Goal: Information Seeking & Learning: Learn about a topic

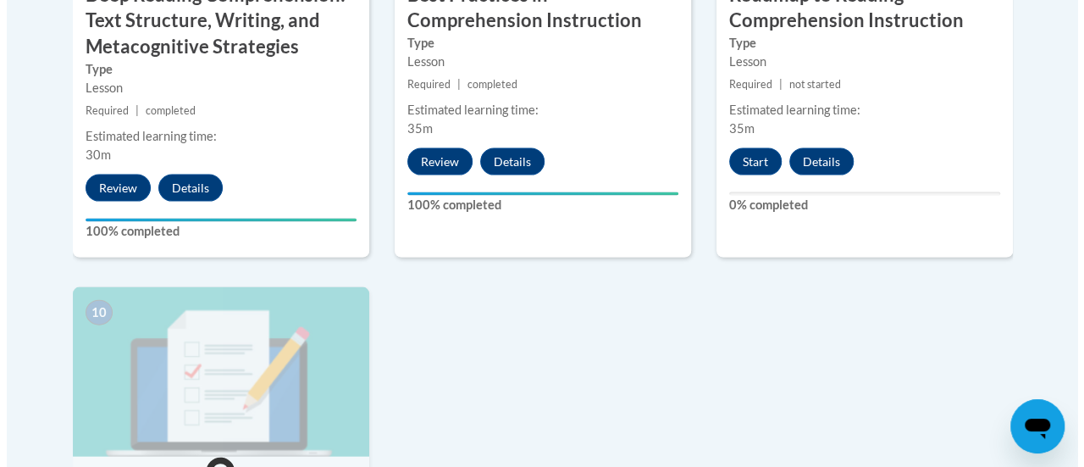
scroll to position [1465, 0]
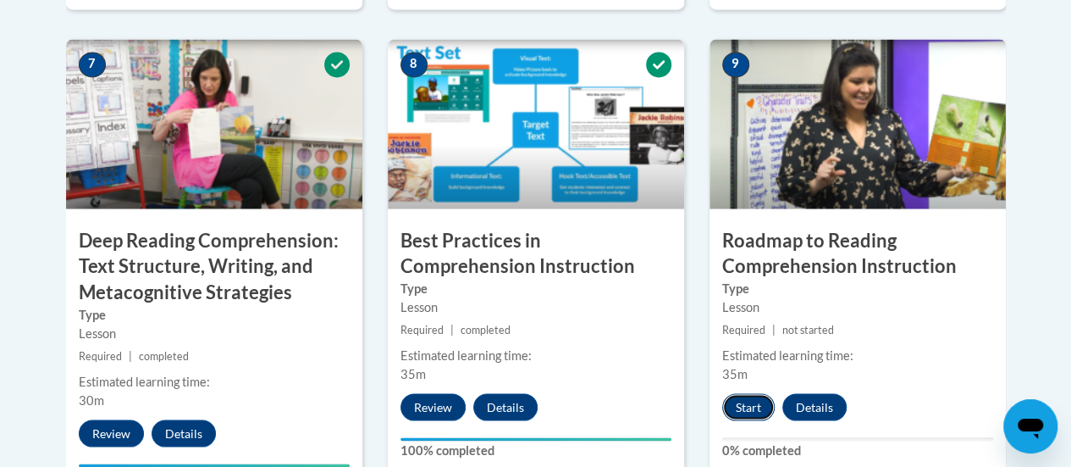
click at [747, 405] on button "Start" at bounding box center [748, 406] width 53 height 27
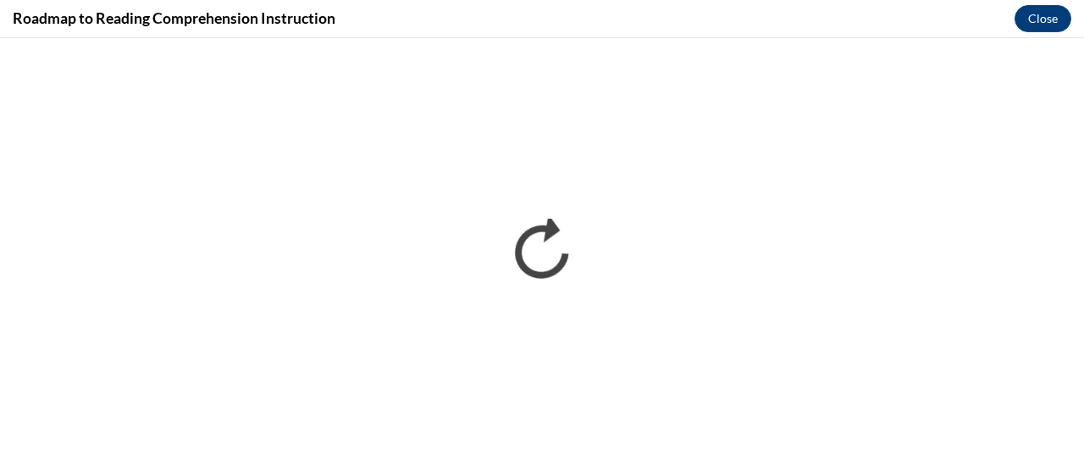
scroll to position [0, 0]
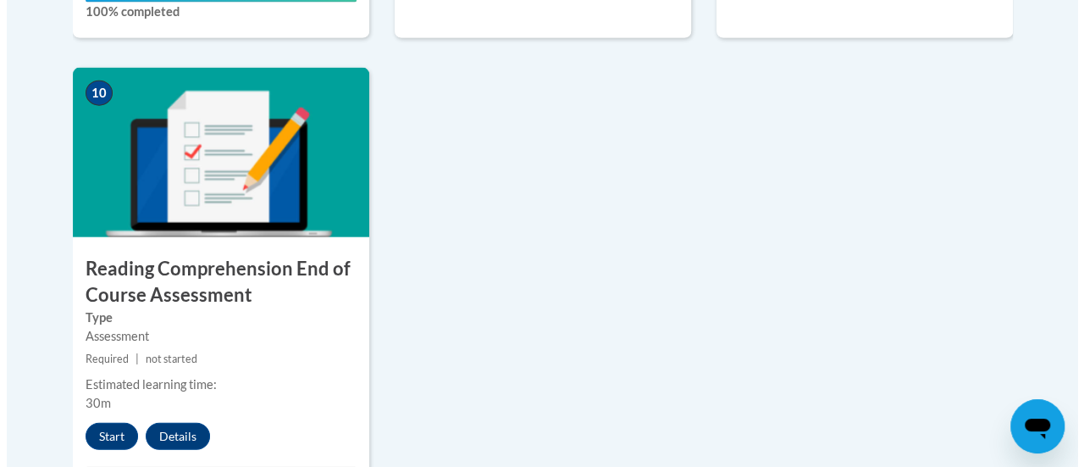
scroll to position [1931, 0]
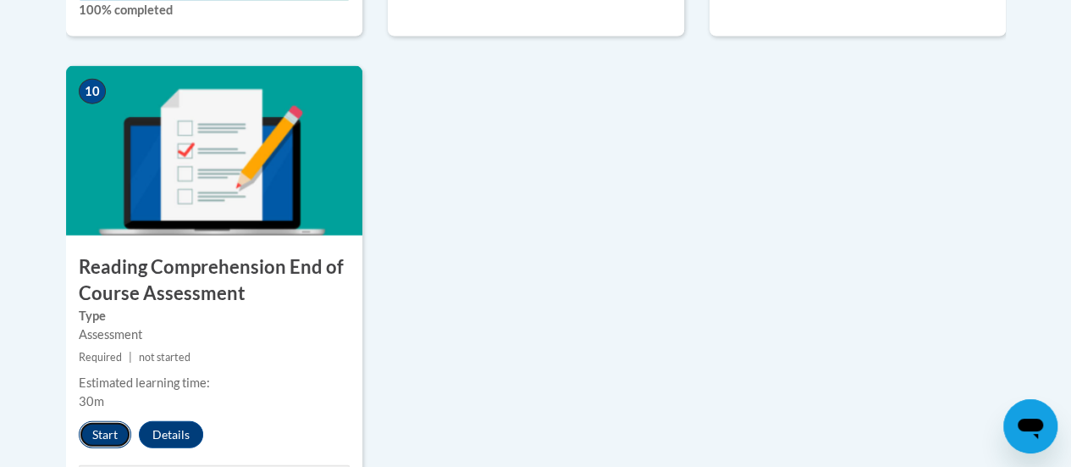
click at [100, 428] on button "Start" at bounding box center [105, 434] width 53 height 27
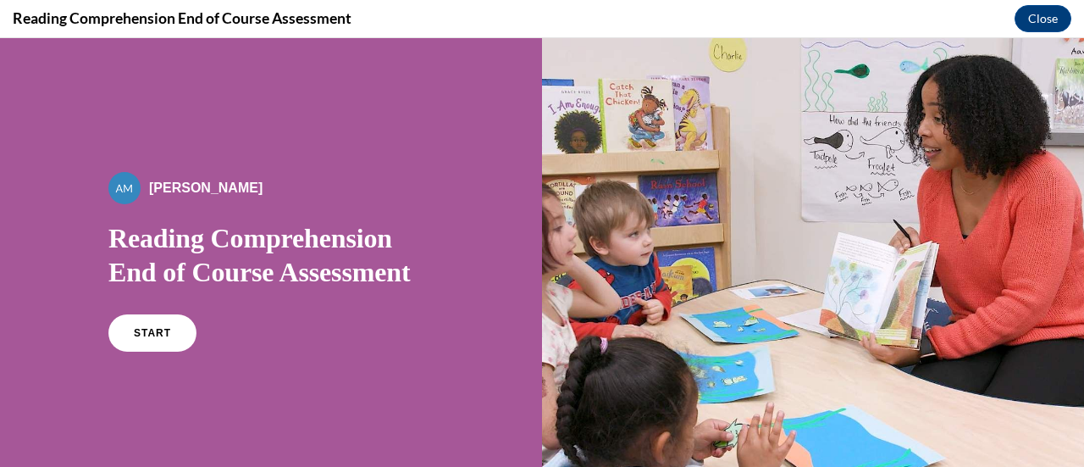
scroll to position [0, 0]
click at [142, 339] on link "START" at bounding box center [152, 332] width 92 height 39
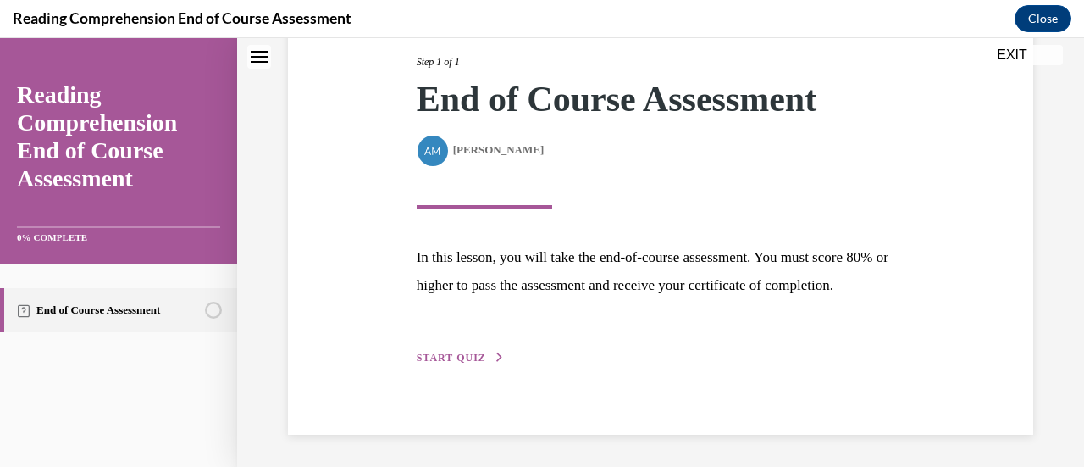
scroll to position [248, 0]
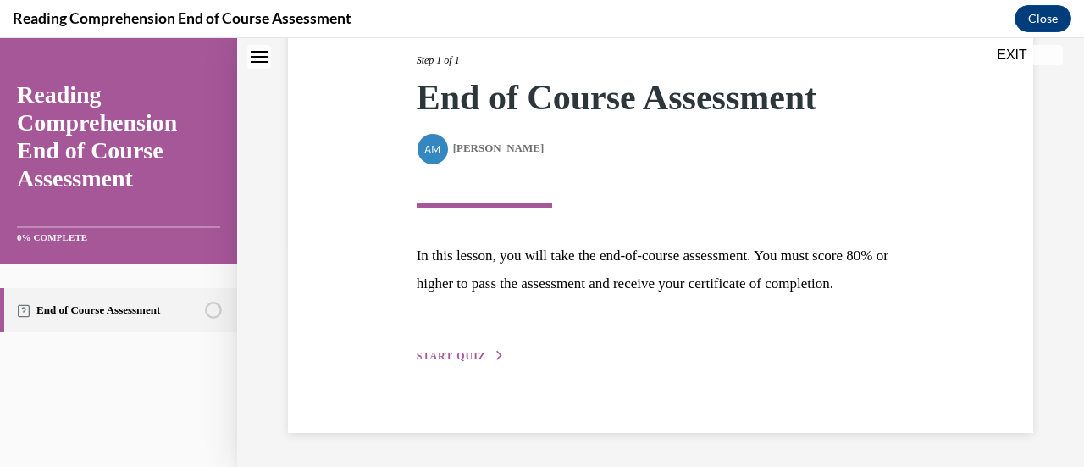
click at [446, 358] on span "START QUIZ" at bounding box center [451, 356] width 69 height 12
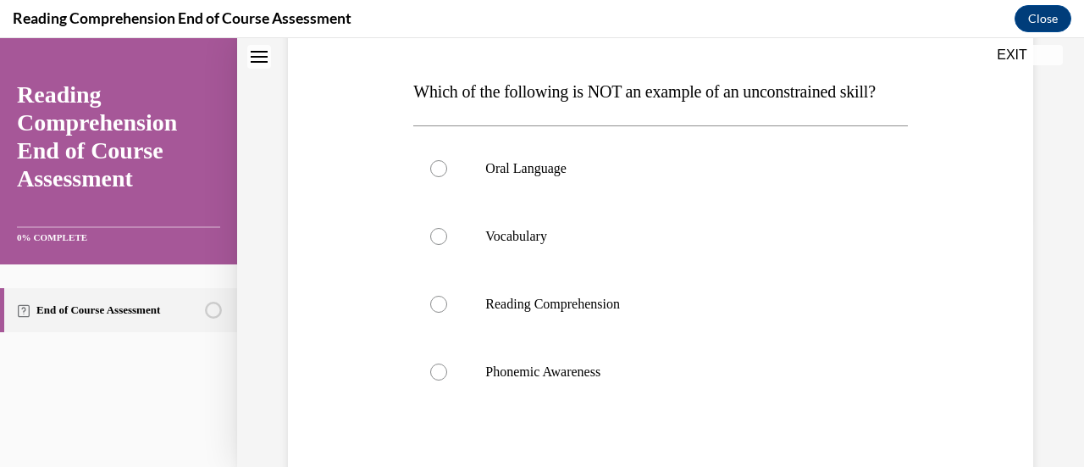
scroll to position [249, 0]
click at [437, 379] on div at bounding box center [438, 370] width 17 height 17
click at [437, 379] on input "Phonemic Awareness" at bounding box center [438, 370] width 17 height 17
radio input "true"
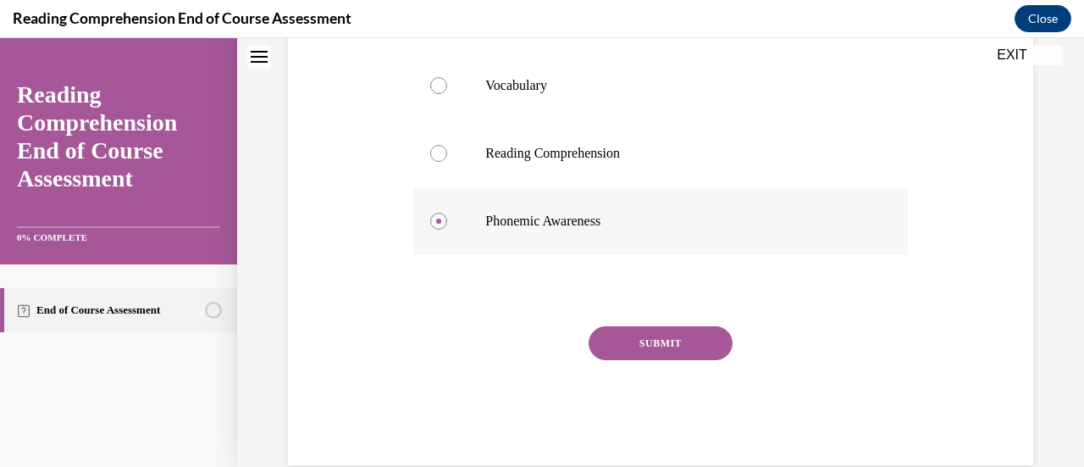
scroll to position [412, 0]
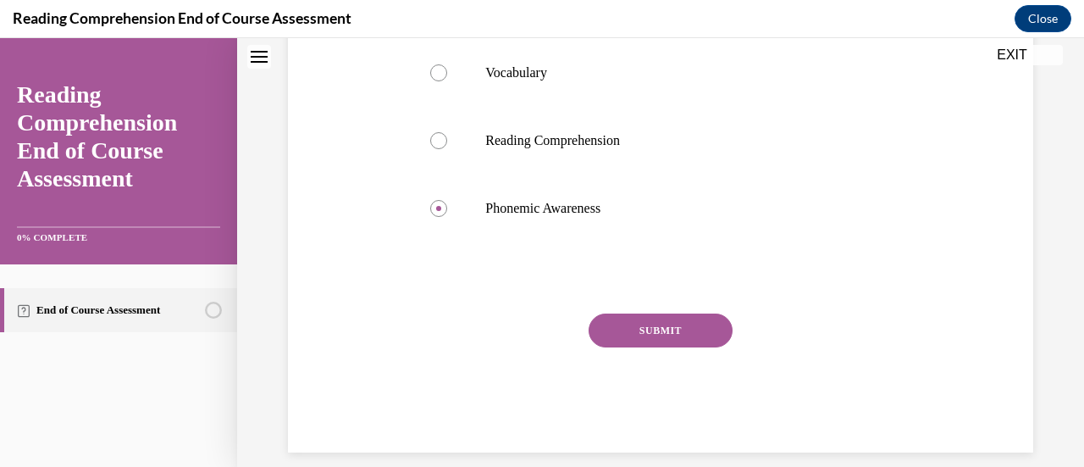
click at [639, 347] on button "SUBMIT" at bounding box center [661, 330] width 144 height 34
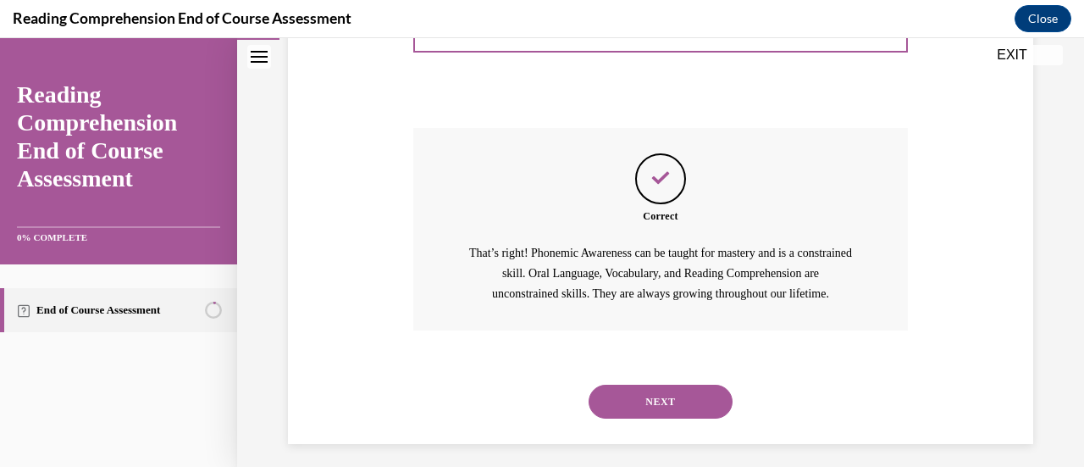
scroll to position [641, 0]
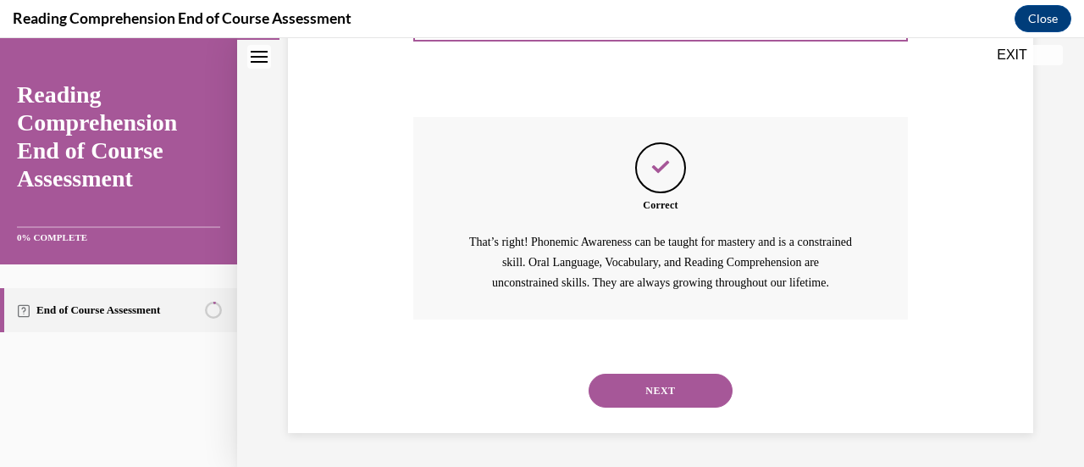
click at [651, 387] on button "NEXT" at bounding box center [661, 391] width 144 height 34
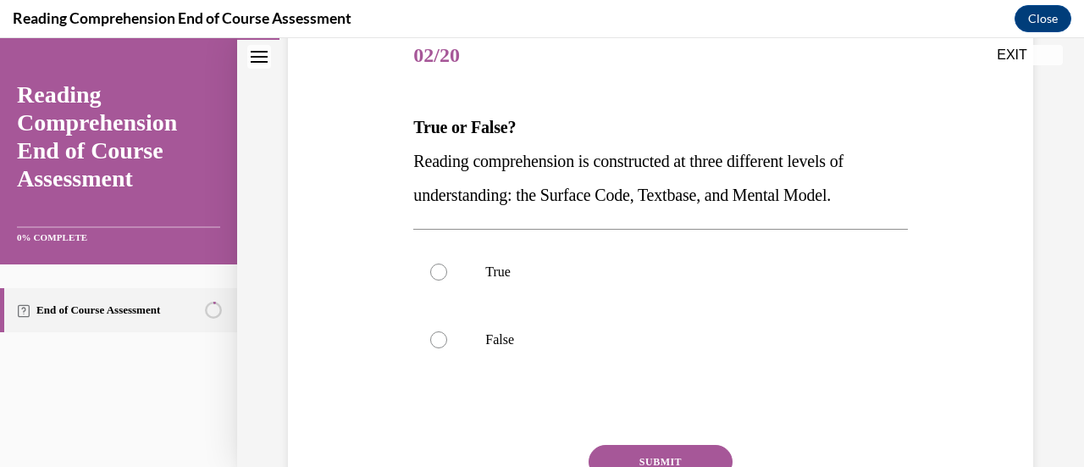
scroll to position [213, 0]
click at [434, 269] on div at bounding box center [438, 271] width 17 height 17
click at [434, 269] on input "True" at bounding box center [438, 271] width 17 height 17
radio input "true"
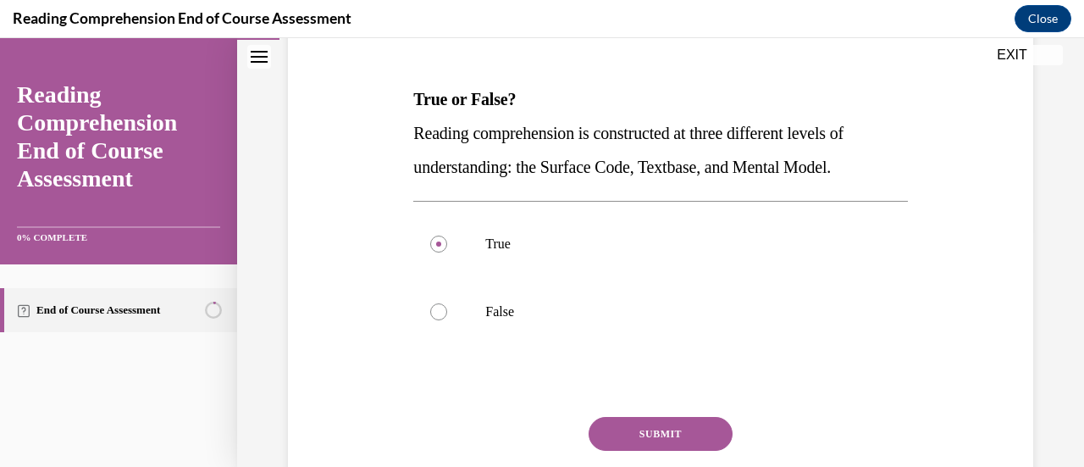
scroll to position [244, 0]
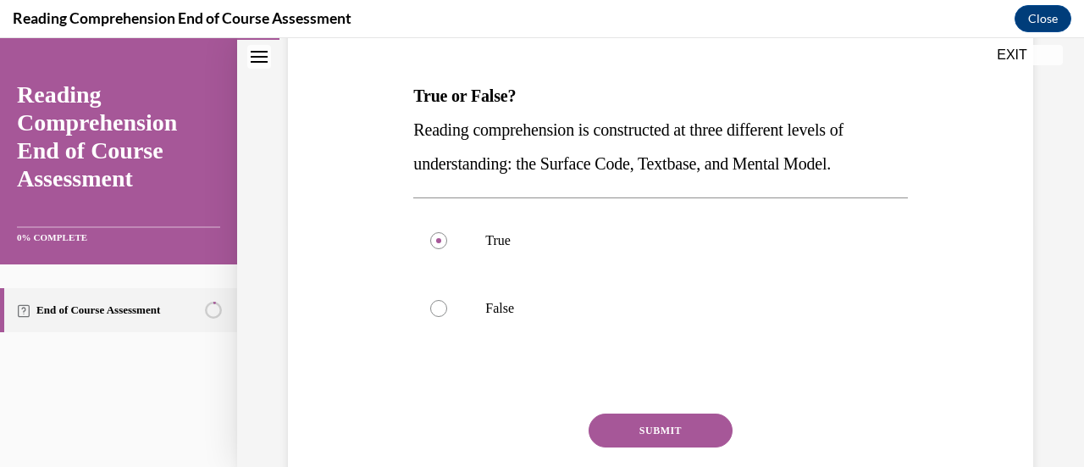
click at [645, 419] on button "SUBMIT" at bounding box center [661, 430] width 144 height 34
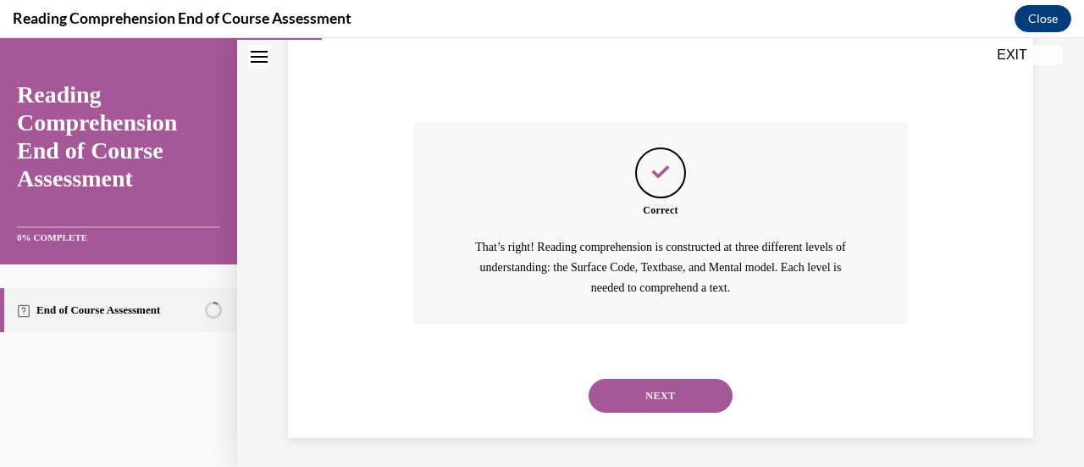
scroll to position [540, 0]
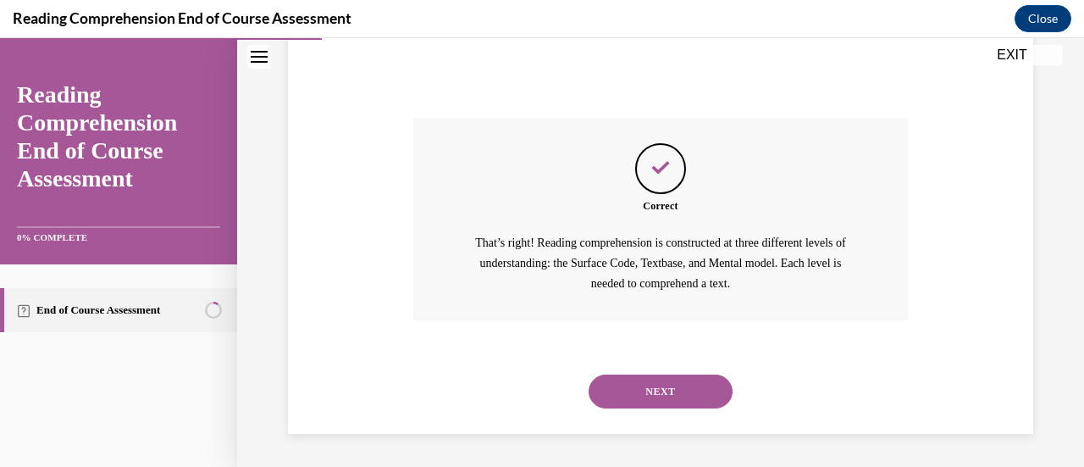
click at [640, 392] on button "NEXT" at bounding box center [661, 391] width 144 height 34
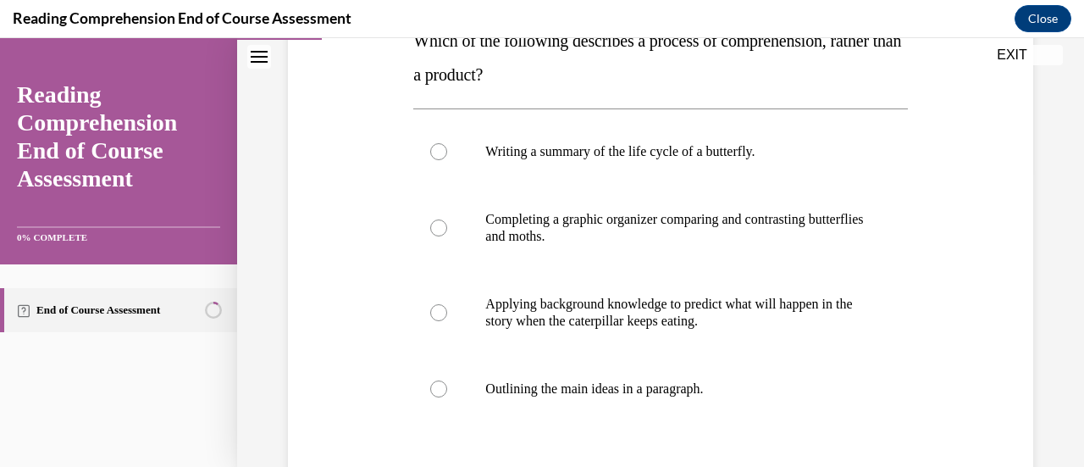
scroll to position [298, 0]
click at [437, 313] on div at bounding box center [438, 313] width 17 height 17
click at [437, 313] on input "Applying background knowledge to predict what will happen in the story when the…" at bounding box center [438, 313] width 17 height 17
radio input "true"
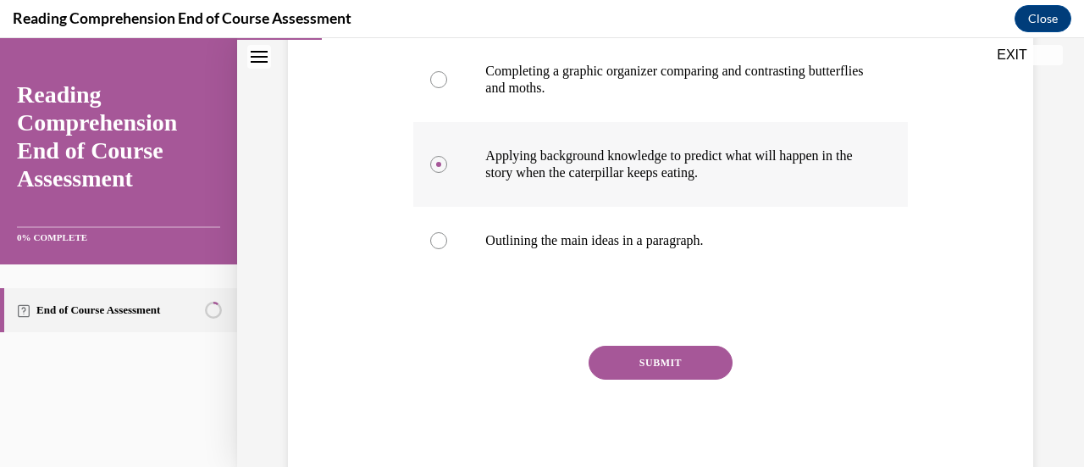
scroll to position [498, 0]
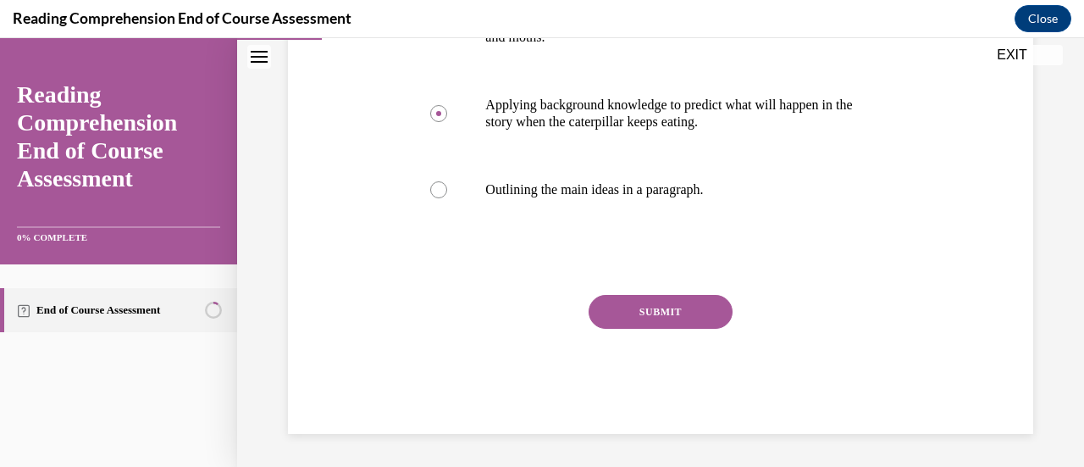
click at [618, 302] on button "SUBMIT" at bounding box center [661, 312] width 144 height 34
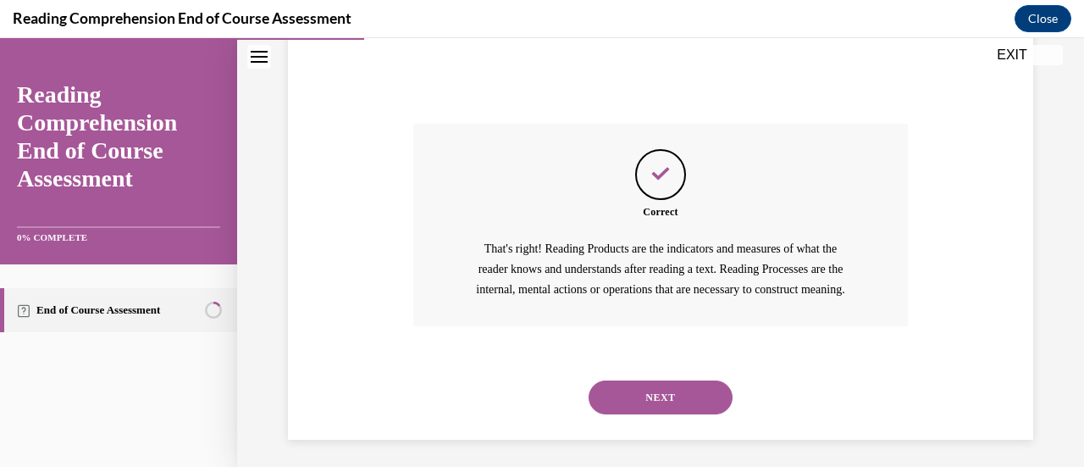
scroll to position [695, 0]
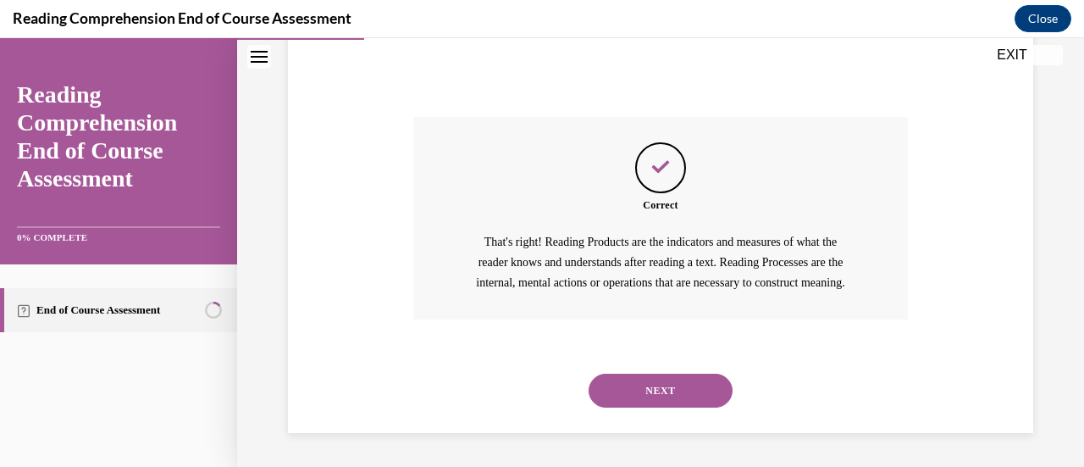
click at [639, 390] on button "NEXT" at bounding box center [661, 391] width 144 height 34
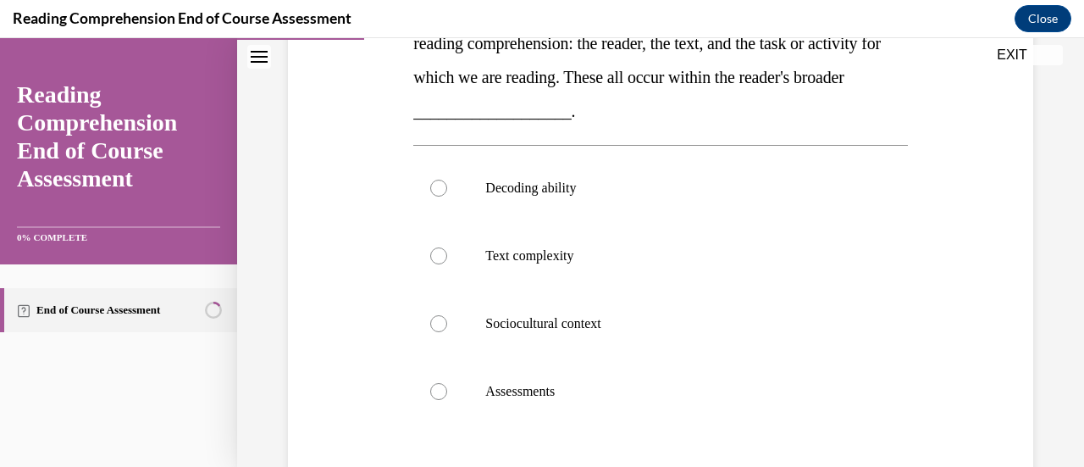
scroll to position [329, 0]
click at [441, 188] on div at bounding box center [438, 188] width 17 height 17
click at [441, 188] on input "Decoding ability" at bounding box center [438, 188] width 17 height 17
radio input "true"
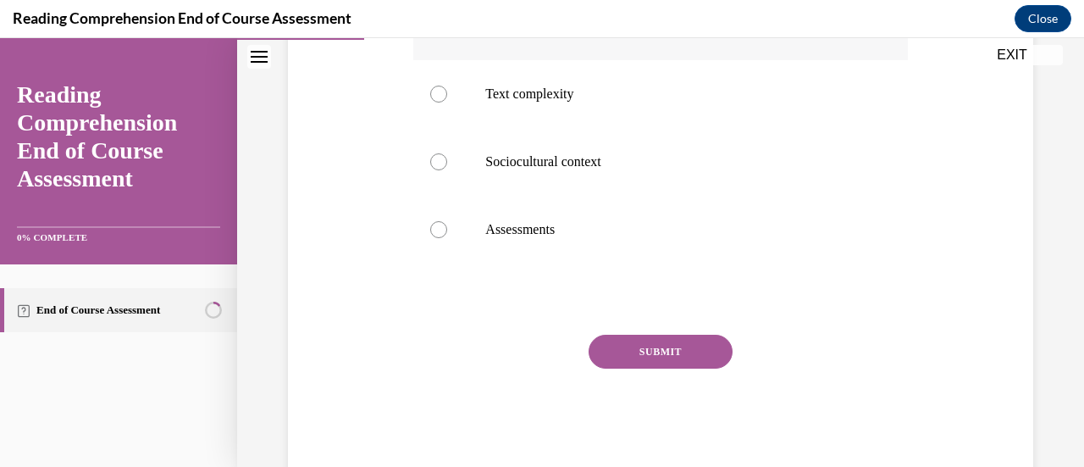
scroll to position [496, 0]
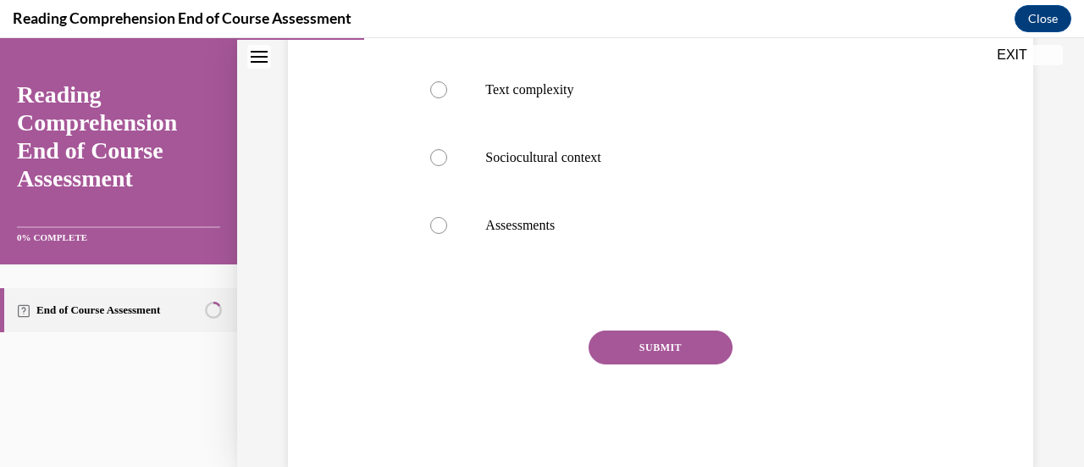
click at [656, 351] on button "SUBMIT" at bounding box center [661, 347] width 144 height 34
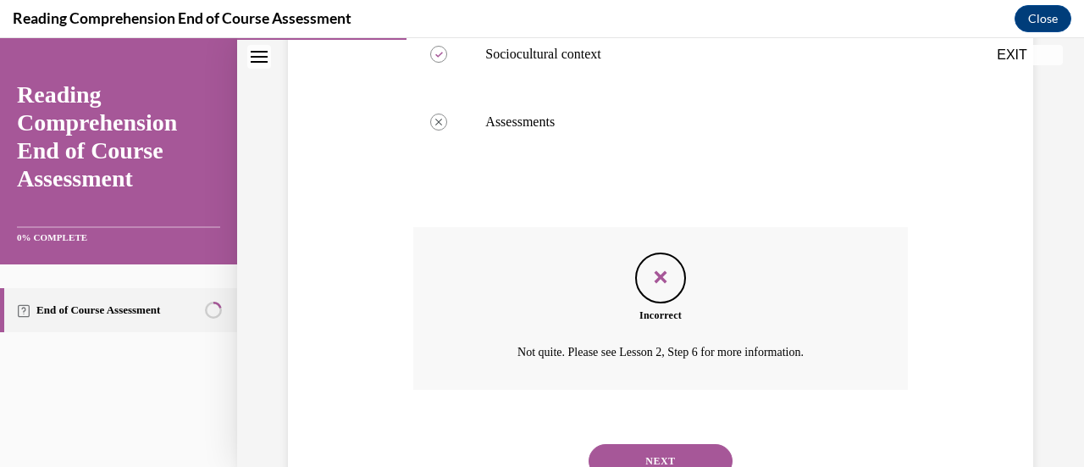
scroll to position [669, 0]
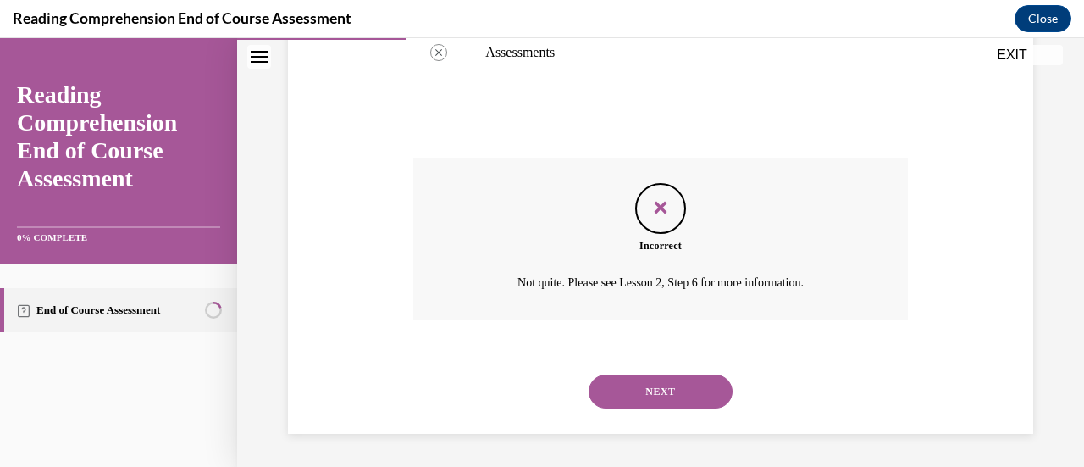
click at [635, 391] on button "NEXT" at bounding box center [661, 391] width 144 height 34
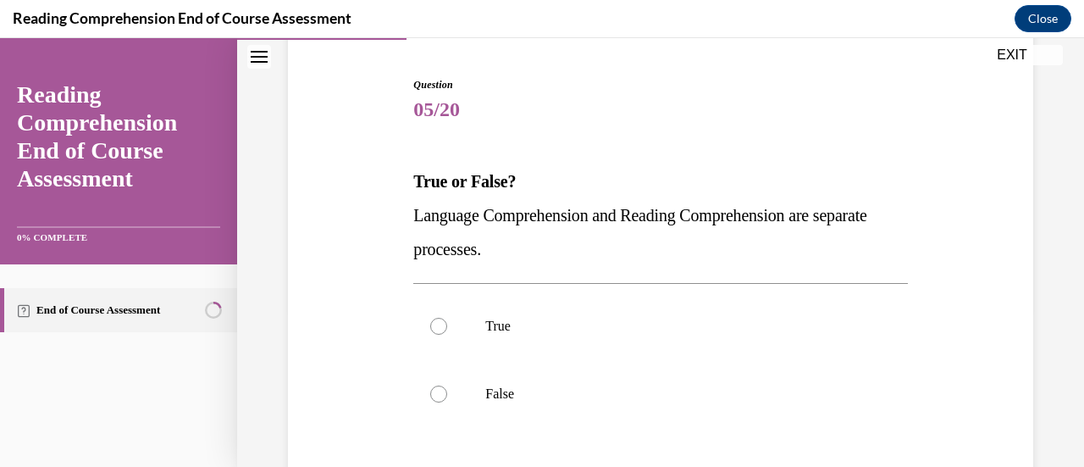
scroll to position [159, 0]
click at [434, 388] on div at bounding box center [438, 393] width 17 height 17
click at [434, 388] on input "False" at bounding box center [438, 393] width 17 height 17
radio input "true"
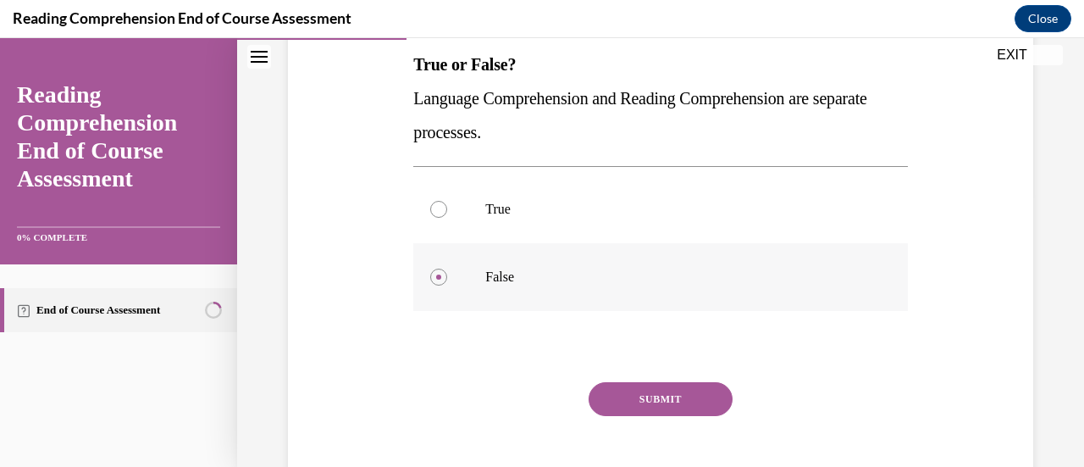
scroll to position [286, 0]
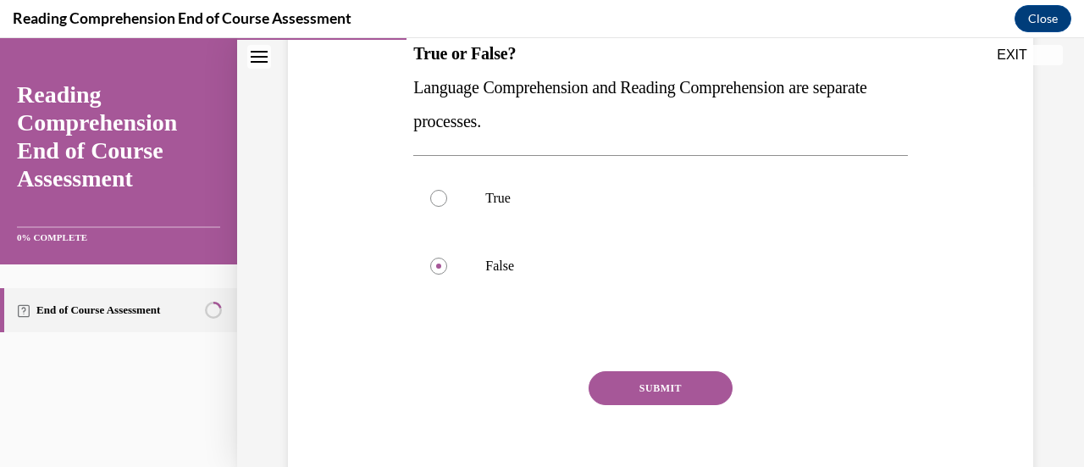
click at [636, 374] on button "SUBMIT" at bounding box center [661, 388] width 144 height 34
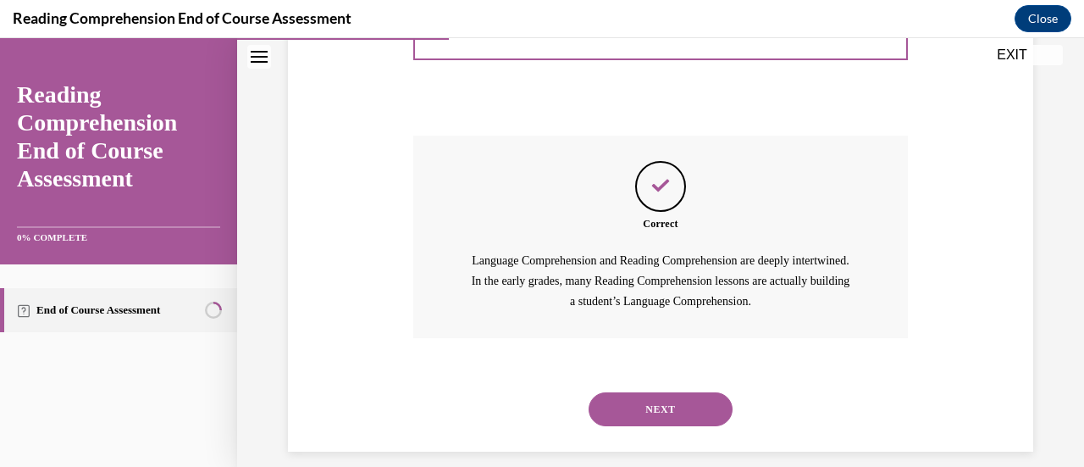
scroll to position [540, 0]
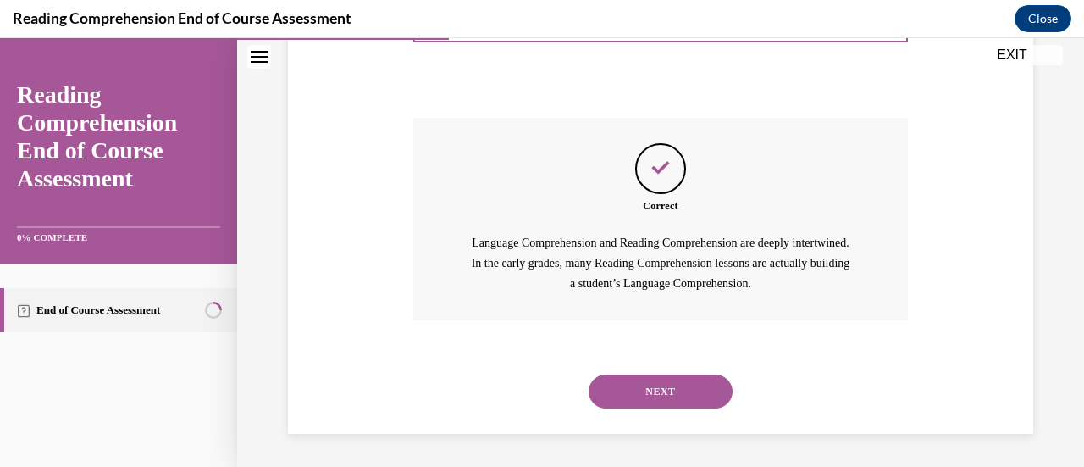
click at [639, 385] on button "NEXT" at bounding box center [661, 391] width 144 height 34
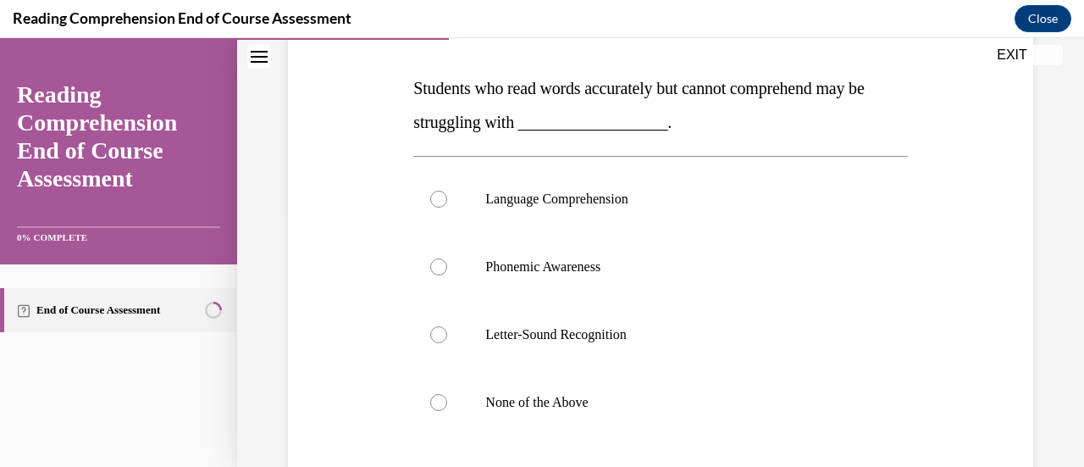
scroll to position [252, 0]
click at [526, 196] on p "Language Comprehension" at bounding box center [674, 198] width 379 height 17
click at [447, 196] on input "Language Comprehension" at bounding box center [438, 198] width 17 height 17
radio input "true"
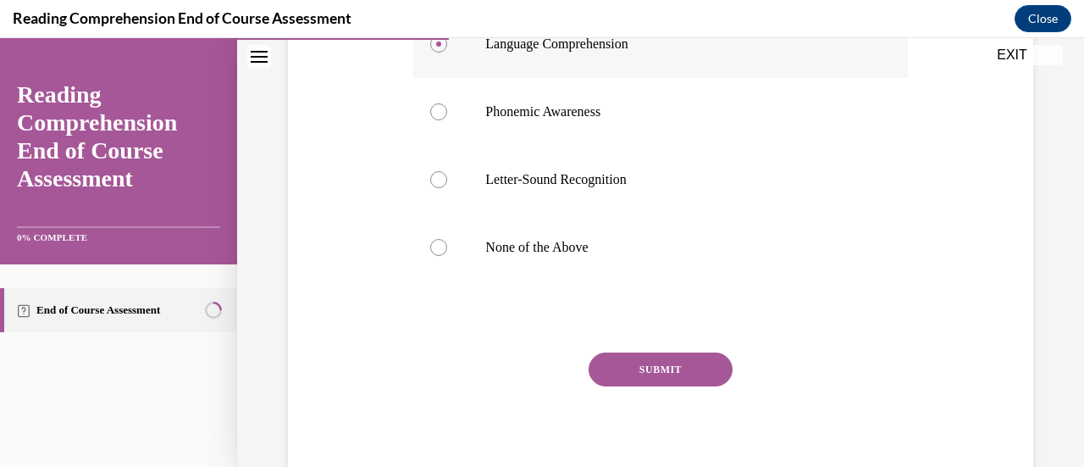
scroll to position [425, 0]
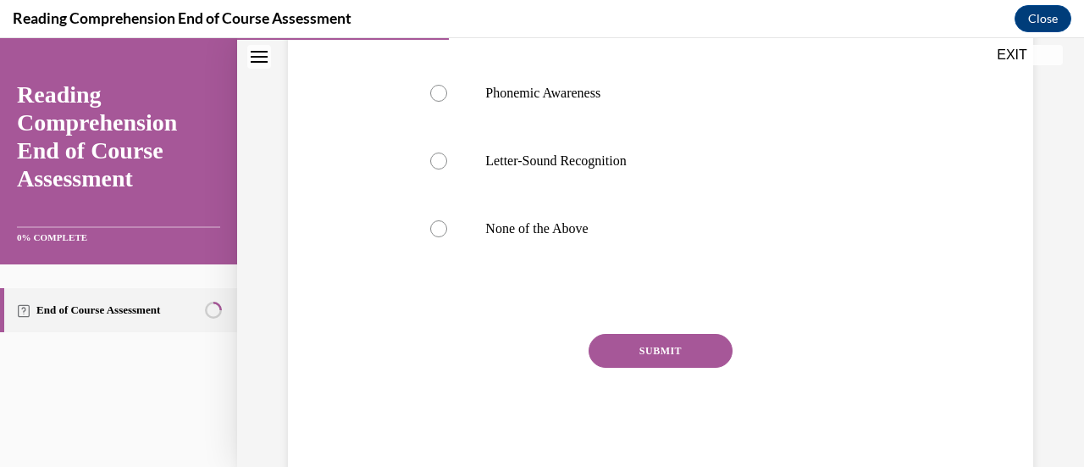
click at [629, 355] on button "SUBMIT" at bounding box center [661, 351] width 144 height 34
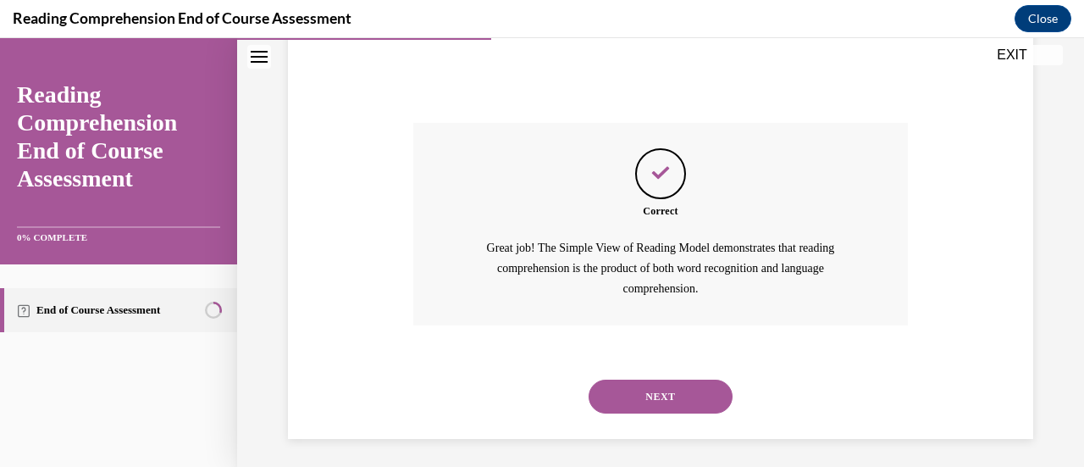
scroll to position [641, 0]
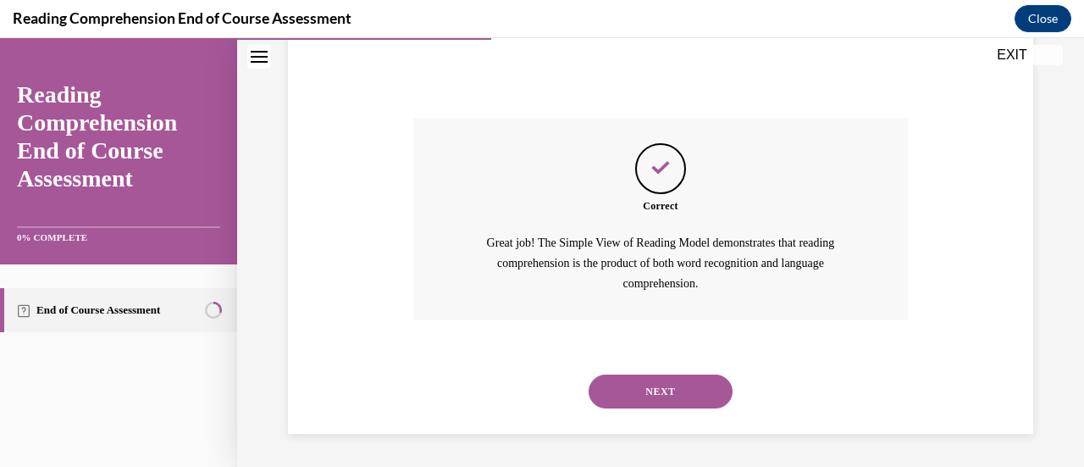
click at [630, 379] on button "NEXT" at bounding box center [661, 391] width 144 height 34
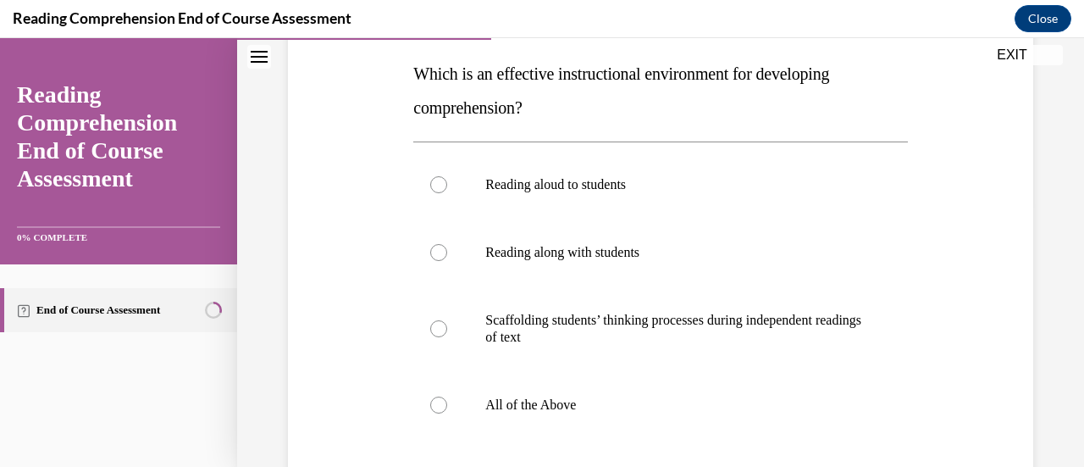
scroll to position [268, 0]
click at [436, 406] on div at bounding box center [438, 403] width 17 height 17
click at [436, 406] on input "All of the Above" at bounding box center [438, 403] width 17 height 17
radio input "true"
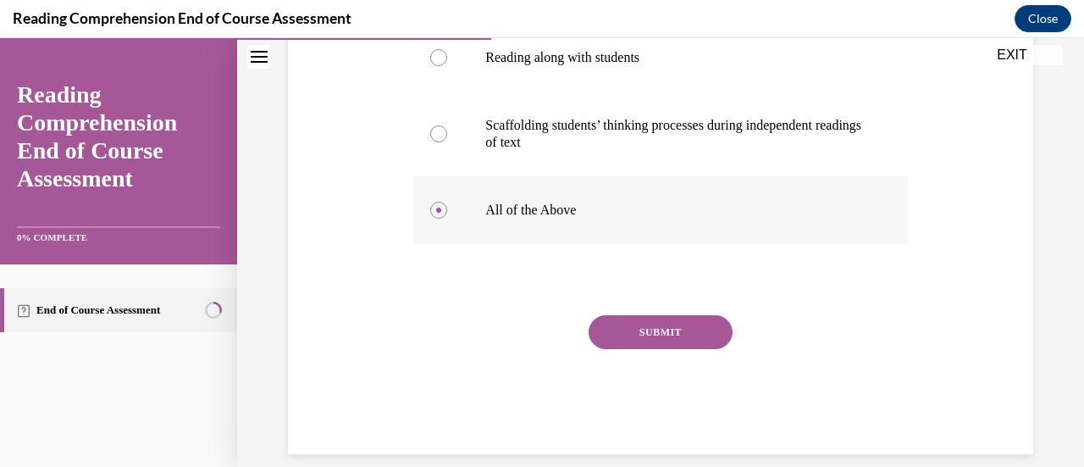
scroll to position [462, 0]
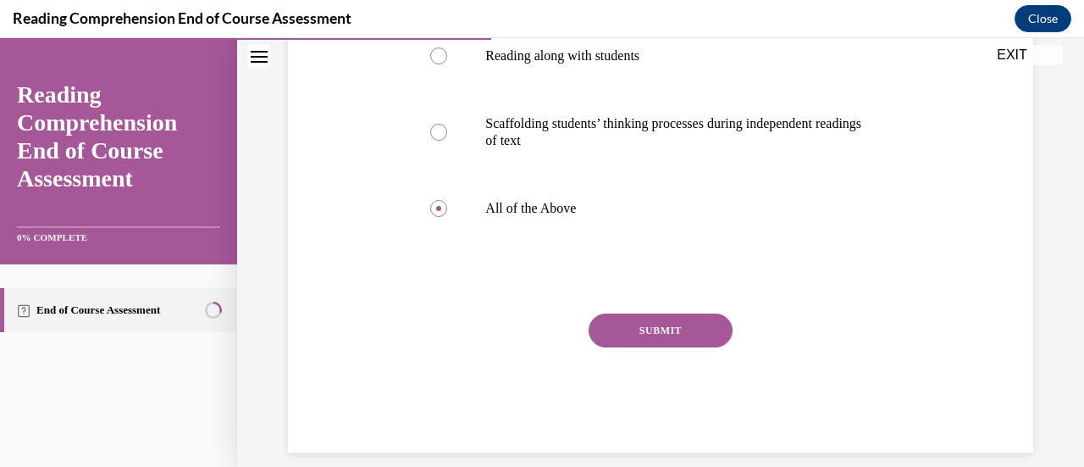
click at [634, 326] on button "SUBMIT" at bounding box center [661, 330] width 144 height 34
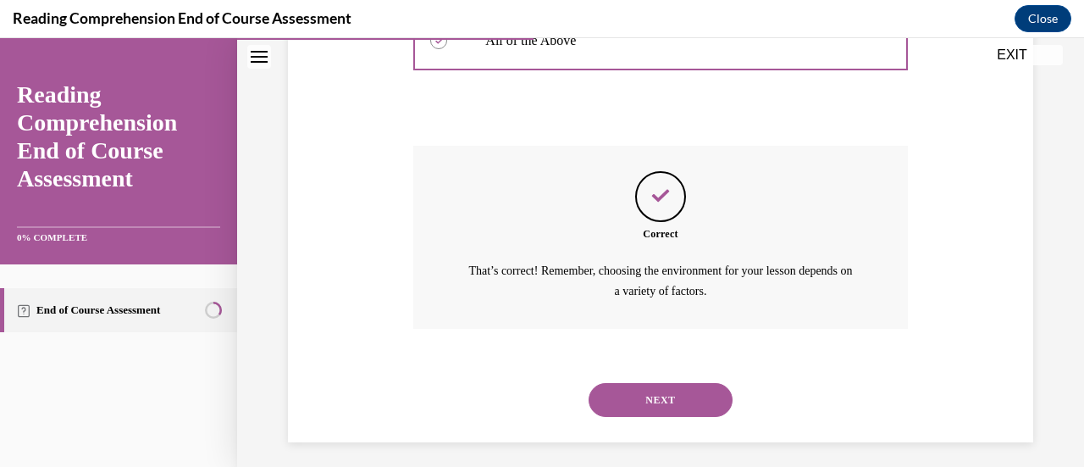
scroll to position [638, 0]
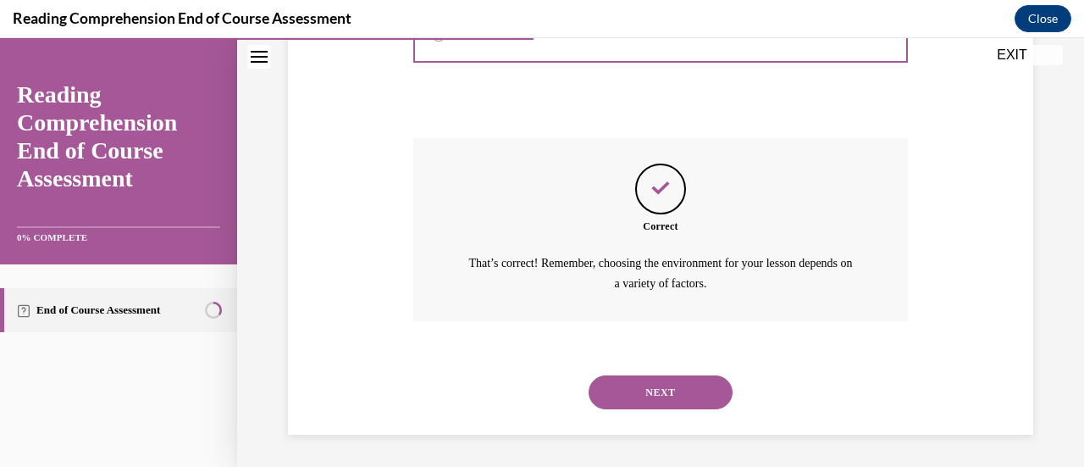
click at [635, 387] on button "NEXT" at bounding box center [661, 392] width 144 height 34
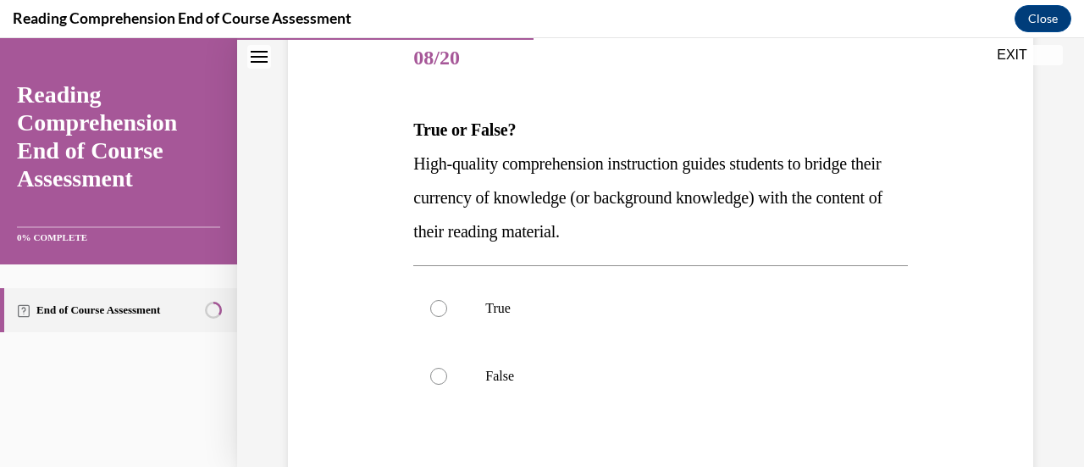
scroll to position [213, 0]
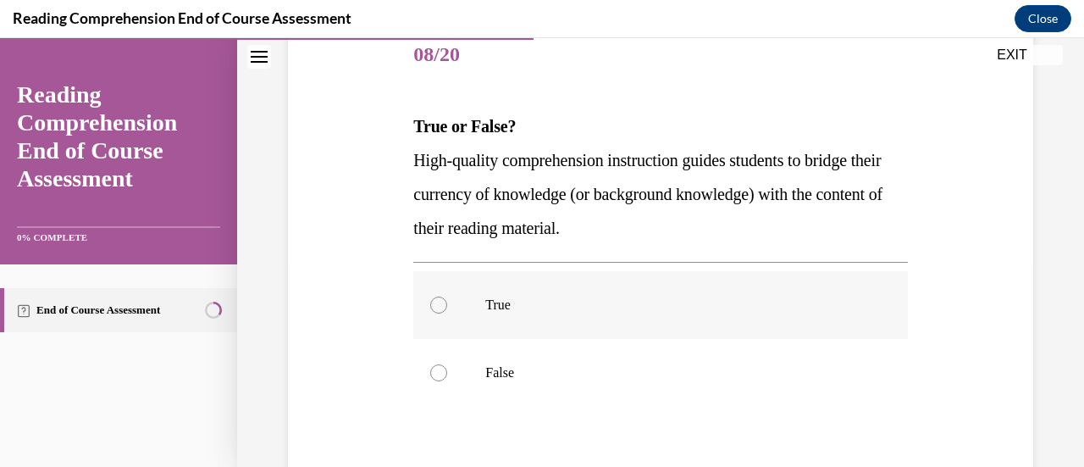
click at [440, 307] on div at bounding box center [438, 304] width 17 height 17
click at [440, 307] on input "True" at bounding box center [438, 304] width 17 height 17
radio input "true"
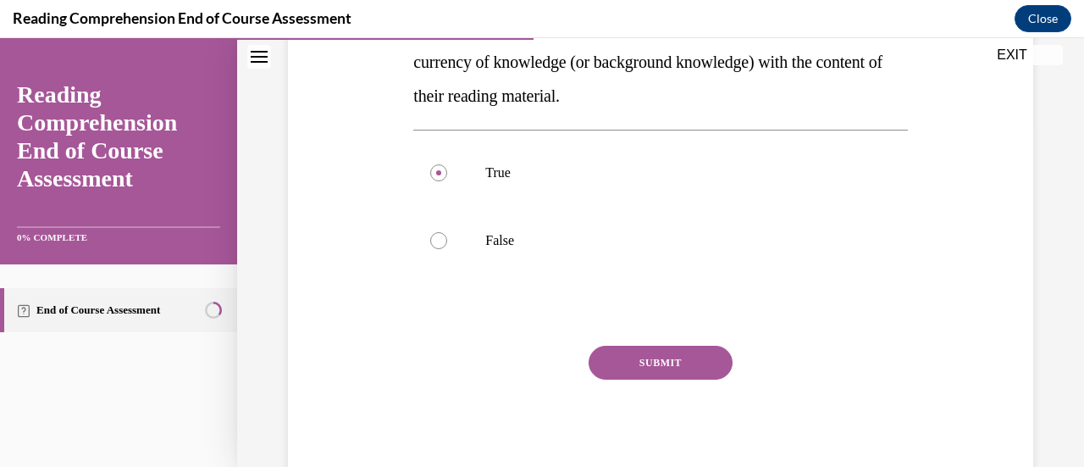
click at [628, 351] on button "SUBMIT" at bounding box center [661, 363] width 144 height 34
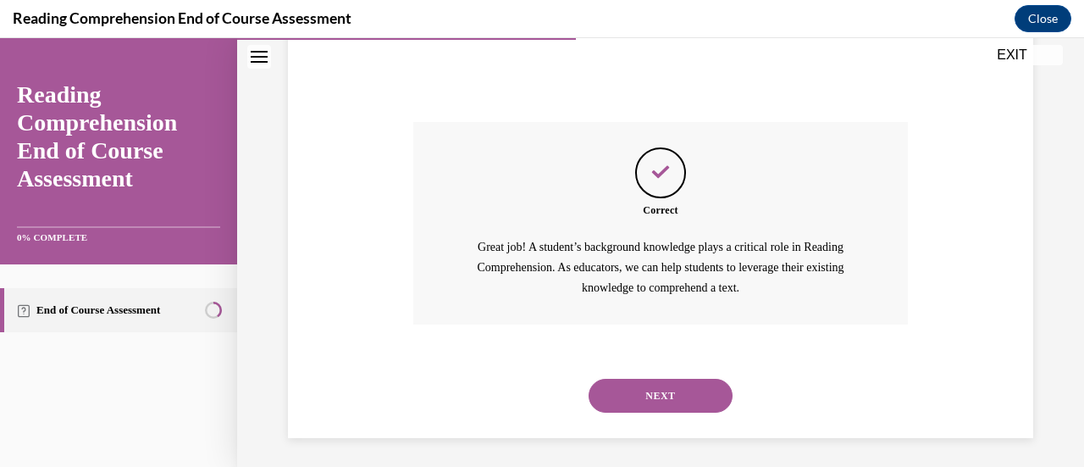
scroll to position [573, 0]
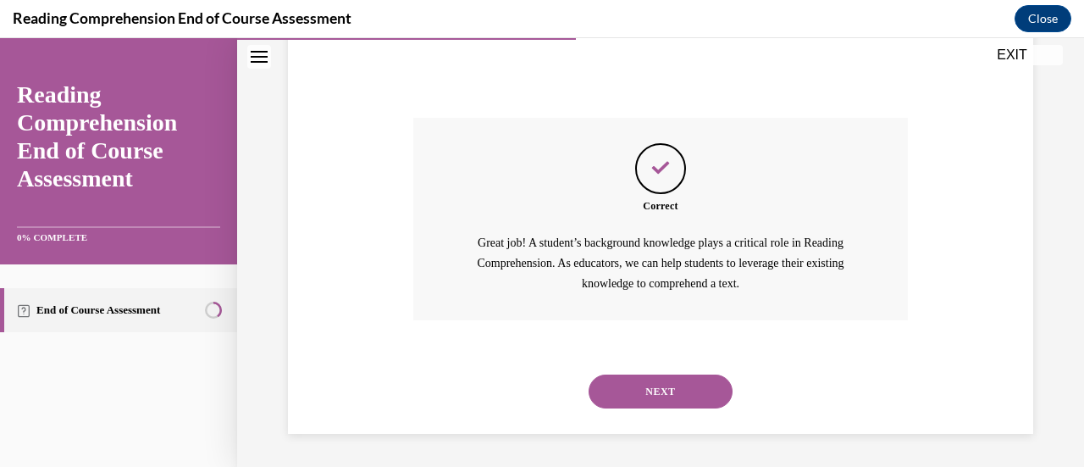
click at [634, 380] on button "NEXT" at bounding box center [661, 391] width 144 height 34
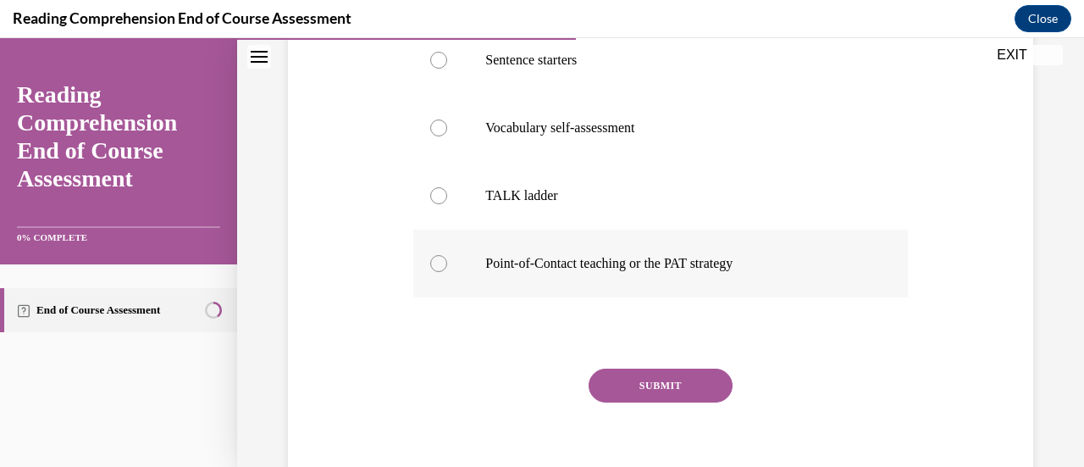
scroll to position [429, 0]
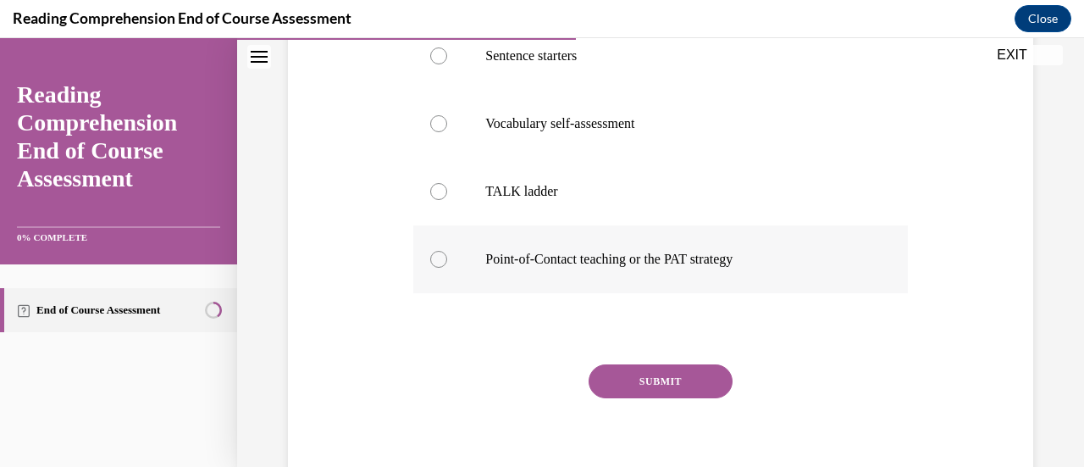
click at [437, 254] on div at bounding box center [438, 259] width 17 height 17
click at [437, 254] on input "Point-of-Contact teaching or the PAT strategy" at bounding box center [438, 259] width 17 height 17
radio input "true"
click at [636, 372] on button "SUBMIT" at bounding box center [661, 381] width 144 height 34
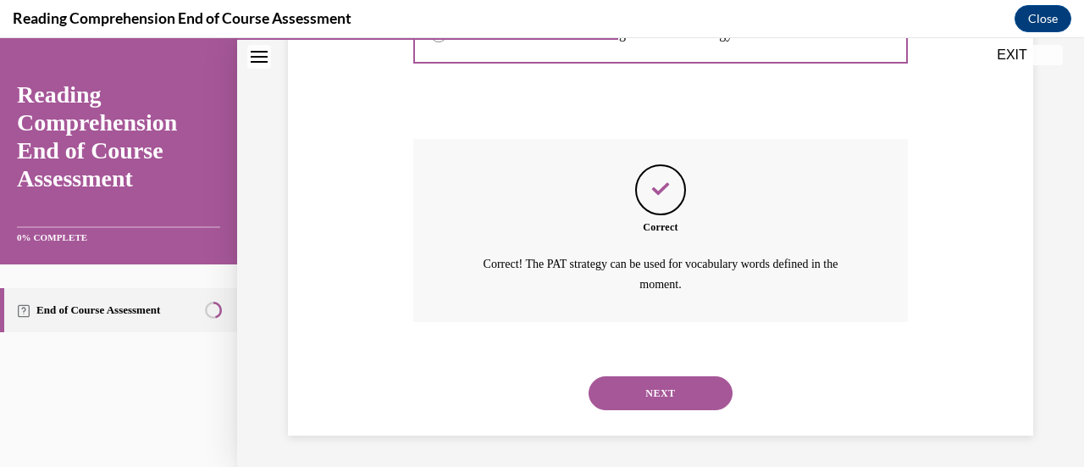
scroll to position [655, 0]
click at [638, 384] on button "NEXT" at bounding box center [661, 392] width 144 height 34
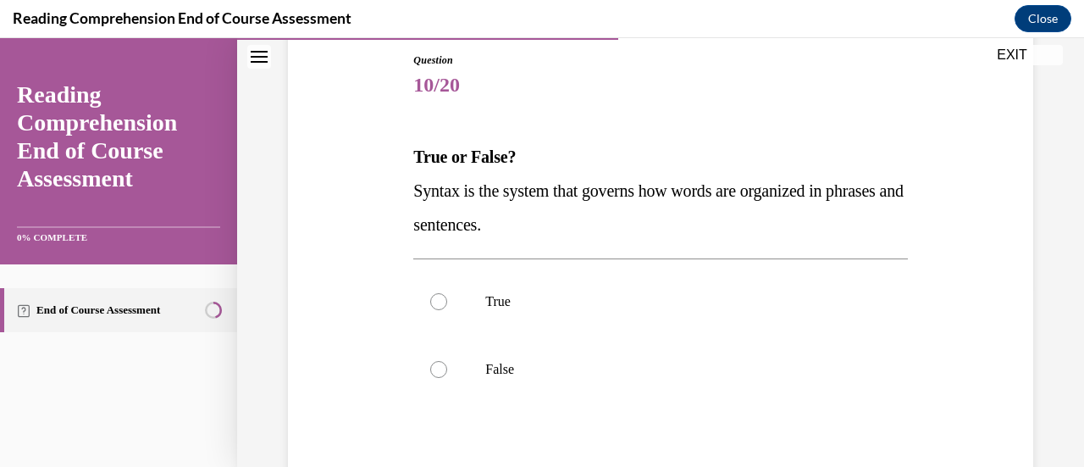
scroll to position [186, 0]
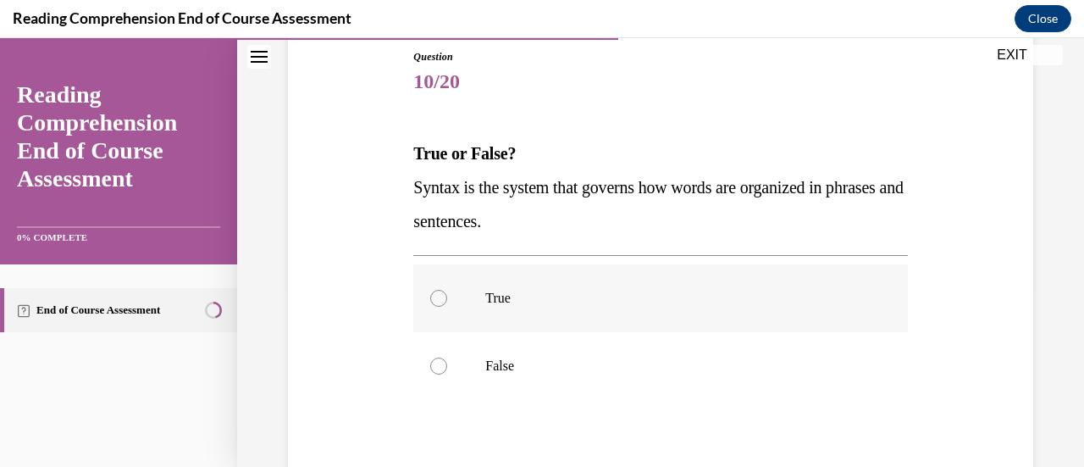
click at [435, 296] on div at bounding box center [438, 298] width 17 height 17
click at [435, 296] on input "True" at bounding box center [438, 298] width 17 height 17
radio input "true"
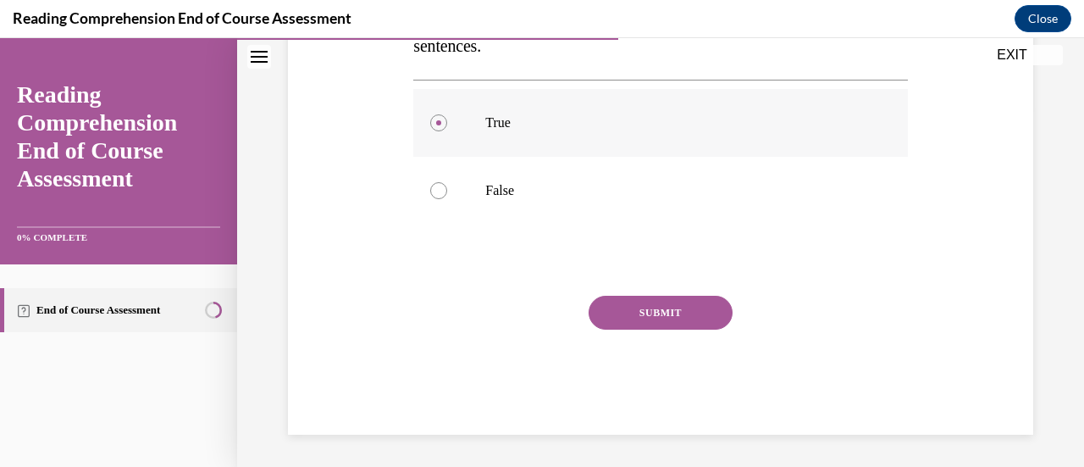
scroll to position [362, 0]
click at [623, 306] on button "SUBMIT" at bounding box center [661, 312] width 144 height 34
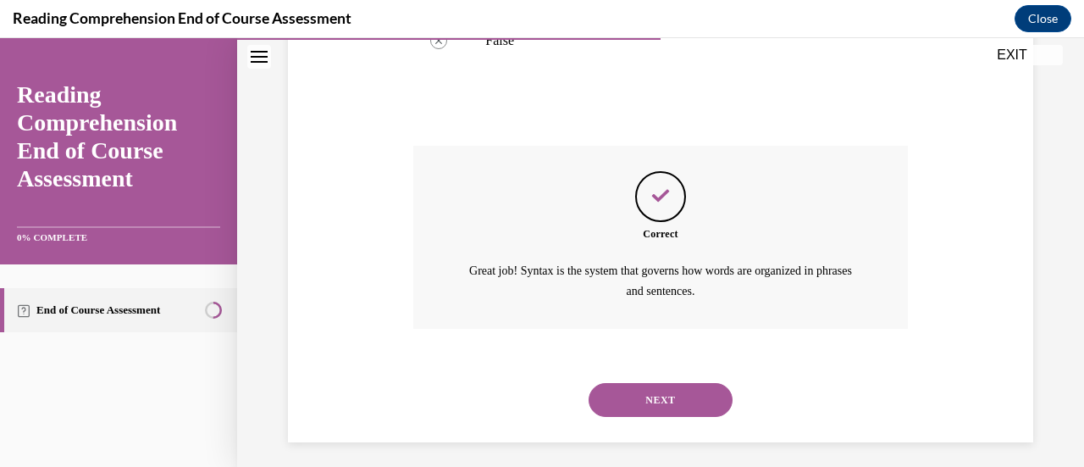
scroll to position [519, 0]
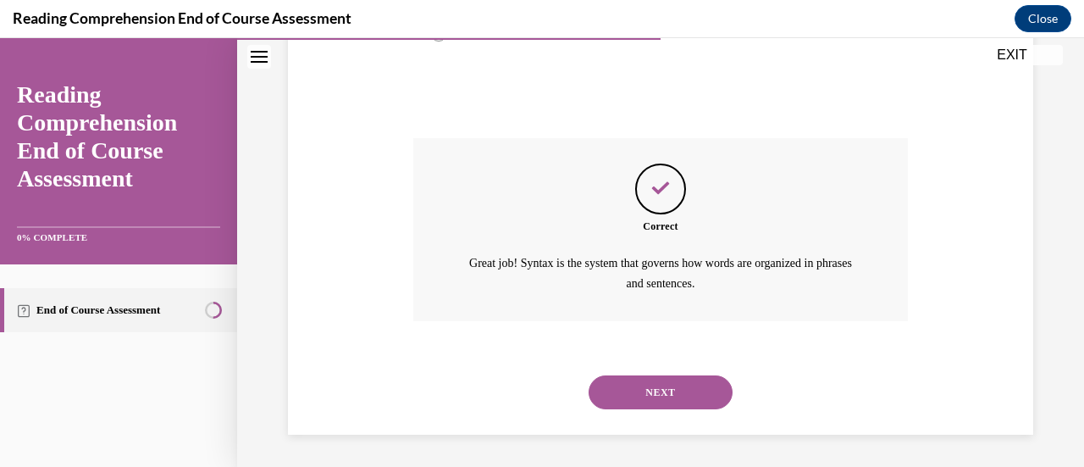
click at [654, 390] on button "NEXT" at bounding box center [661, 392] width 144 height 34
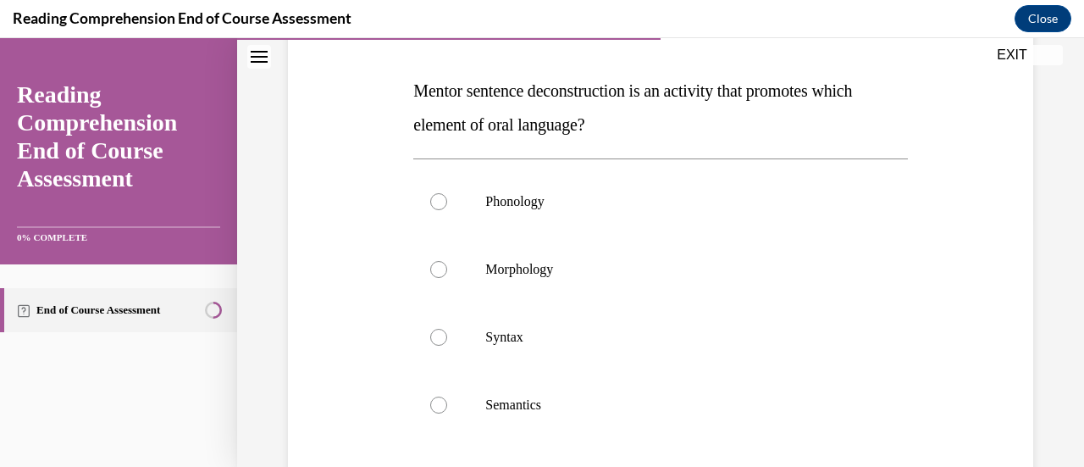
scroll to position [250, 0]
click at [440, 336] on div at bounding box center [438, 336] width 17 height 17
click at [440, 336] on input "Syntax" at bounding box center [438, 336] width 17 height 17
radio input "true"
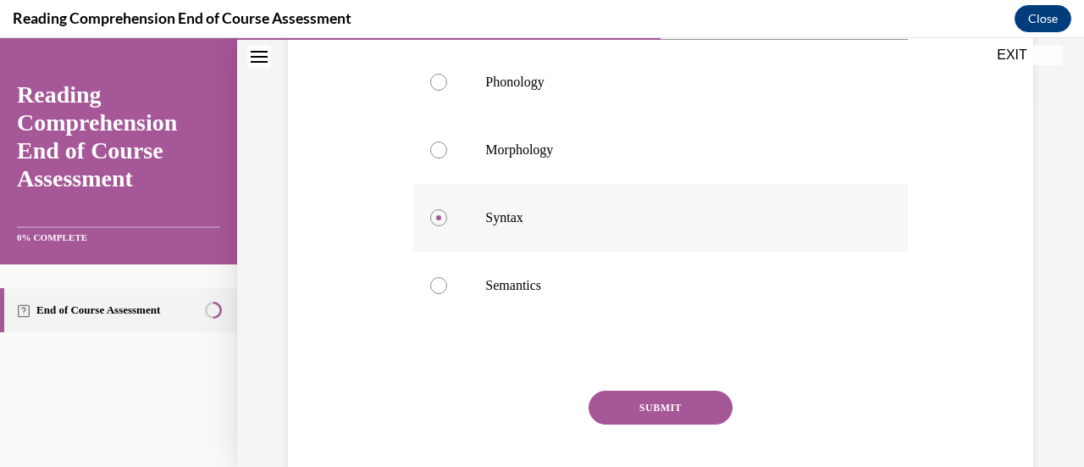
scroll to position [382, 0]
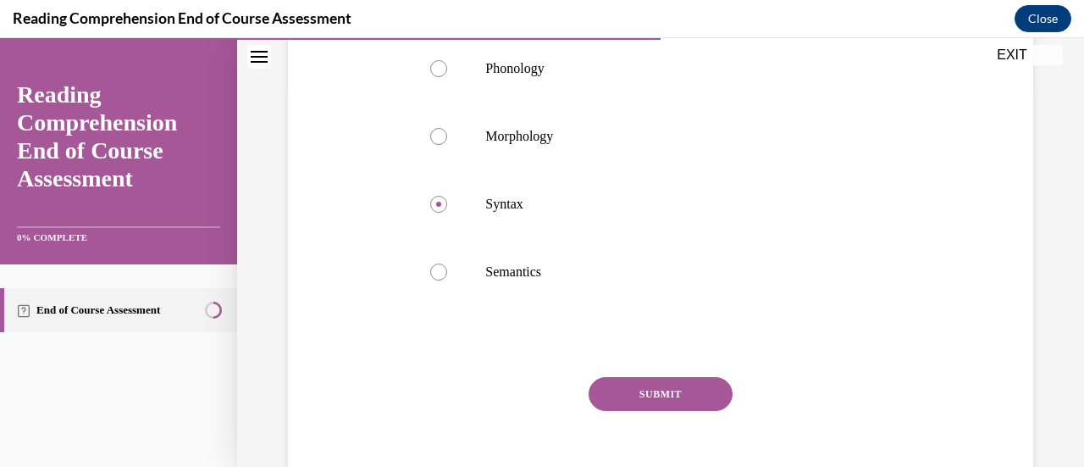
click at [645, 381] on button "SUBMIT" at bounding box center [661, 394] width 144 height 34
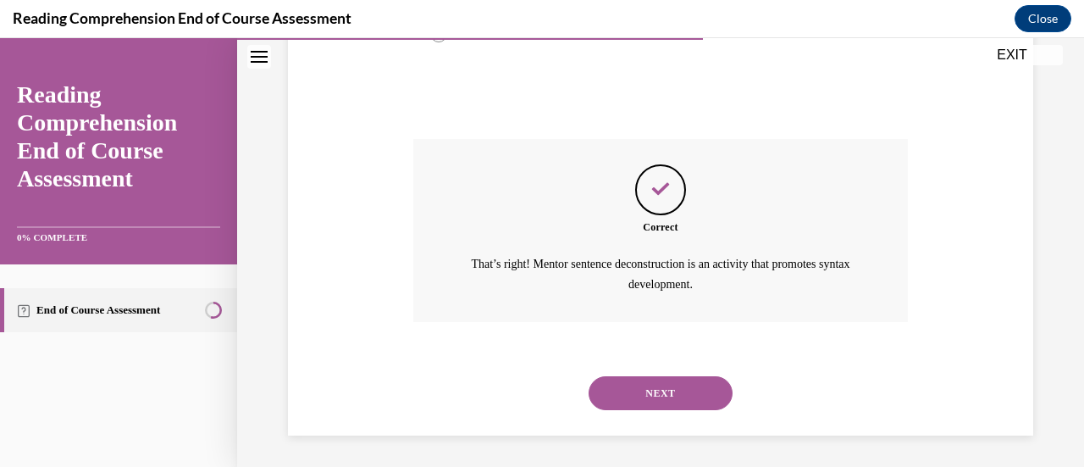
scroll to position [621, 0]
click at [647, 385] on button "NEXT" at bounding box center [661, 392] width 144 height 34
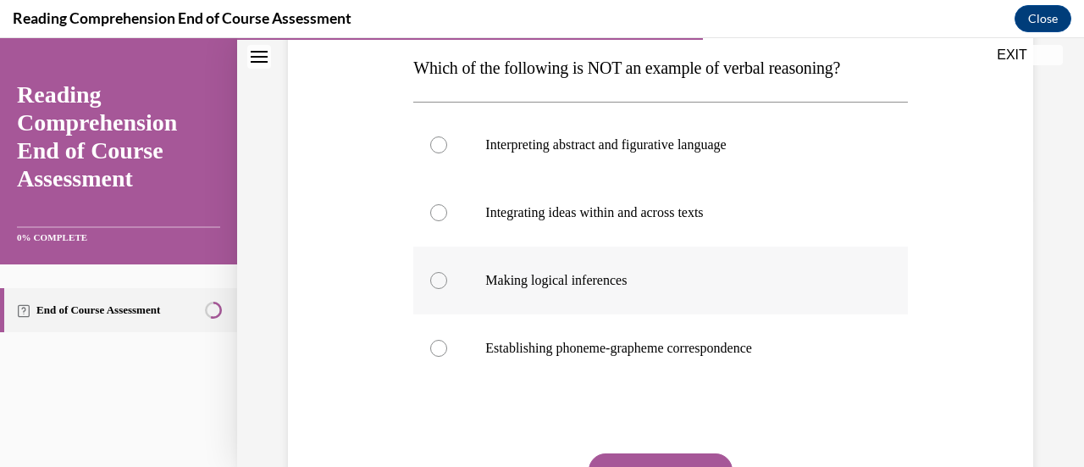
scroll to position [271, 0]
click at [432, 341] on div at bounding box center [438, 348] width 17 height 17
click at [432, 341] on input "Establishing phoneme-grapheme correspondence" at bounding box center [438, 348] width 17 height 17
radio input "true"
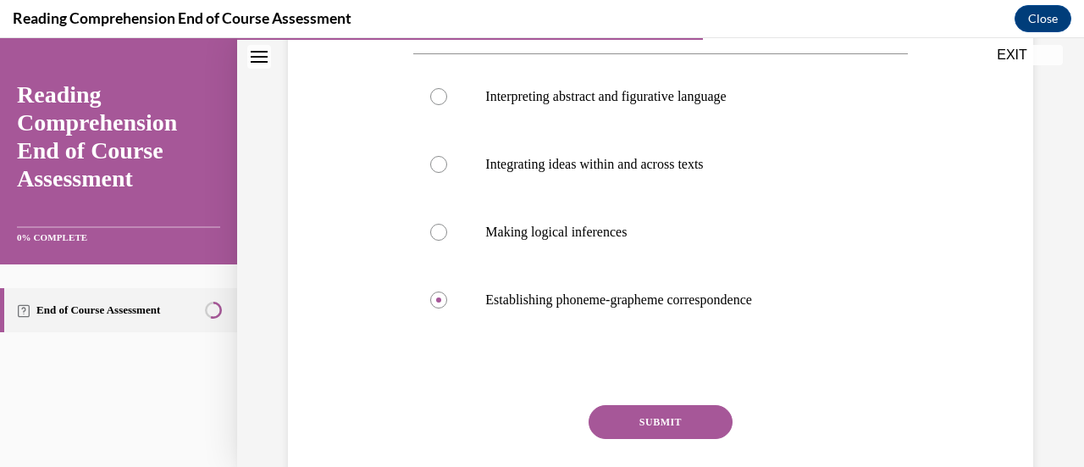
click at [638, 426] on button "SUBMIT" at bounding box center [661, 422] width 144 height 34
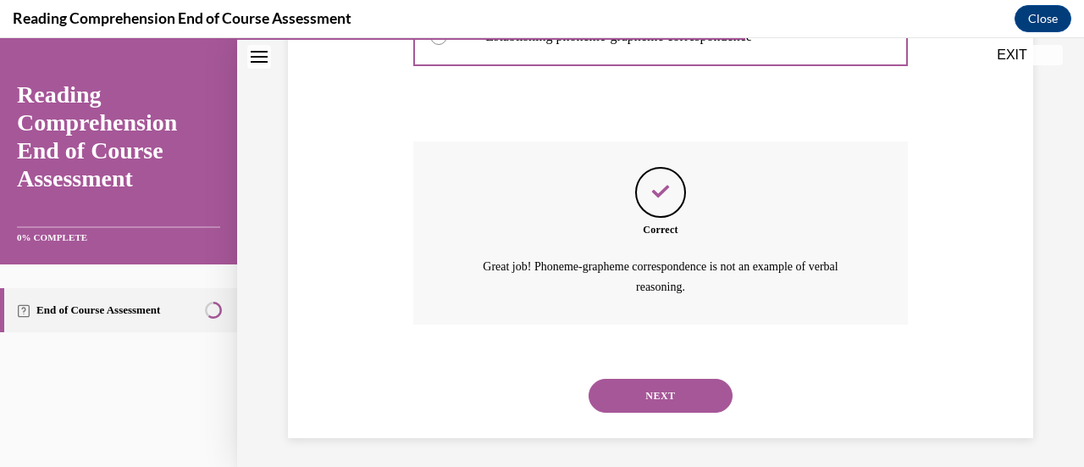
scroll to position [587, 0]
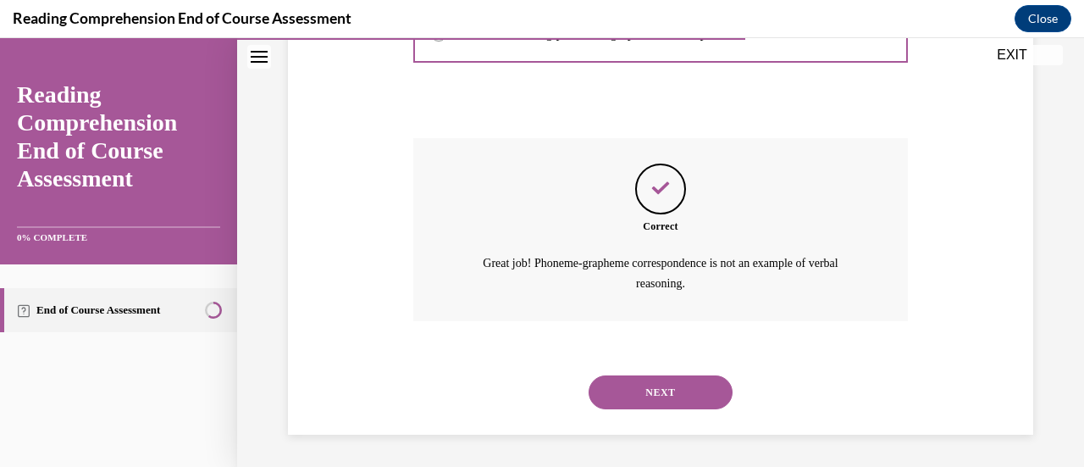
click at [628, 397] on button "NEXT" at bounding box center [661, 392] width 144 height 34
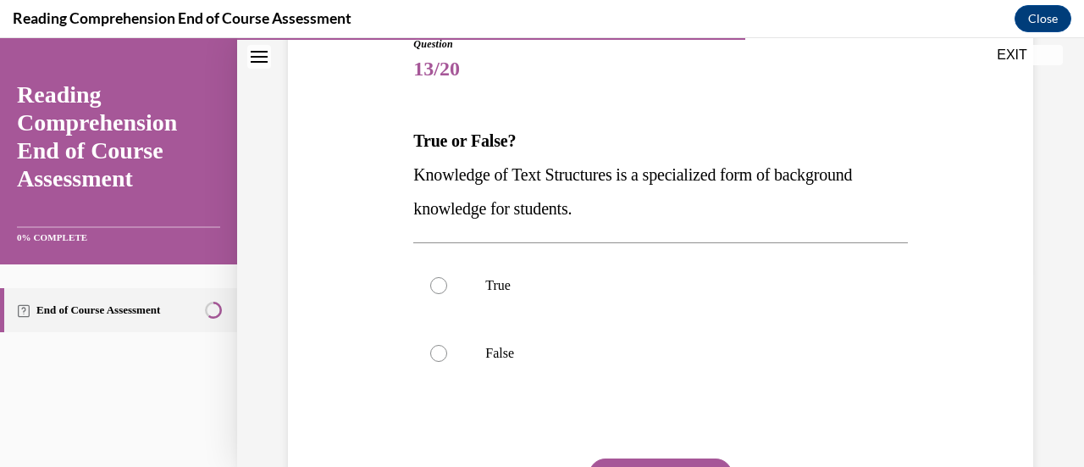
scroll to position [214, 0]
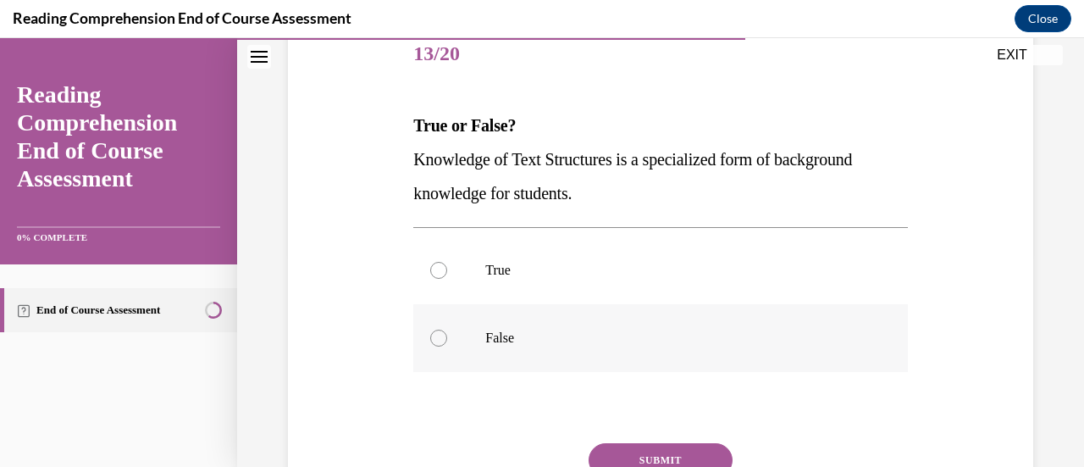
click at [440, 336] on div at bounding box center [438, 337] width 17 height 17
click at [440, 336] on input "False" at bounding box center [438, 337] width 17 height 17
radio input "true"
click at [627, 447] on button "SUBMIT" at bounding box center [661, 460] width 144 height 34
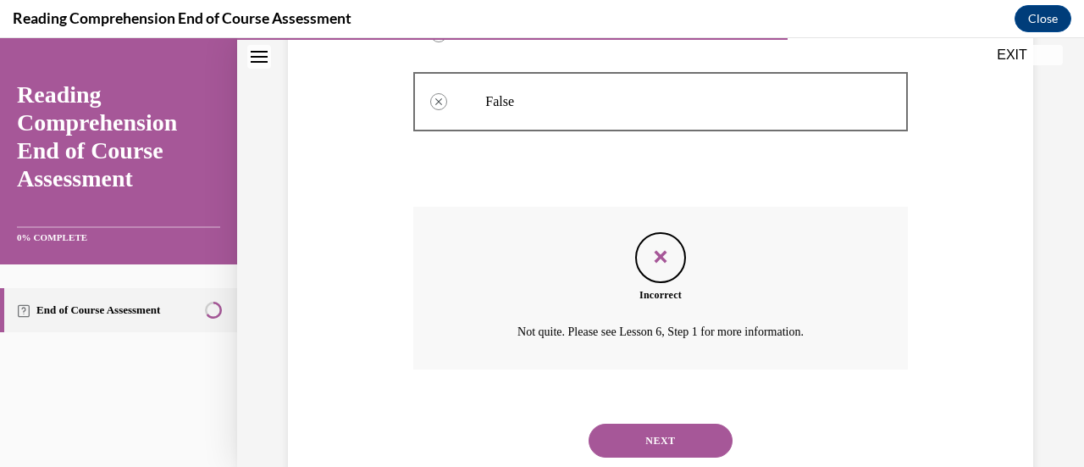
scroll to position [500, 0]
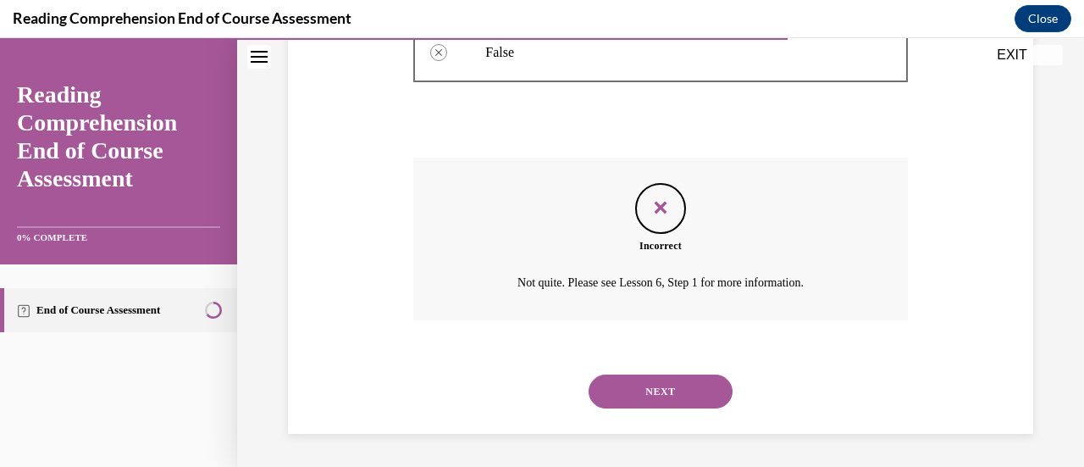
click at [621, 394] on button "NEXT" at bounding box center [661, 391] width 144 height 34
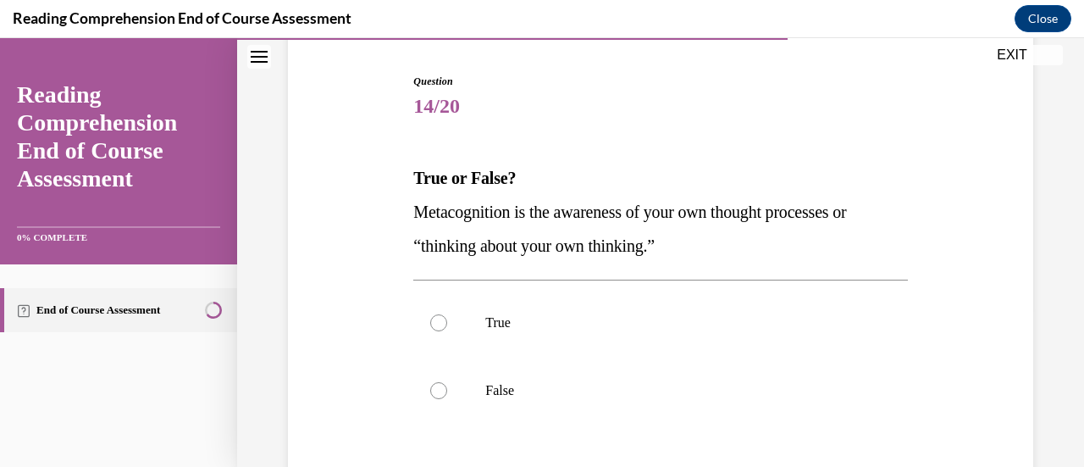
scroll to position [168, 0]
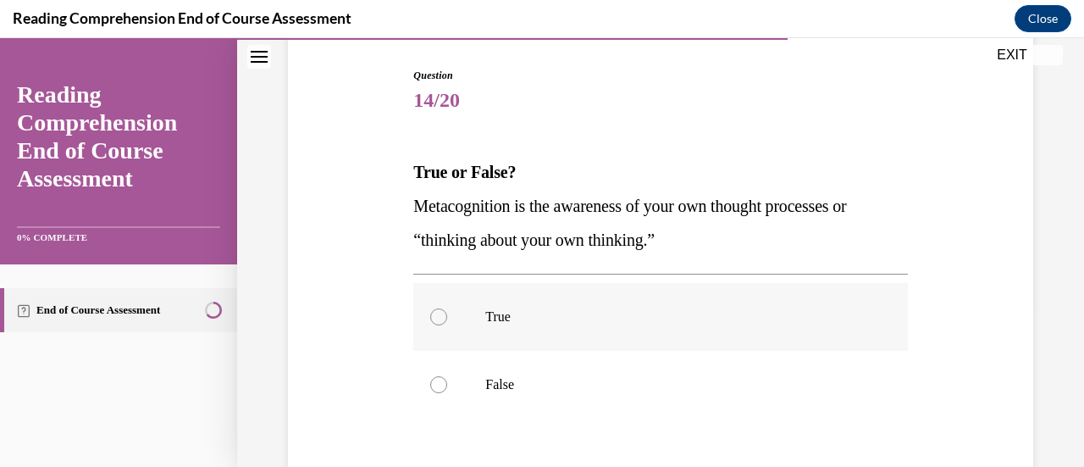
click at [440, 313] on div at bounding box center [438, 316] width 17 height 17
click at [440, 313] on input "True" at bounding box center [438, 316] width 17 height 17
radio input "true"
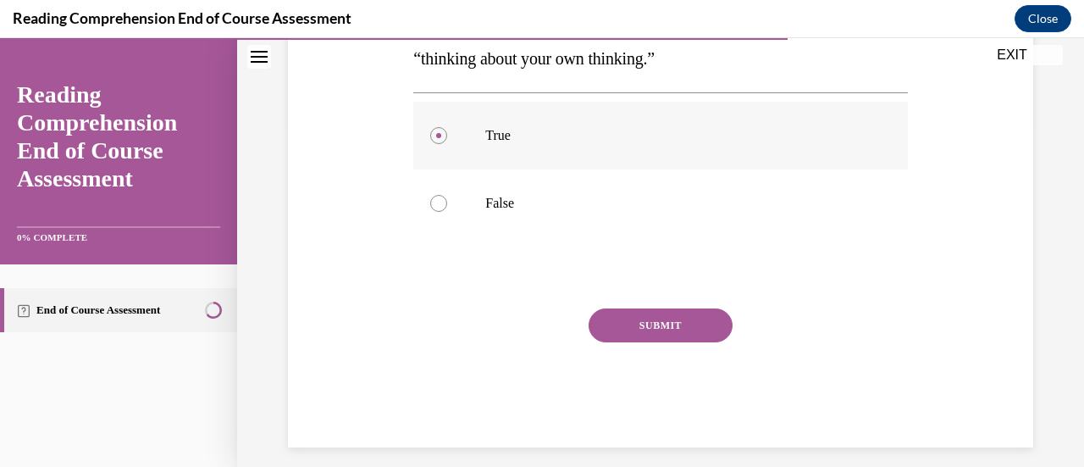
scroll to position [362, 0]
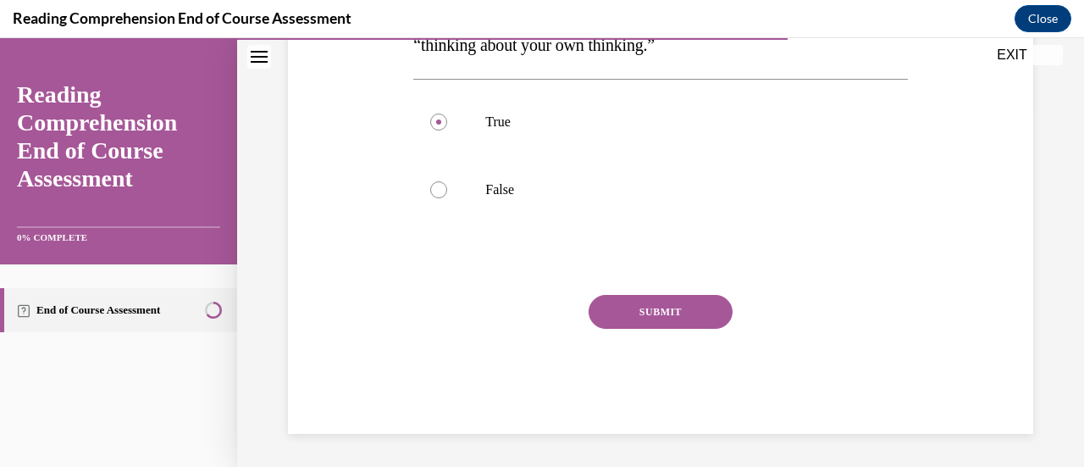
click at [633, 307] on button "SUBMIT" at bounding box center [661, 312] width 144 height 34
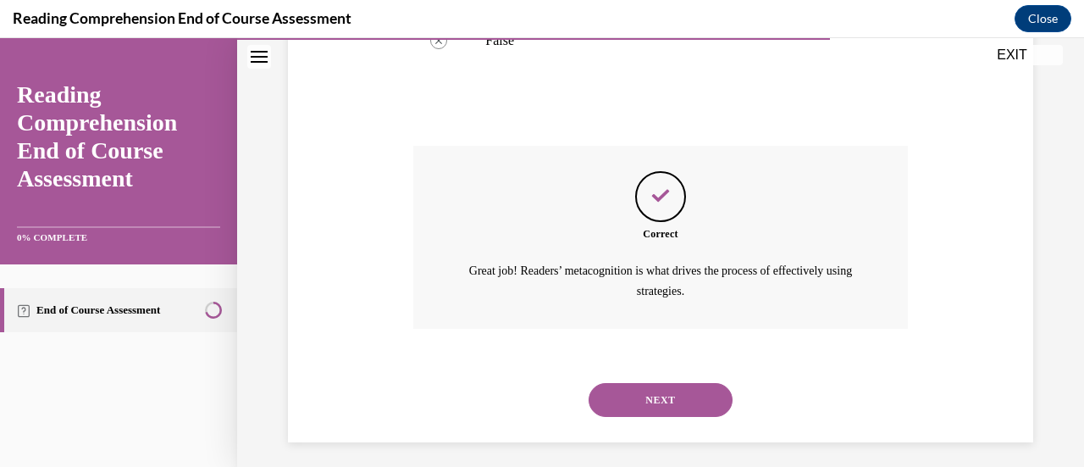
scroll to position [519, 0]
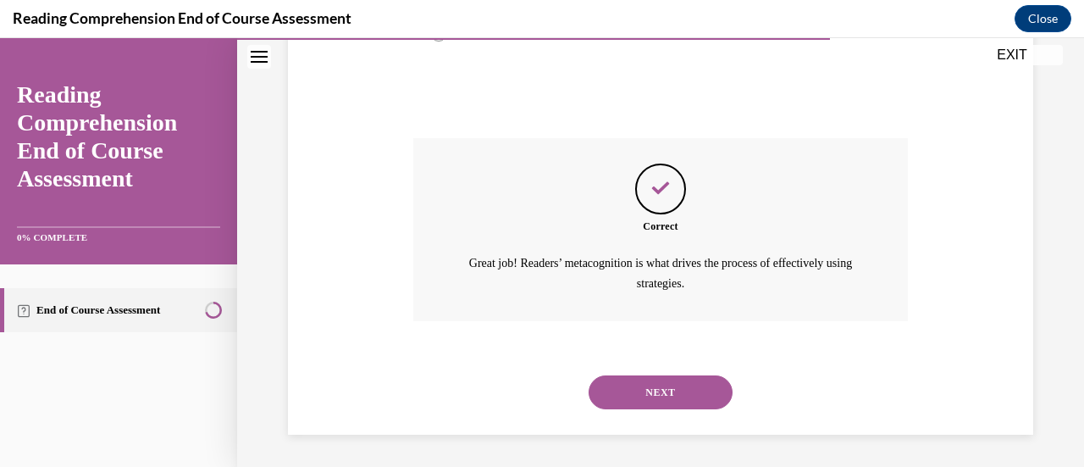
click at [642, 382] on button "NEXT" at bounding box center [661, 392] width 144 height 34
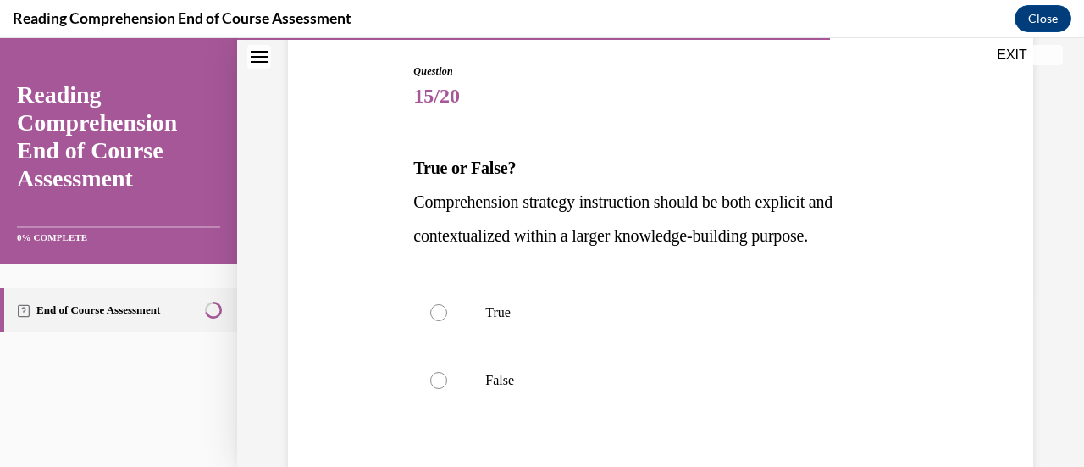
scroll to position [173, 0]
click at [434, 309] on div at bounding box center [438, 311] width 17 height 17
click at [434, 309] on input "True" at bounding box center [438, 311] width 17 height 17
radio input "true"
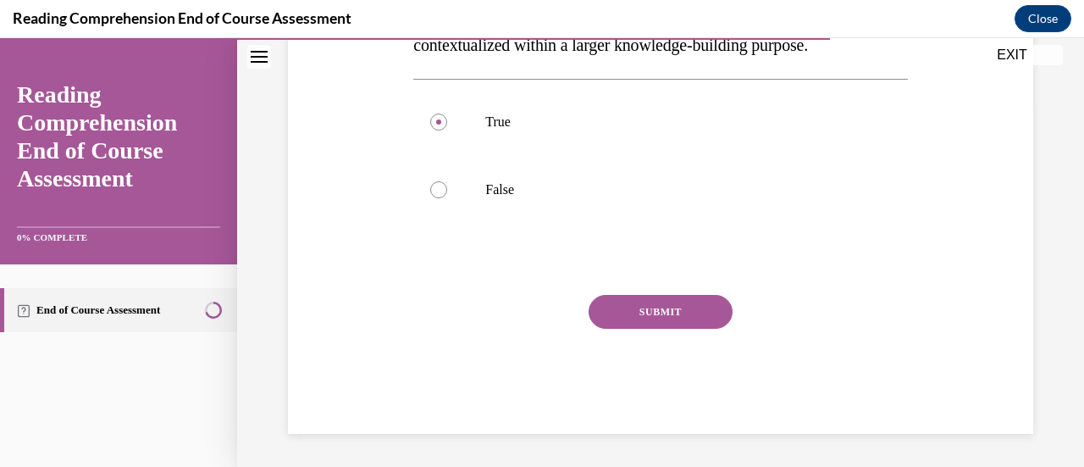
click at [623, 315] on button "SUBMIT" at bounding box center [661, 312] width 144 height 34
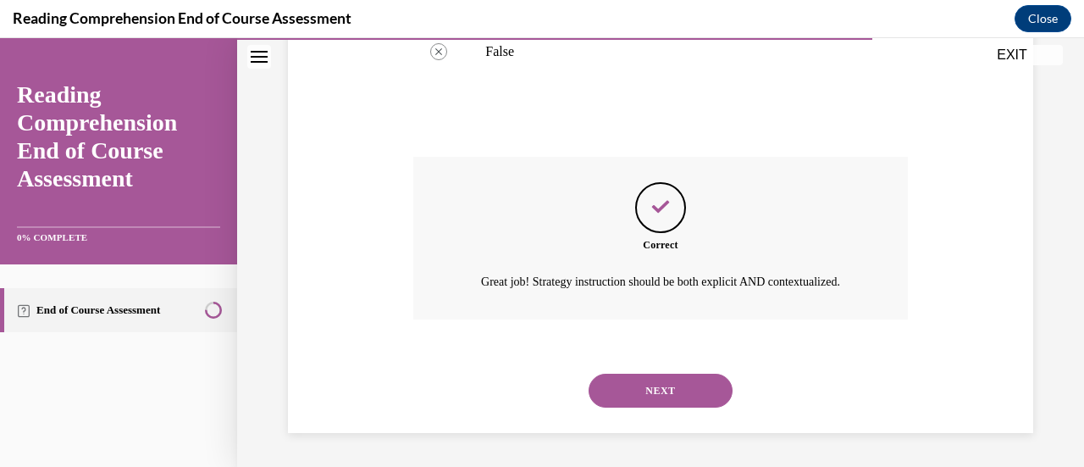
scroll to position [519, 0]
click at [647, 396] on button "NEXT" at bounding box center [661, 391] width 144 height 34
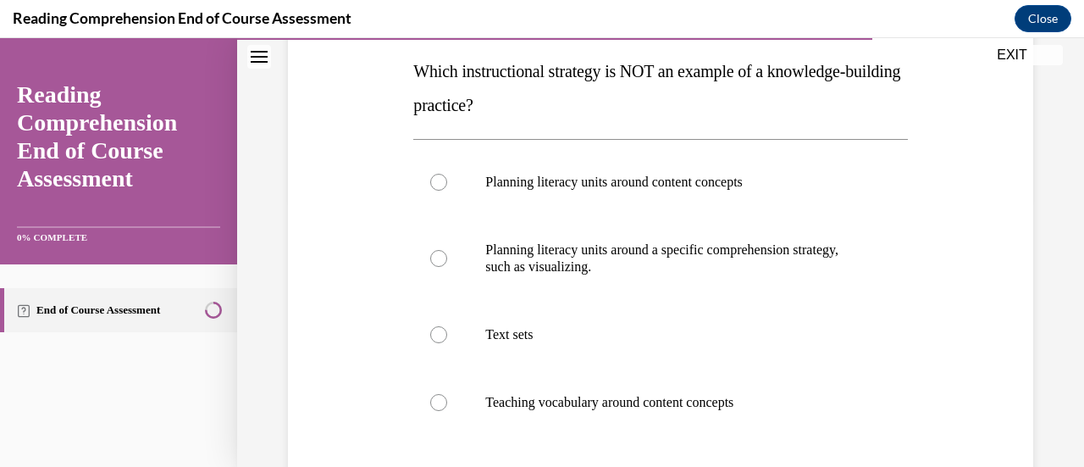
scroll to position [268, 0]
click at [440, 257] on div at bounding box center [438, 258] width 17 height 17
click at [440, 257] on input "Planning literacy units around a specific comprehension strategy, such as visua…" at bounding box center [438, 258] width 17 height 17
radio input "true"
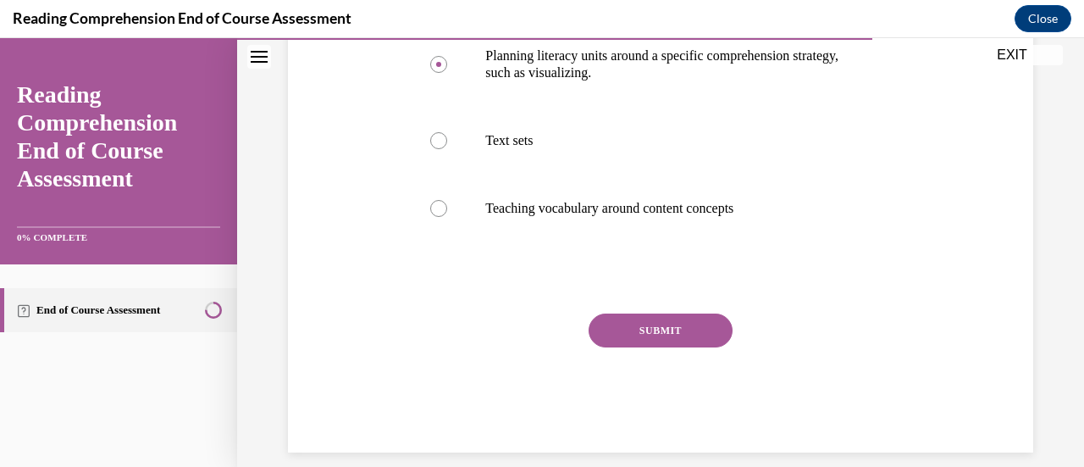
click at [652, 338] on button "SUBMIT" at bounding box center [661, 330] width 144 height 34
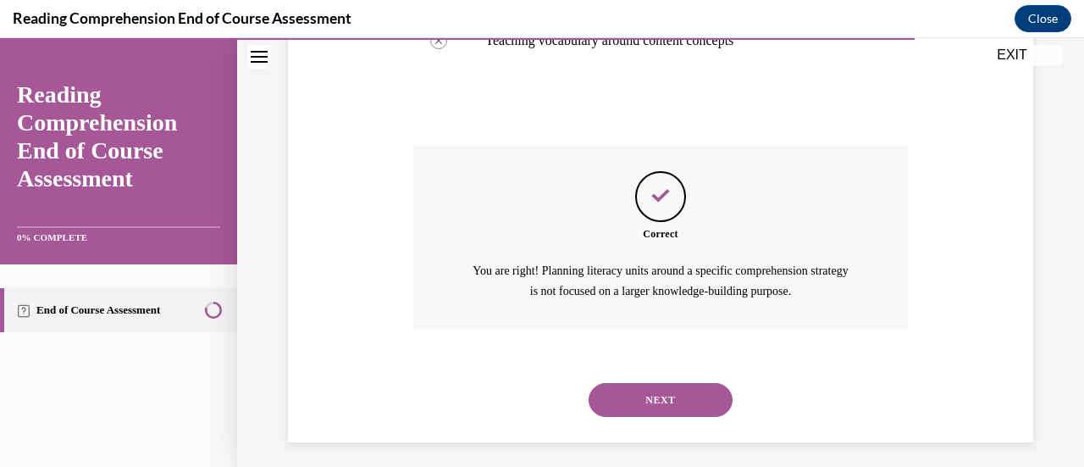
scroll to position [638, 0]
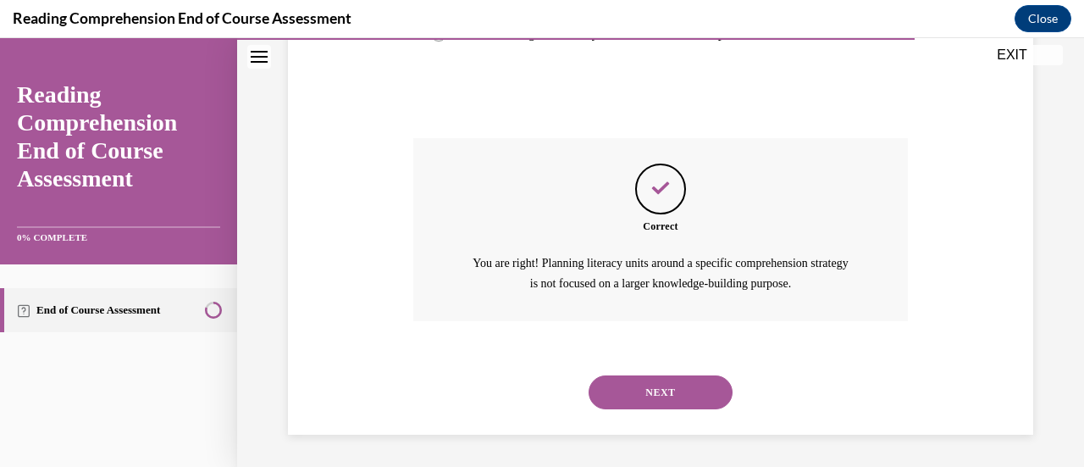
click at [650, 392] on button "NEXT" at bounding box center [661, 392] width 144 height 34
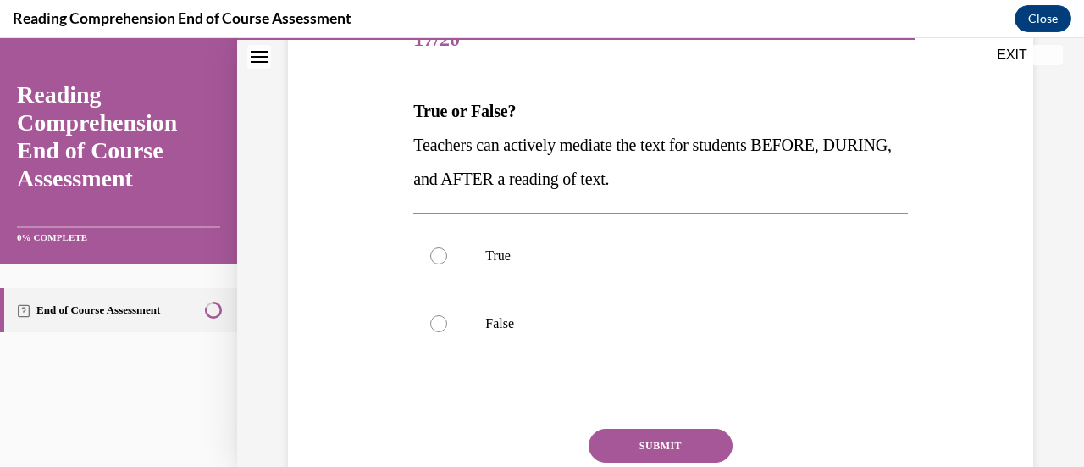
scroll to position [230, 0]
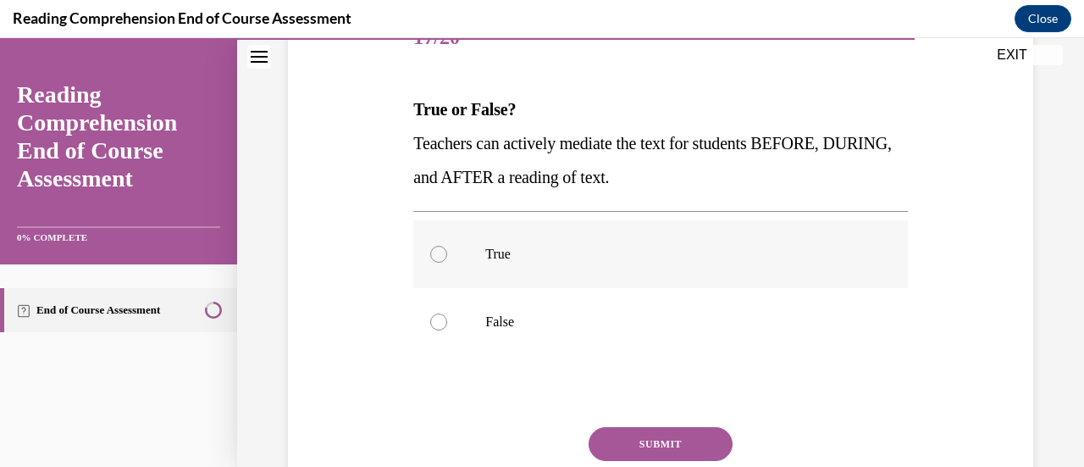
click at [434, 247] on div at bounding box center [438, 254] width 17 height 17
click at [434, 247] on input "True" at bounding box center [438, 254] width 17 height 17
radio input "true"
click at [638, 439] on button "SUBMIT" at bounding box center [661, 444] width 144 height 34
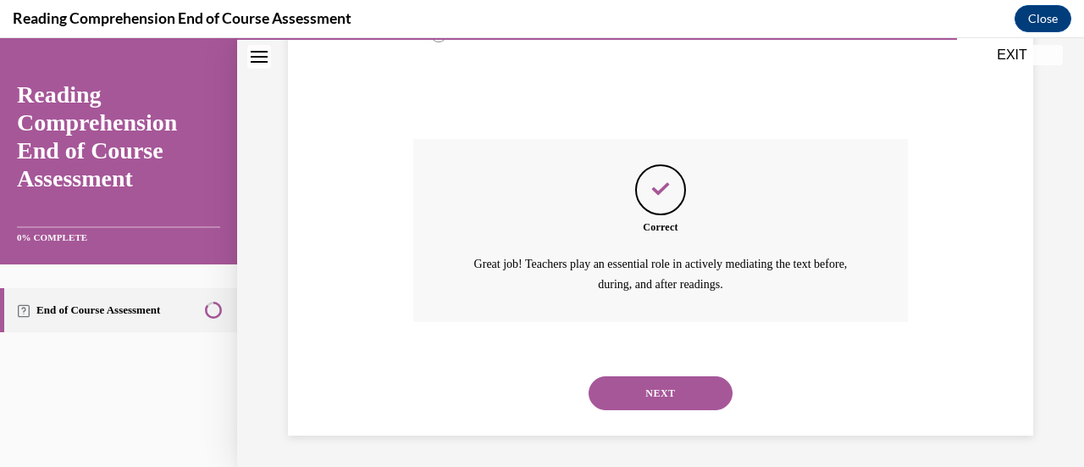
scroll to position [519, 0]
click at [617, 399] on button "NEXT" at bounding box center [661, 392] width 144 height 34
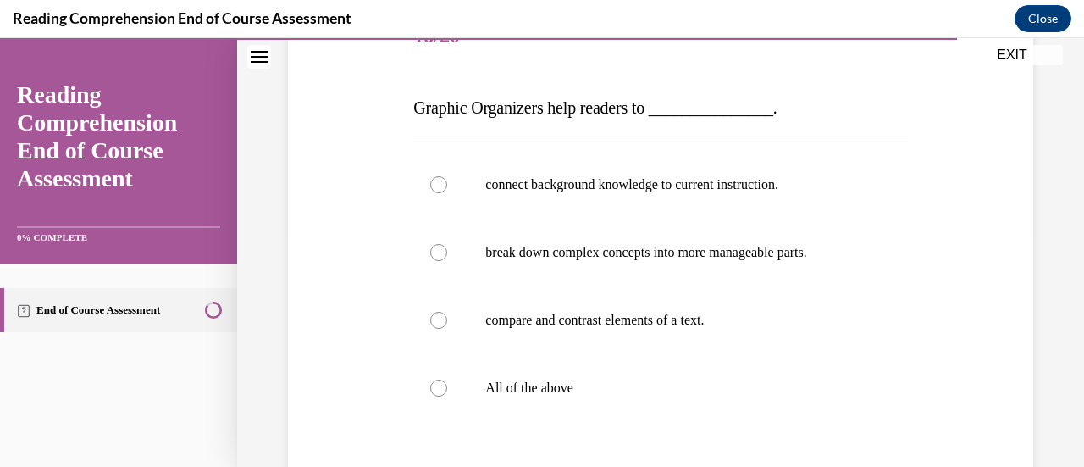
scroll to position [236, 0]
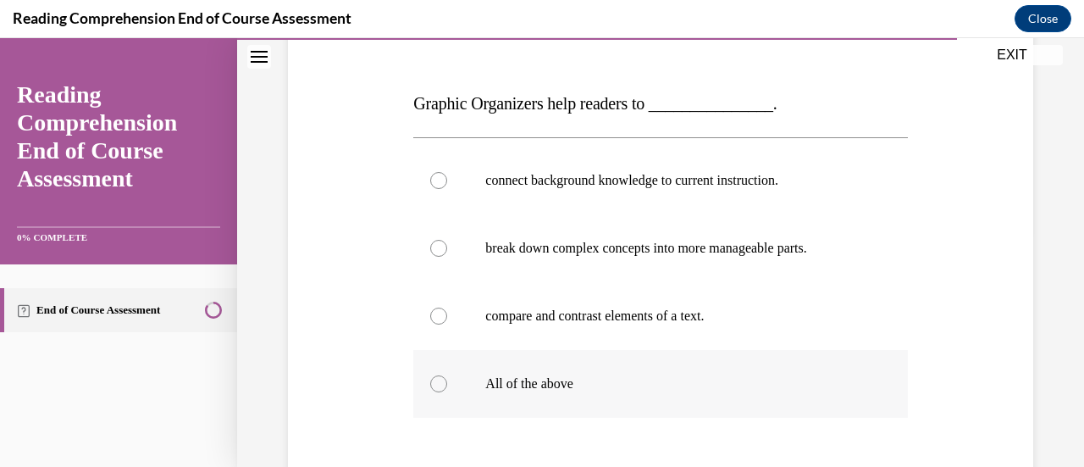
click at [437, 381] on div at bounding box center [438, 383] width 17 height 17
click at [437, 381] on input "All of the above" at bounding box center [438, 383] width 17 height 17
radio input "true"
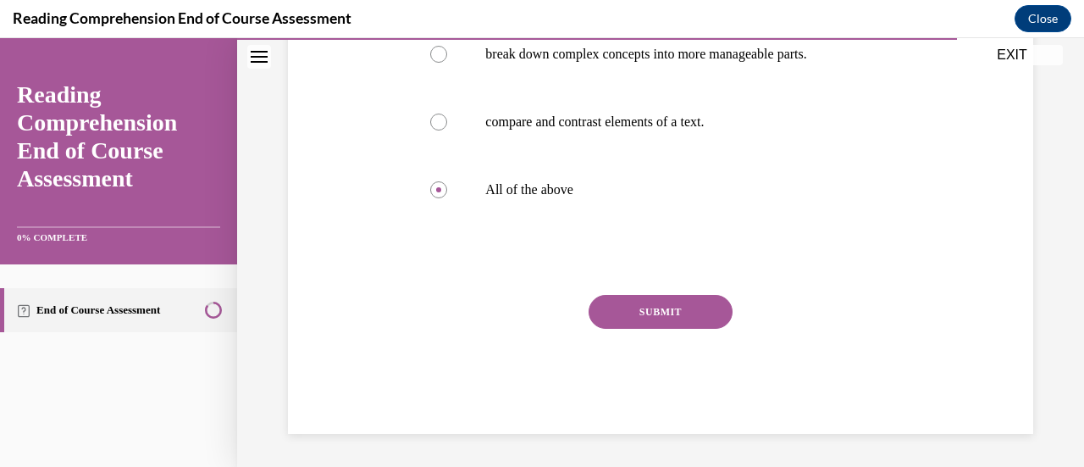
click at [634, 302] on button "SUBMIT" at bounding box center [661, 312] width 144 height 34
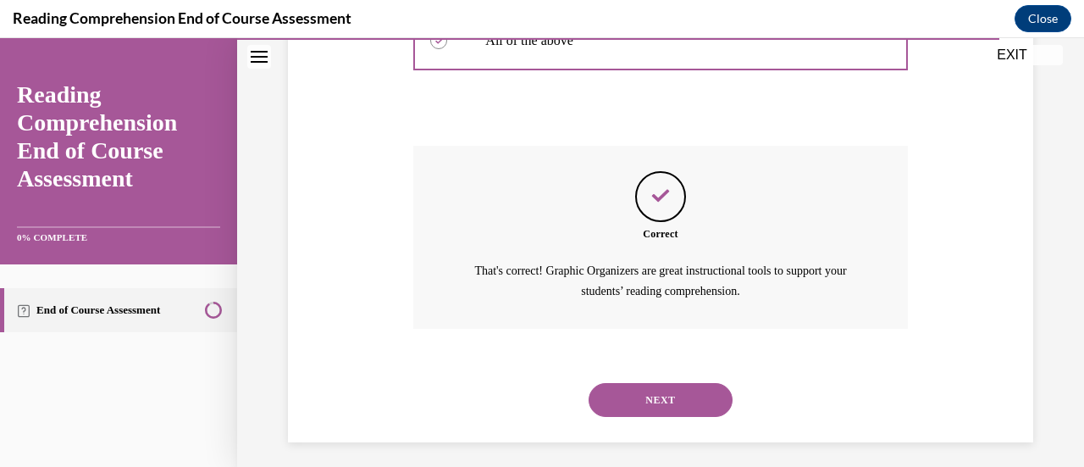
scroll to position [587, 0]
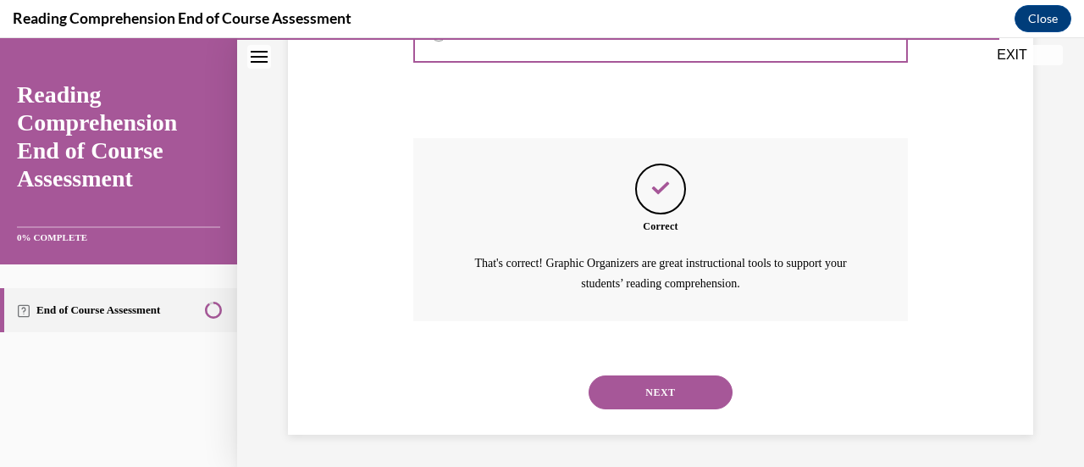
click at [618, 385] on button "NEXT" at bounding box center [661, 392] width 144 height 34
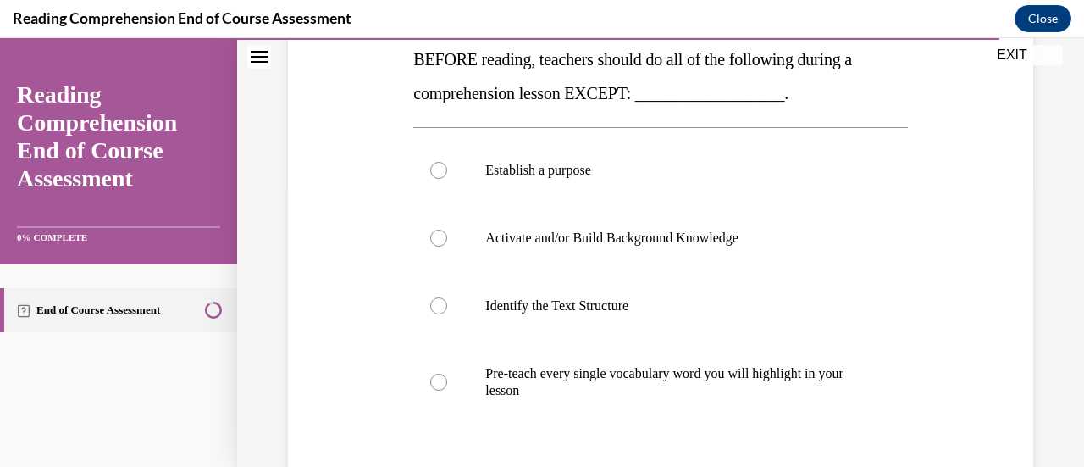
scroll to position [281, 0]
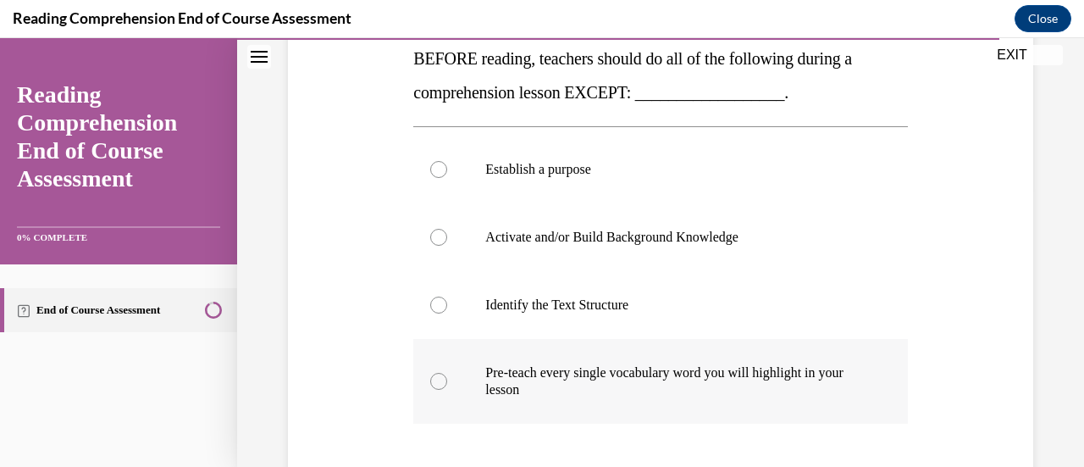
click at [439, 377] on div at bounding box center [438, 381] width 17 height 17
click at [439, 377] on input "Pre-teach every single vocabulary word you will highlight in your lesson" at bounding box center [438, 381] width 17 height 17
radio input "true"
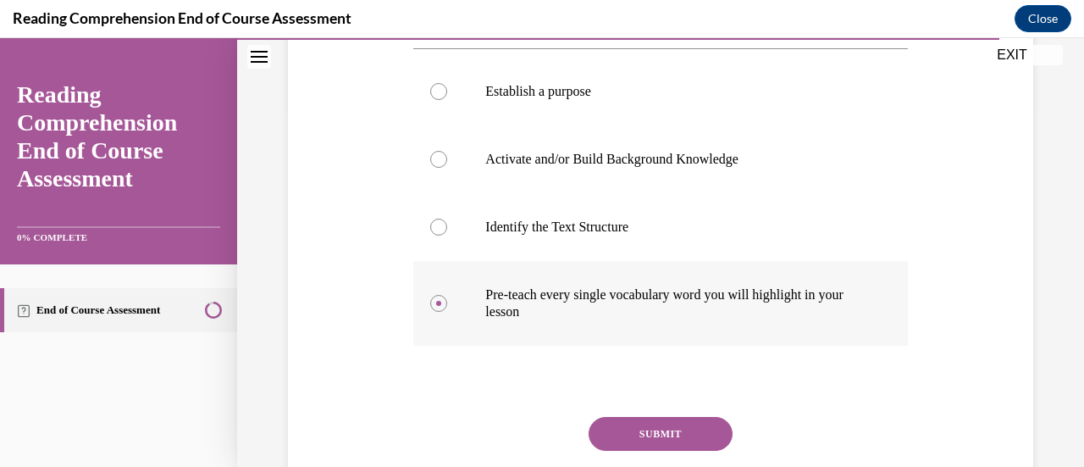
scroll to position [366, 0]
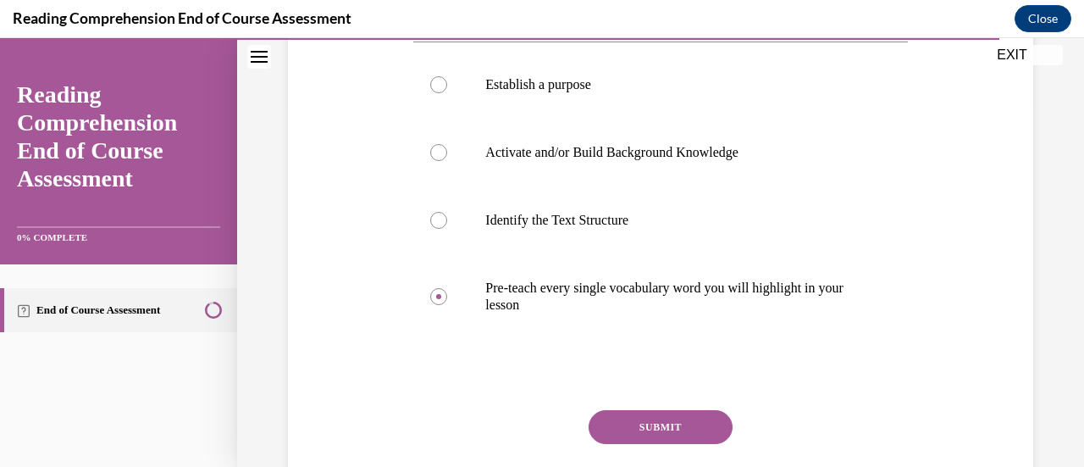
click at [639, 430] on button "SUBMIT" at bounding box center [661, 427] width 144 height 34
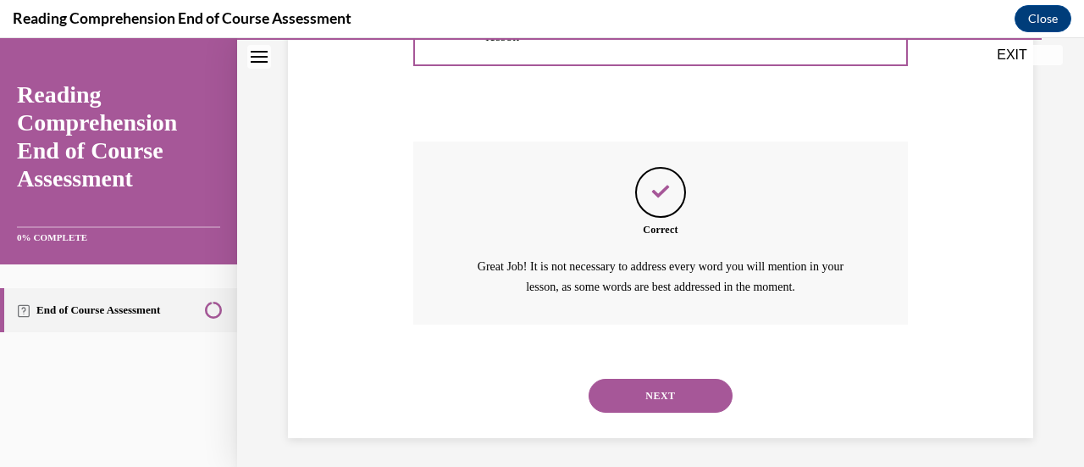
scroll to position [638, 0]
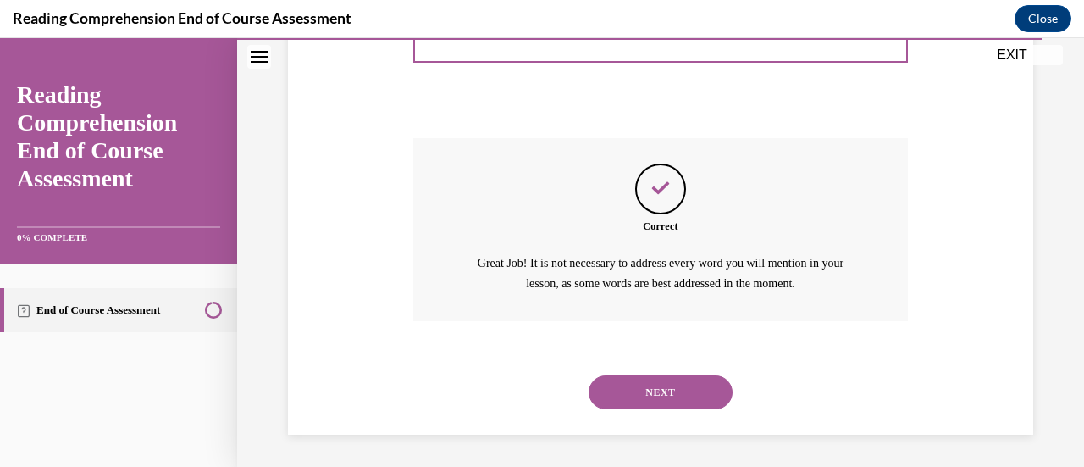
click at [639, 396] on button "NEXT" at bounding box center [661, 392] width 144 height 34
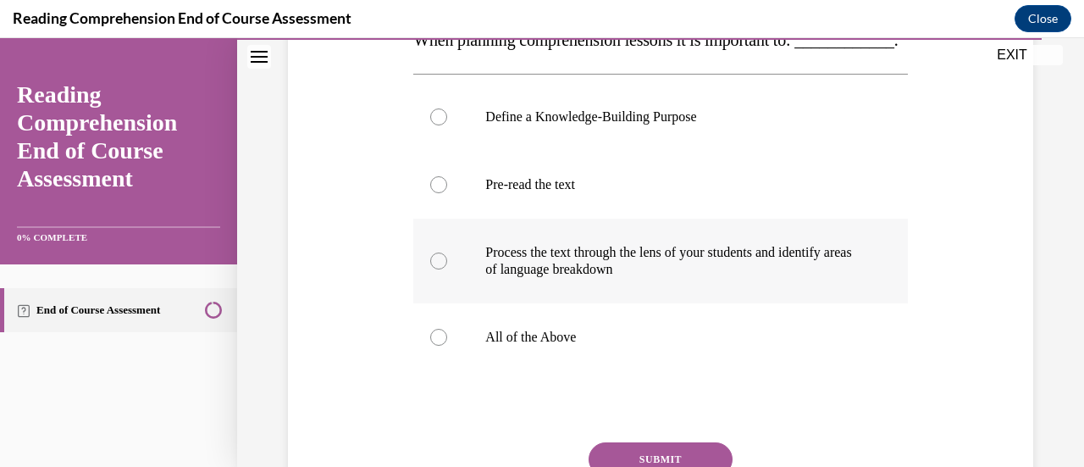
scroll to position [303, 0]
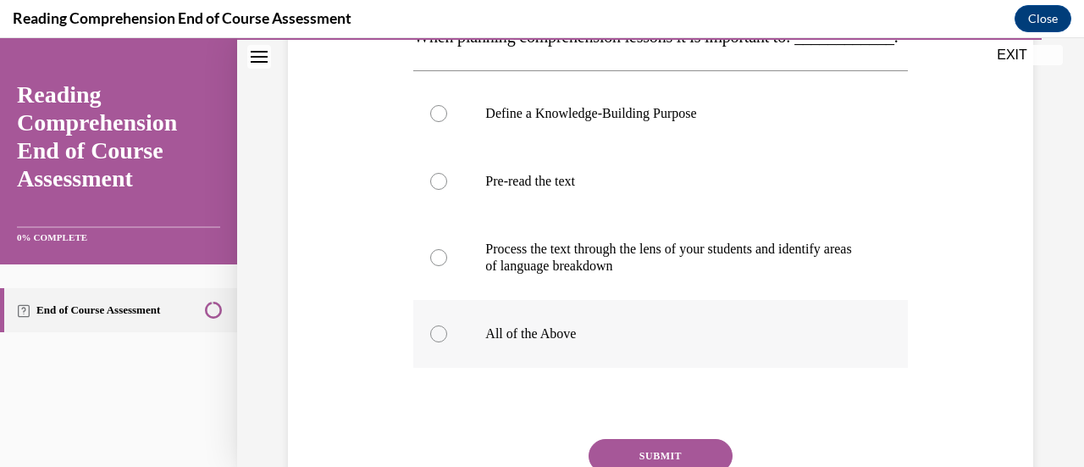
click at [432, 342] on div at bounding box center [438, 333] width 17 height 17
click at [432, 342] on input "All of the Above" at bounding box center [438, 333] width 17 height 17
radio input "true"
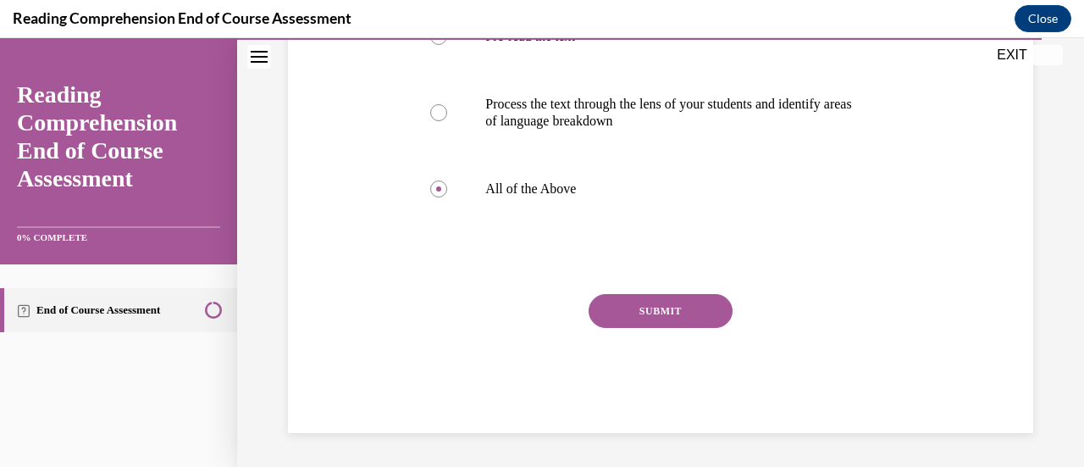
click at [618, 328] on button "SUBMIT" at bounding box center [661, 311] width 144 height 34
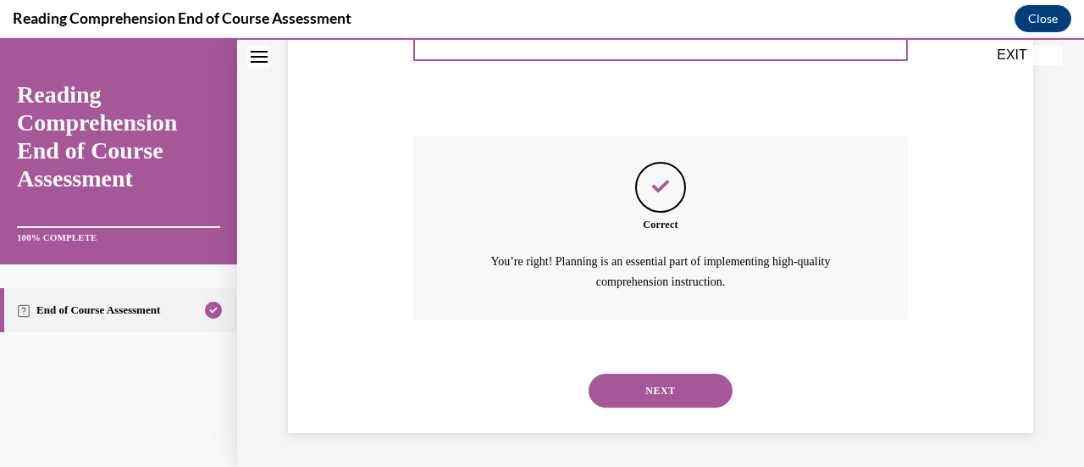
scroll to position [638, 0]
click at [654, 382] on button "NEXT" at bounding box center [661, 391] width 144 height 34
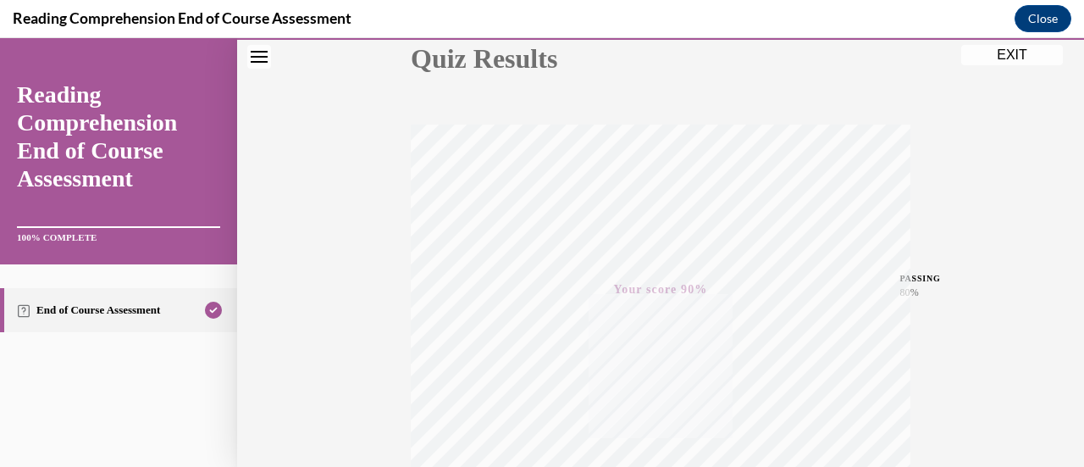
scroll to position [205, 0]
click at [988, 60] on button "EXIT" at bounding box center [1012, 55] width 102 height 20
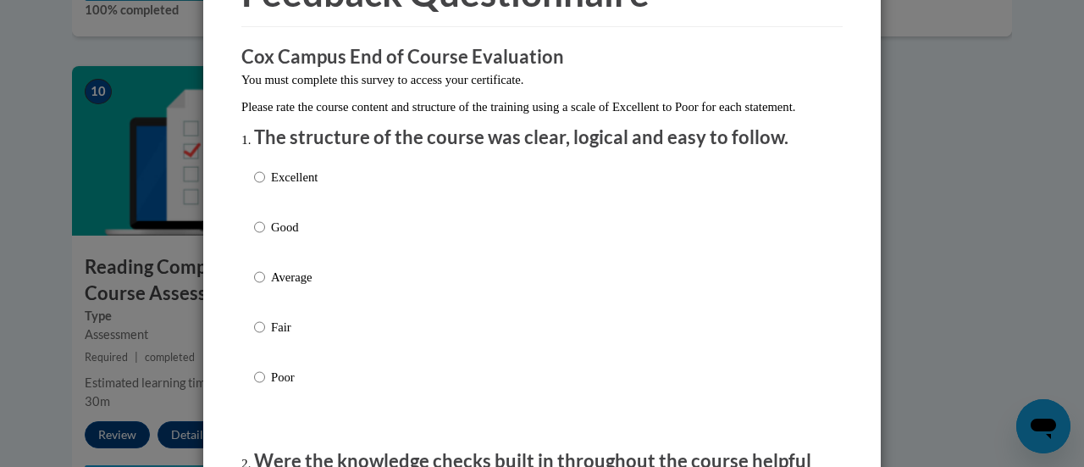
scroll to position [102, 0]
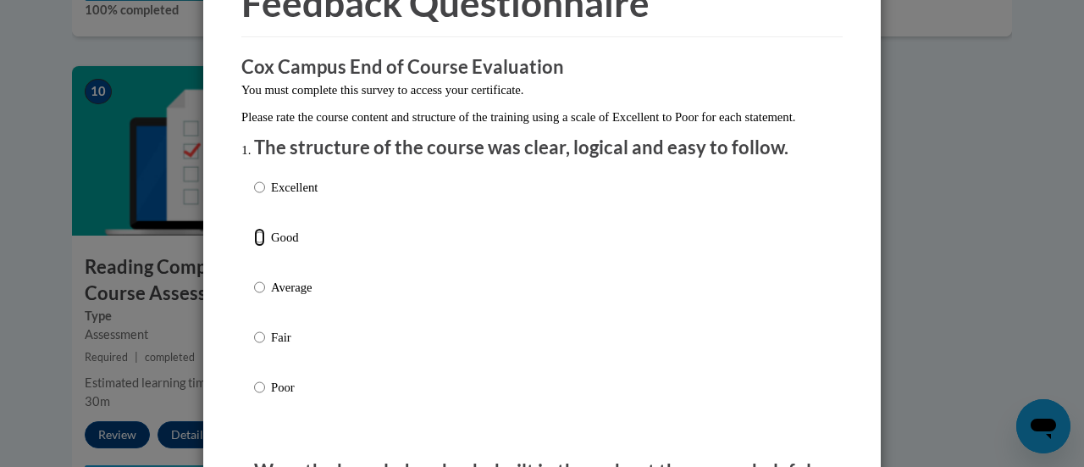
click at [256, 246] on input "Good" at bounding box center [259, 237] width 11 height 19
radio input "true"
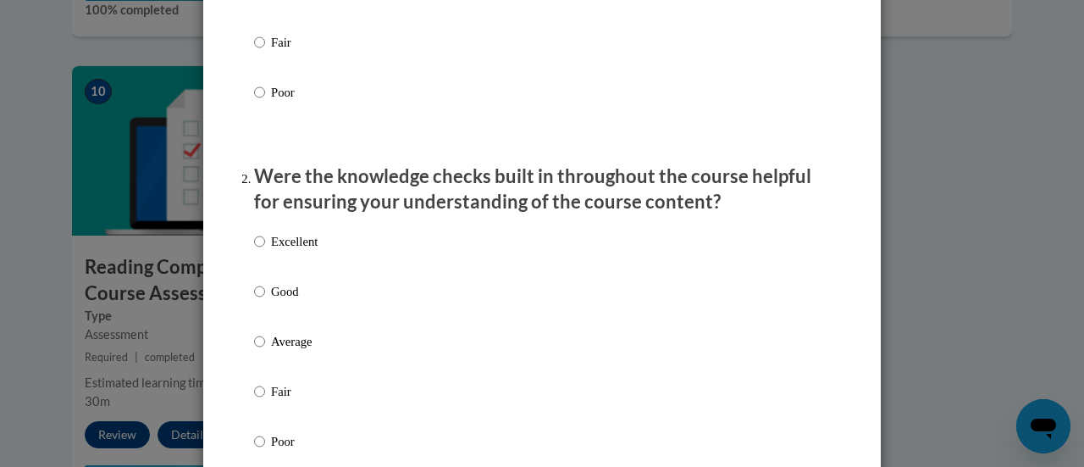
scroll to position [406, 0]
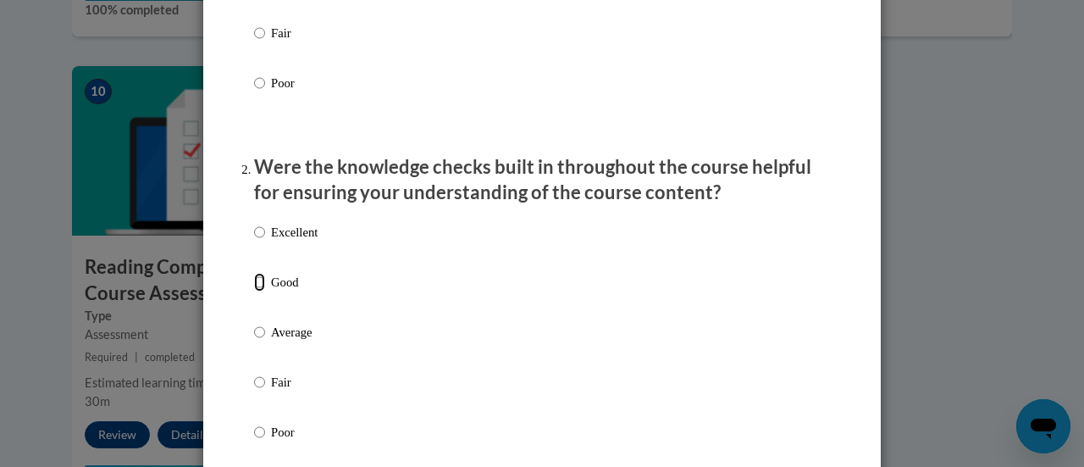
click at [254, 291] on input "Good" at bounding box center [259, 282] width 11 height 19
radio input "true"
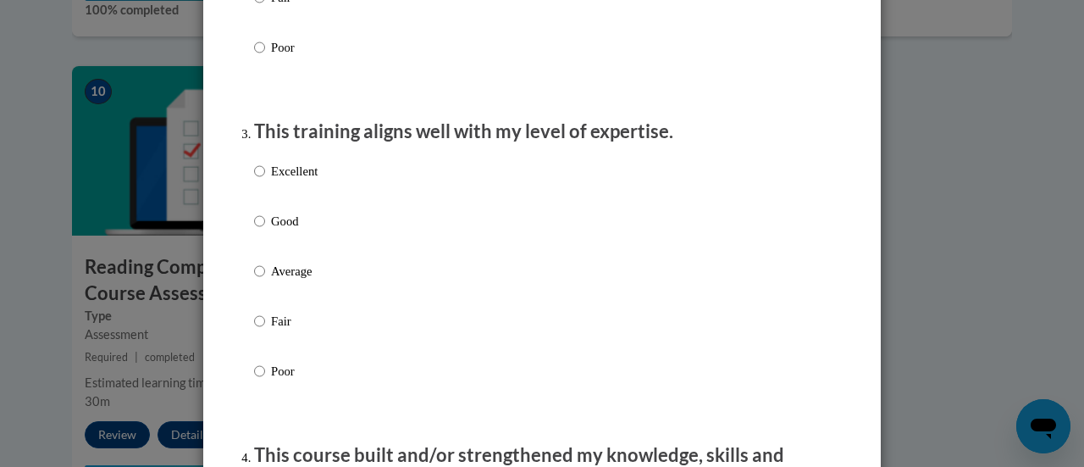
scroll to position [794, 0]
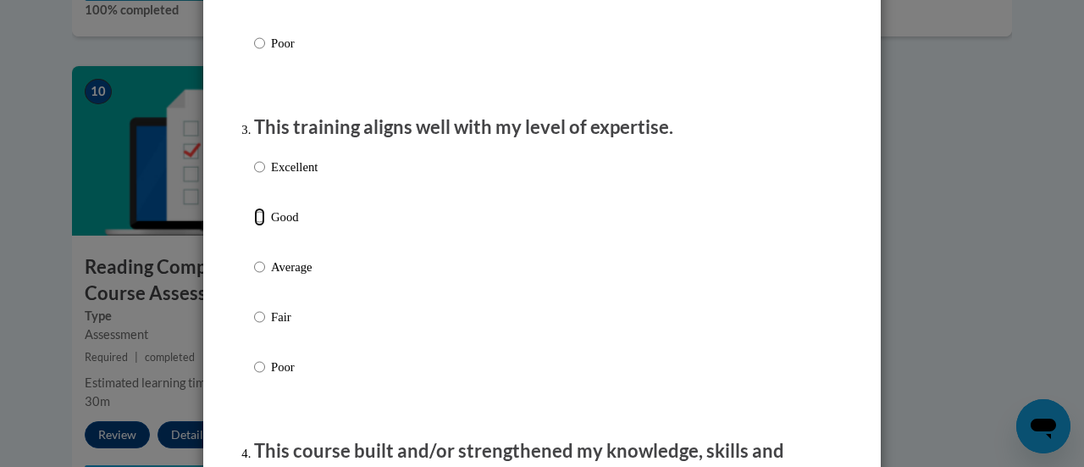
click at [254, 226] on input "Good" at bounding box center [259, 217] width 11 height 19
radio input "true"
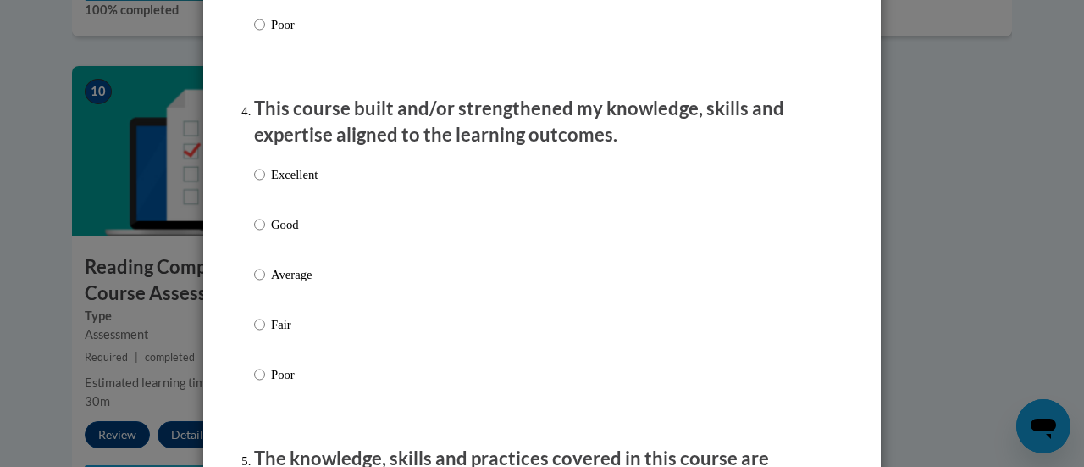
scroll to position [1140, 0]
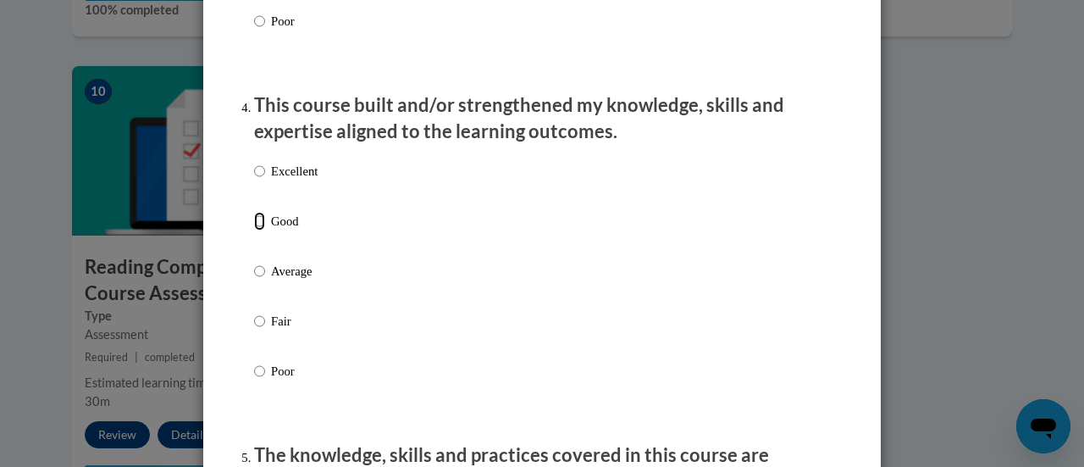
click at [255, 230] on input "Good" at bounding box center [259, 221] width 11 height 19
radio input "true"
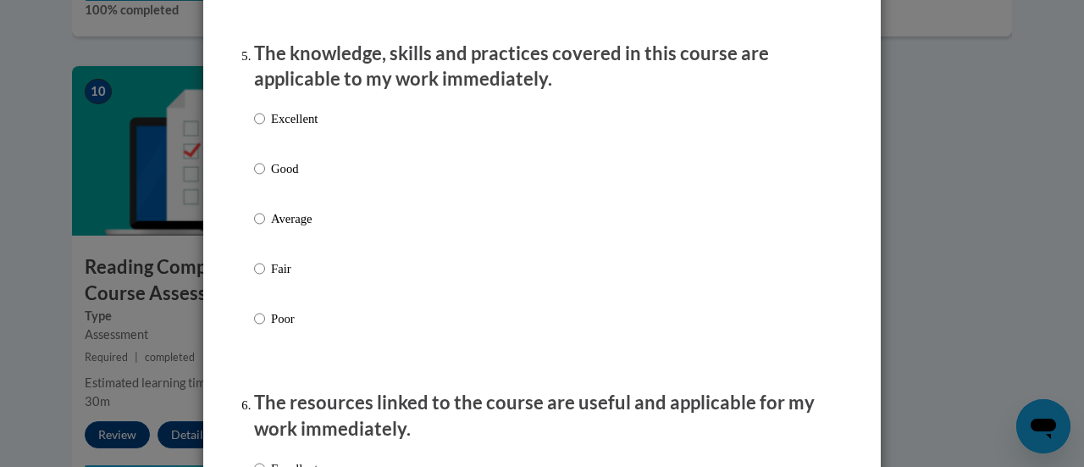
scroll to position [1543, 0]
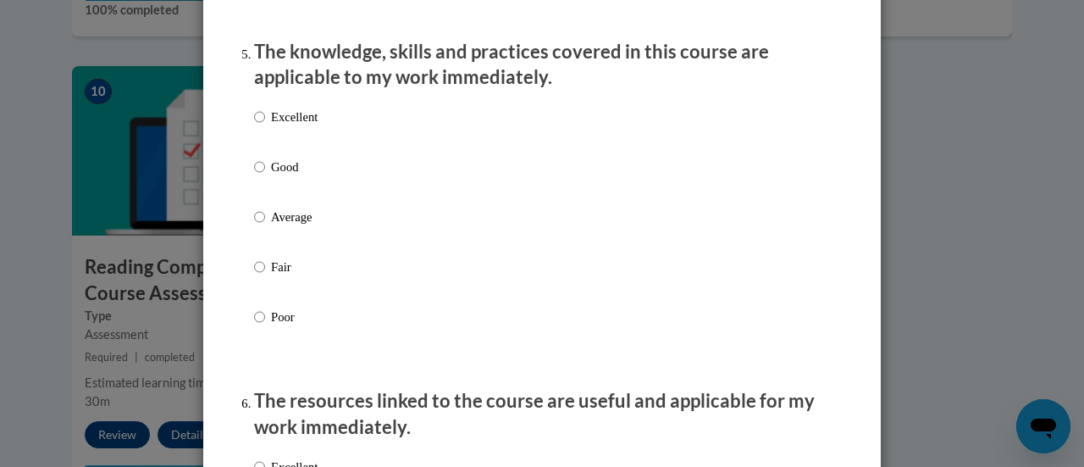
click at [271, 176] on p "Good" at bounding box center [294, 167] width 47 height 19
click at [265, 176] on input "Good" at bounding box center [259, 167] width 11 height 19
radio input "true"
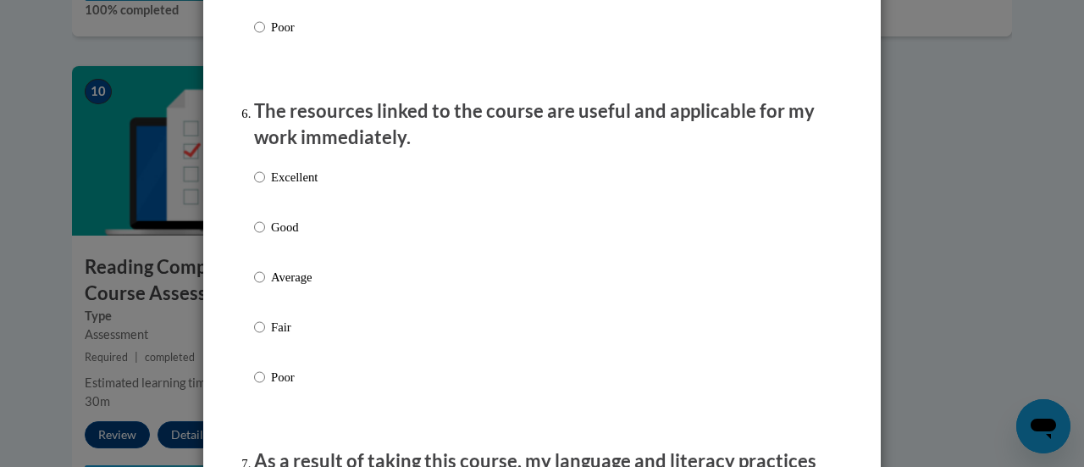
scroll to position [1837, 0]
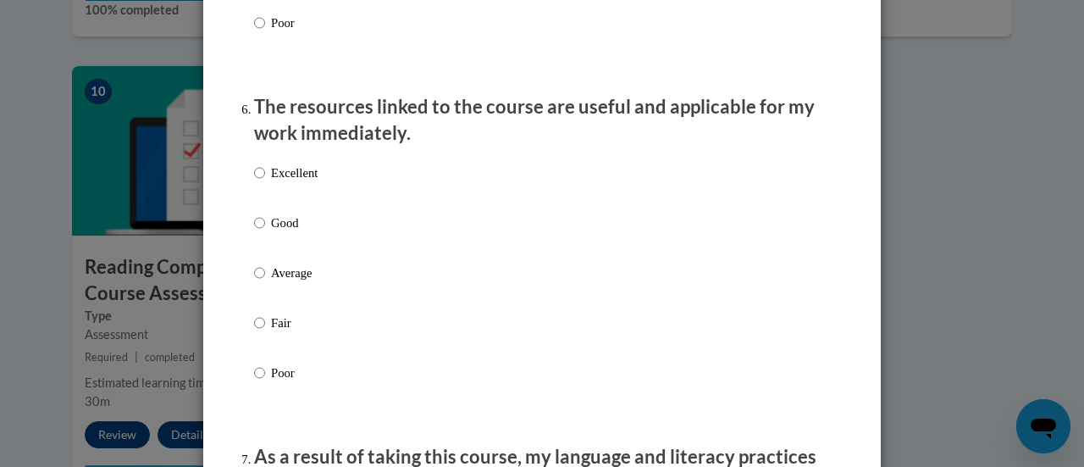
click at [274, 232] on p "Good" at bounding box center [294, 222] width 47 height 19
click at [265, 232] on input "Good" at bounding box center [259, 222] width 11 height 19
radio input "true"
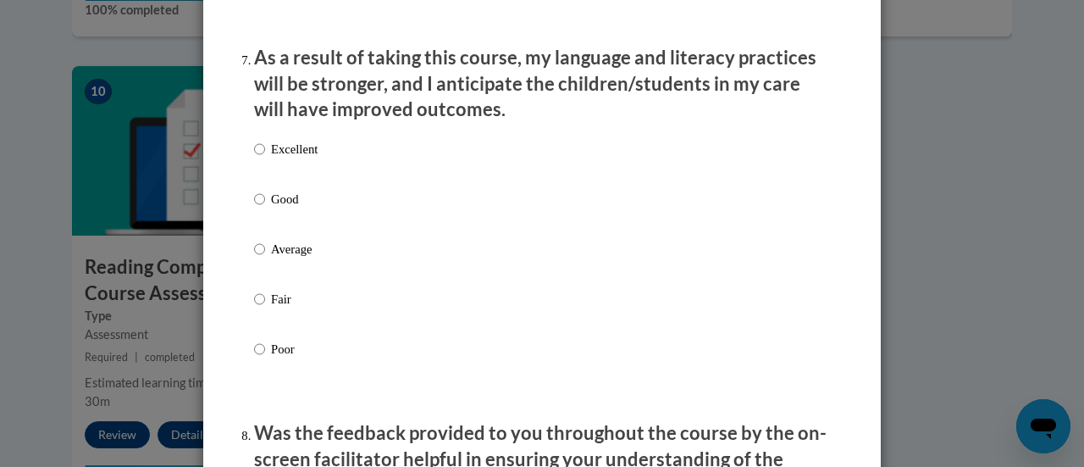
scroll to position [2237, 0]
click at [272, 208] on p "Good" at bounding box center [294, 198] width 47 height 19
click at [265, 208] on input "Good" at bounding box center [259, 198] width 11 height 19
radio input "true"
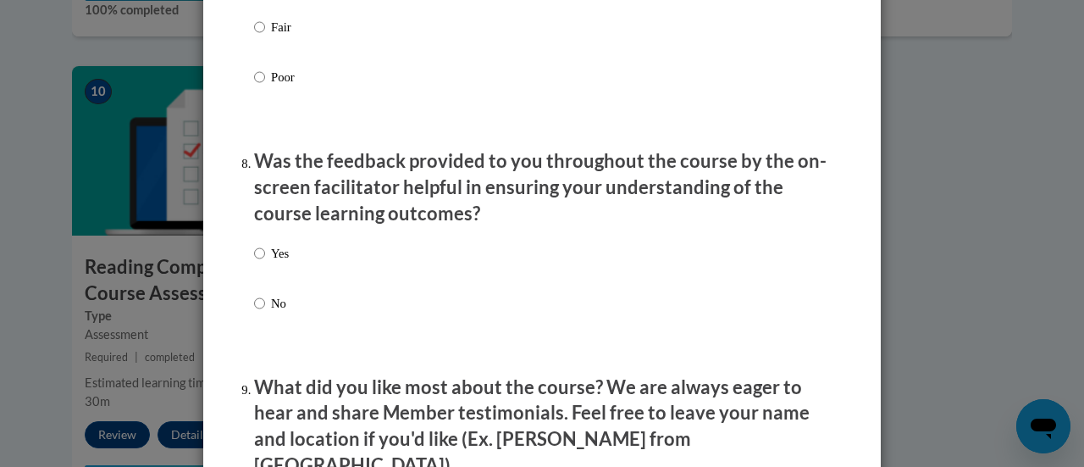
scroll to position [2517, 0]
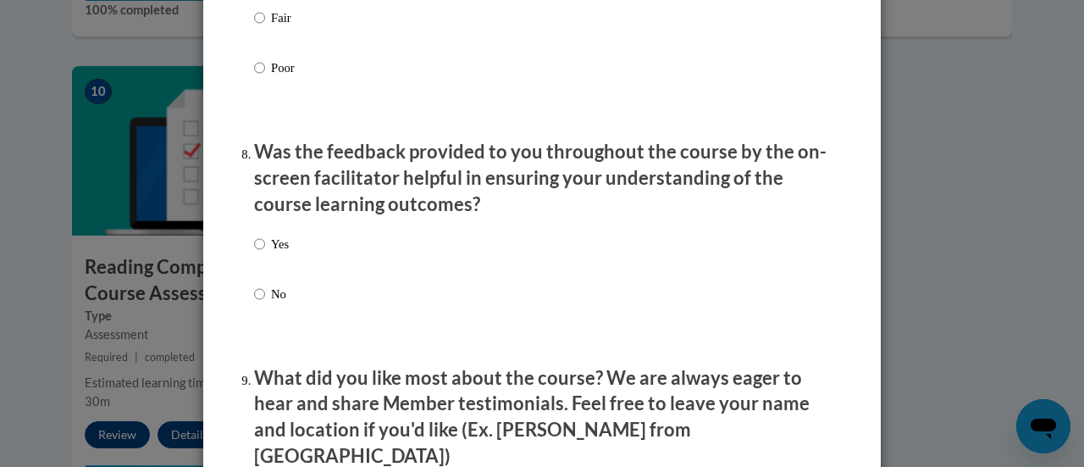
click at [271, 253] on p "Yes" at bounding box center [280, 244] width 18 height 19
click at [265, 253] on input "Yes" at bounding box center [259, 244] width 11 height 19
radio input "true"
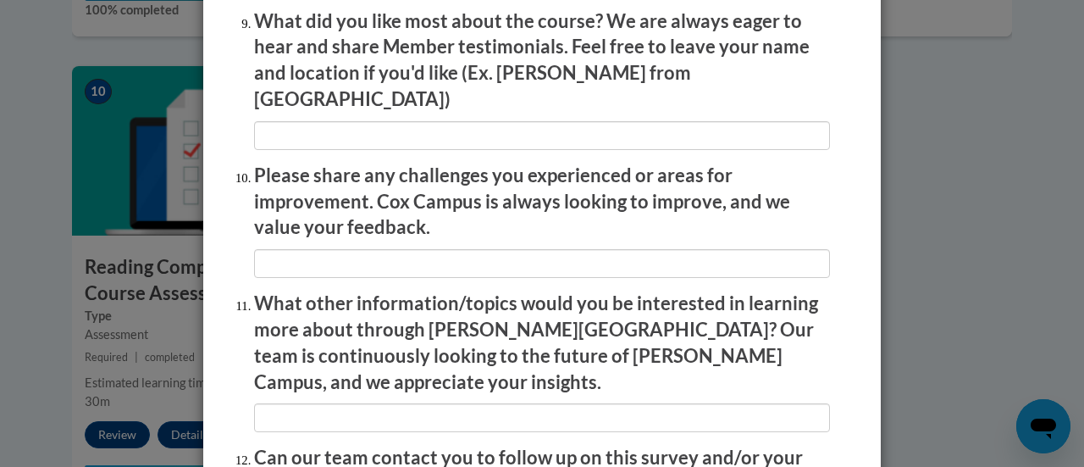
scroll to position [2877, 0]
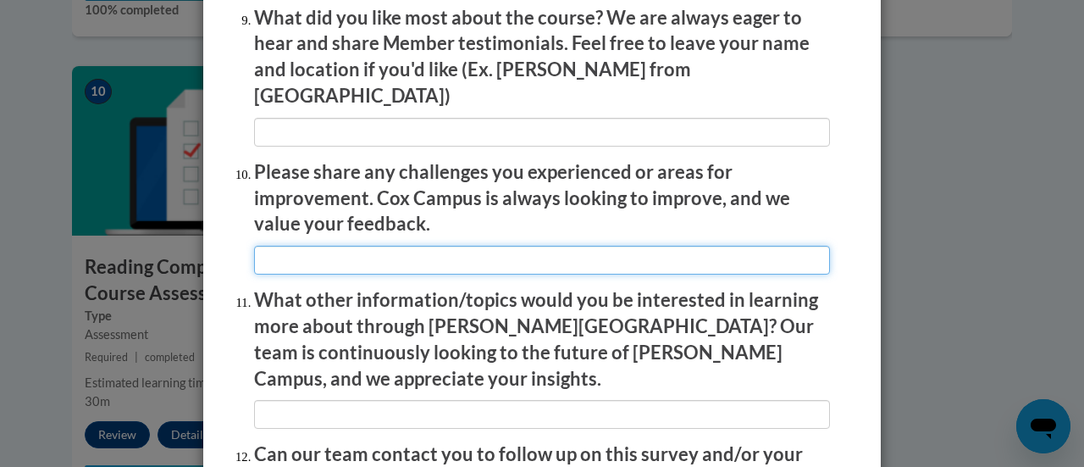
click at [357, 246] on input "textbox" at bounding box center [542, 260] width 576 height 29
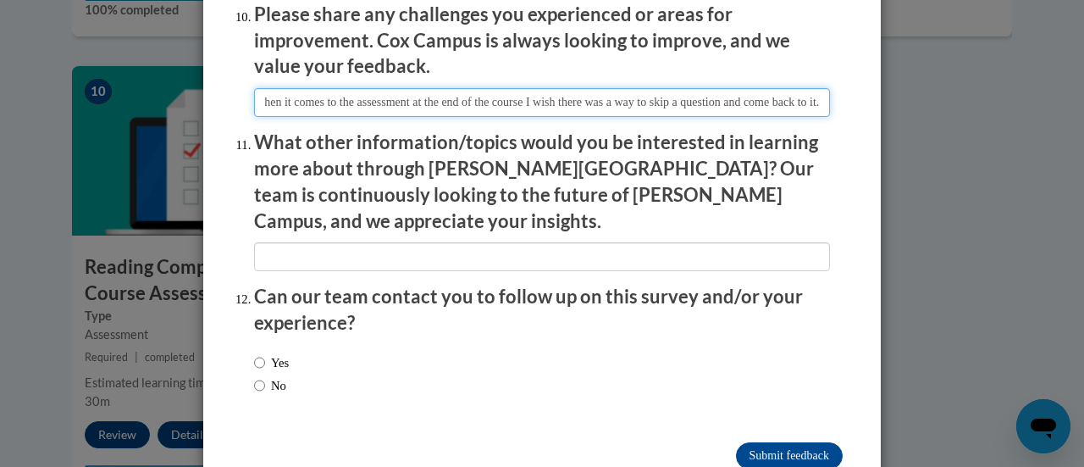
scroll to position [3041, 0]
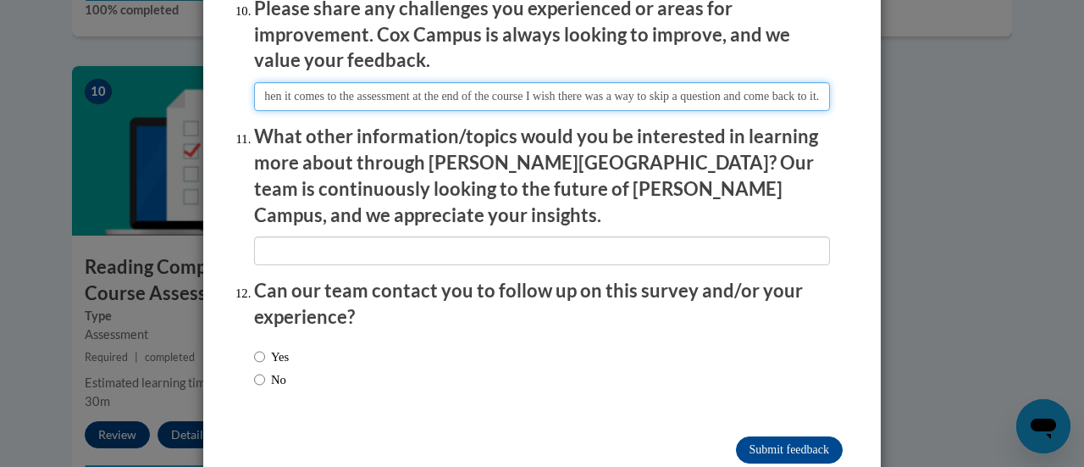
type input "When it comes to the assessment at the end of the course I wish there was a way…"
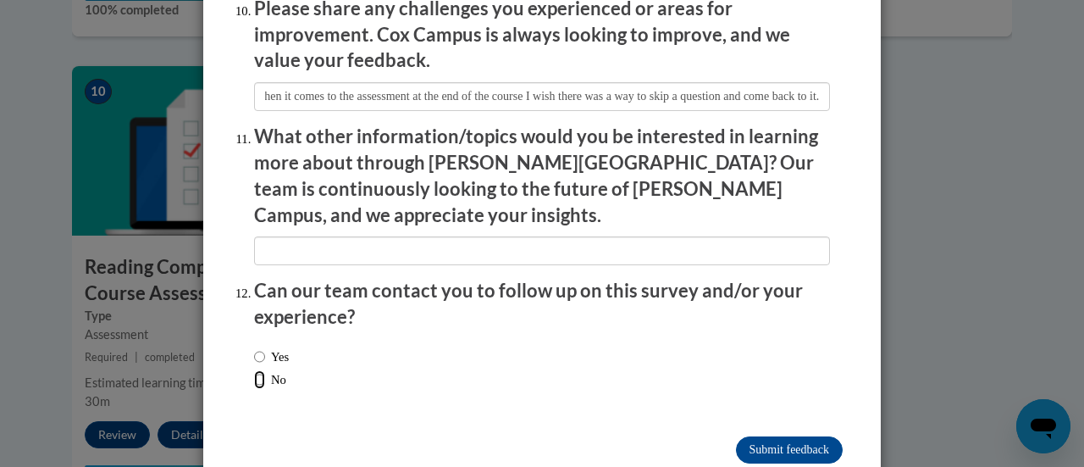
click at [254, 370] on input "No" at bounding box center [259, 379] width 11 height 19
radio input "true"
click at [767, 436] on input "Submit feedback" at bounding box center [789, 449] width 107 height 27
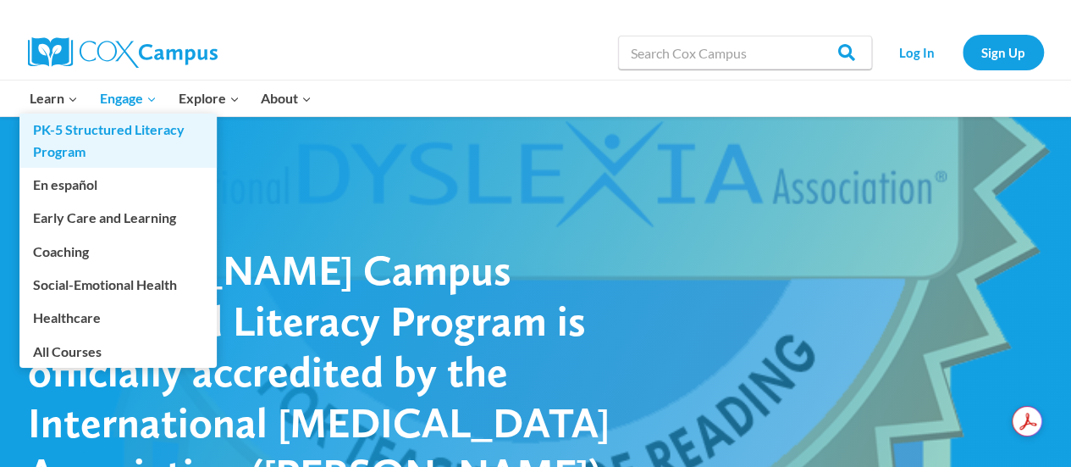
click at [59, 123] on link "PK-5 Structured Literacy Program" at bounding box center [117, 140] width 197 height 54
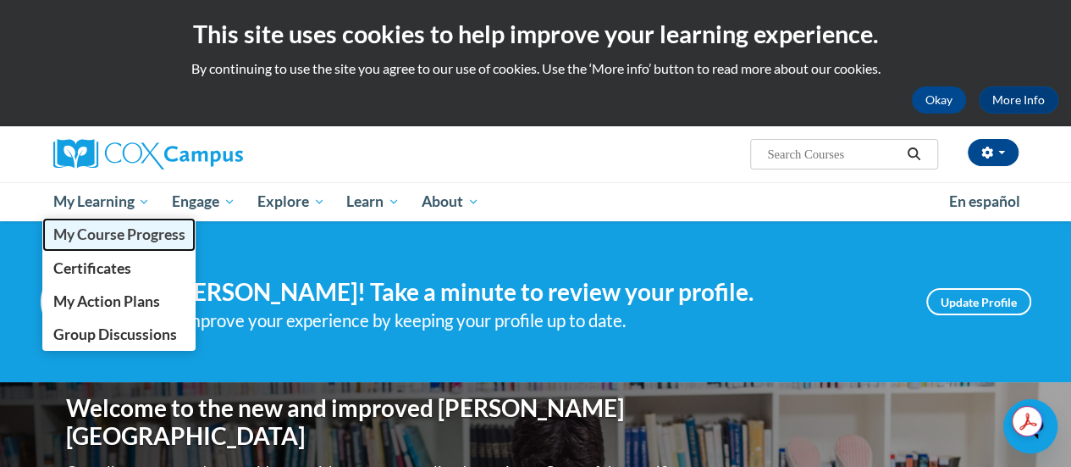
click at [112, 231] on span "My Course Progress" at bounding box center [119, 234] width 132 height 18
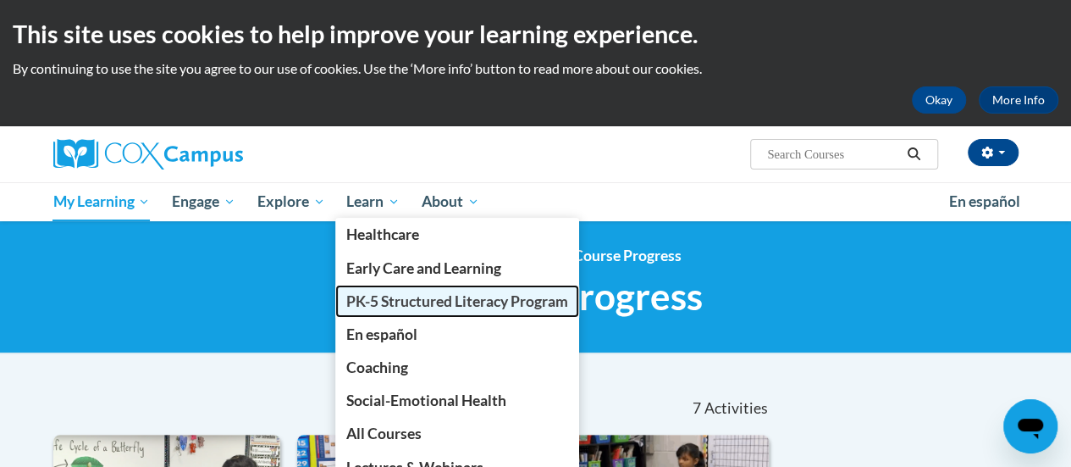
click at [388, 307] on span "PK-5 Structured Literacy Program" at bounding box center [457, 301] width 222 height 18
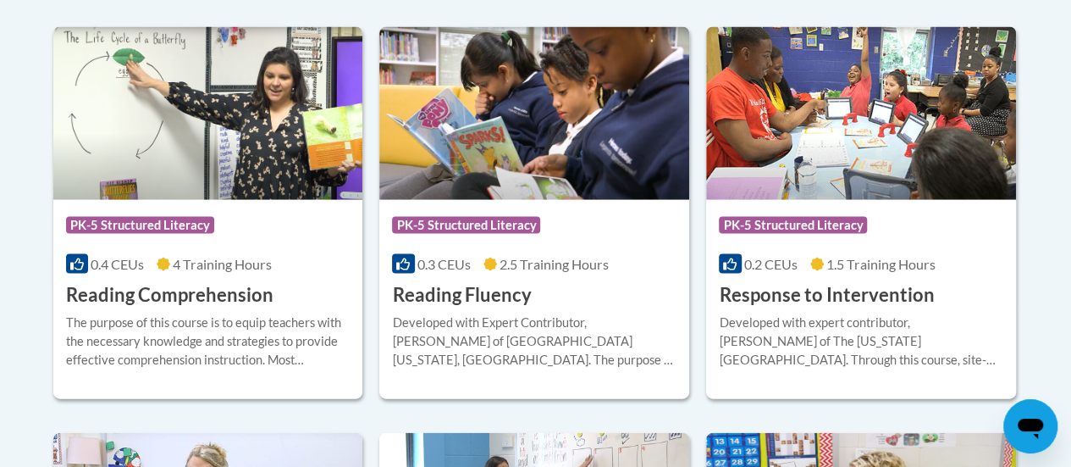
scroll to position [1637, 0]
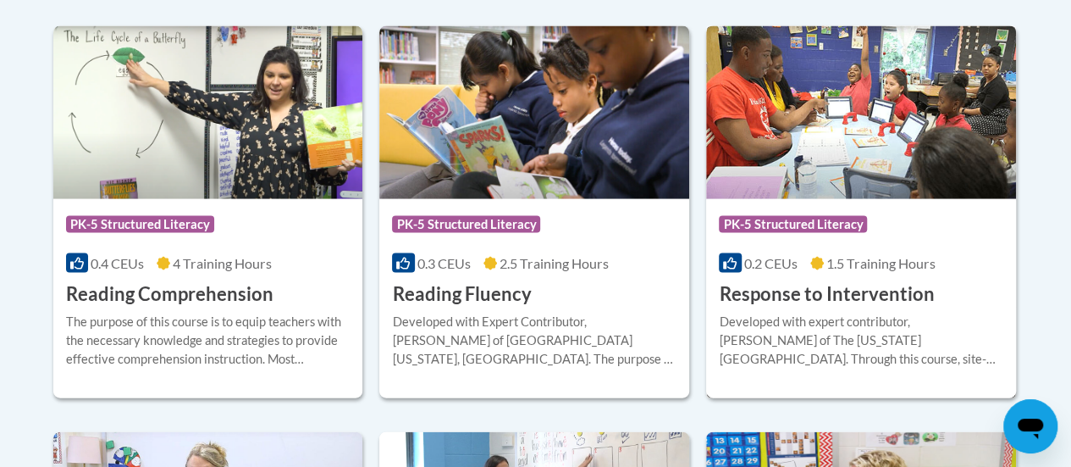
click at [766, 296] on h3 "Response to Intervention" at bounding box center [826, 294] width 215 height 26
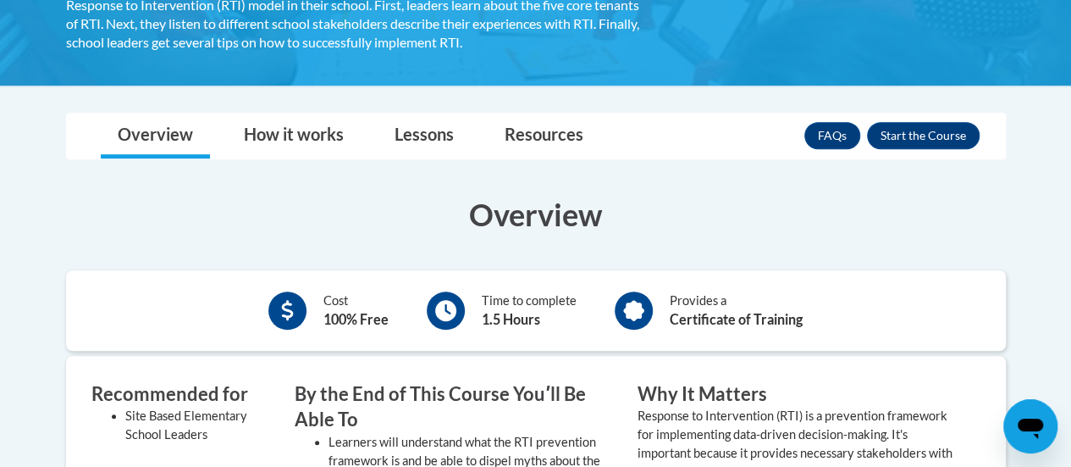
scroll to position [394, 0]
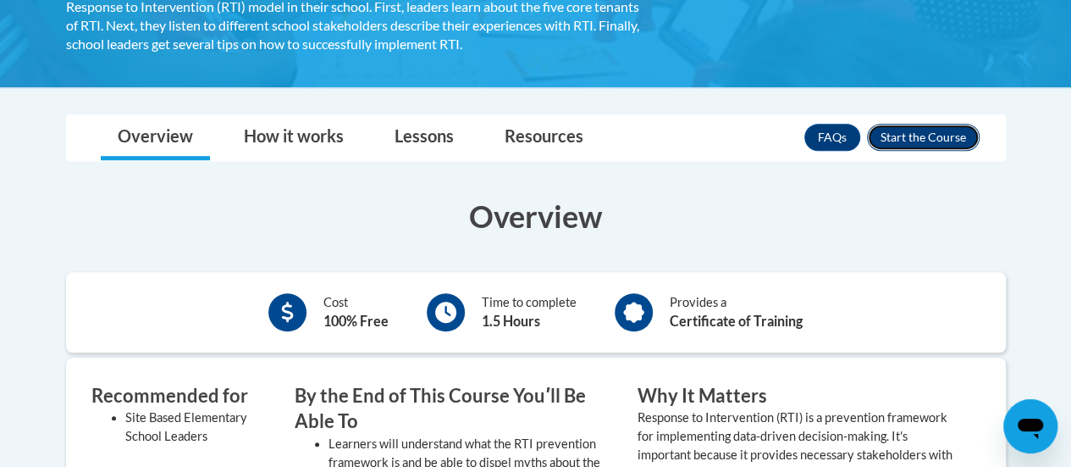
click at [899, 127] on button "Enroll" at bounding box center [923, 137] width 113 height 27
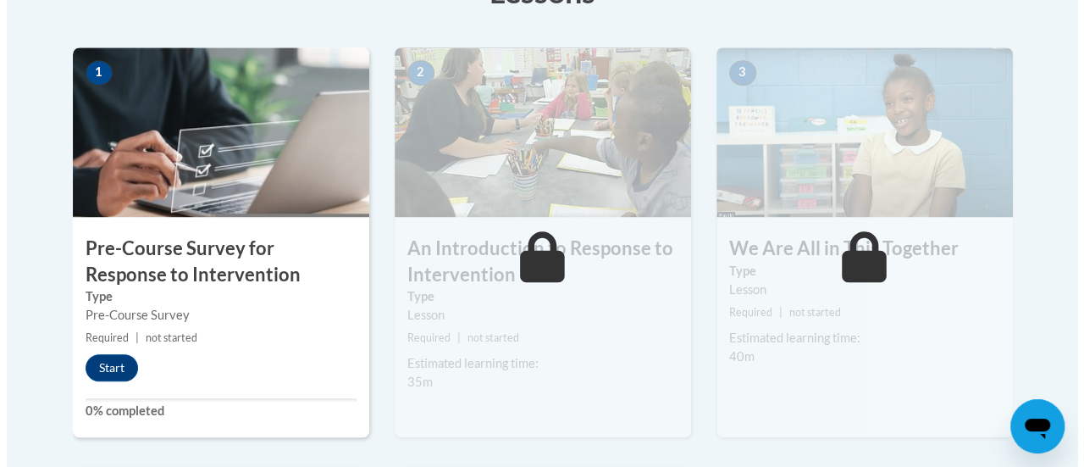
scroll to position [523, 0]
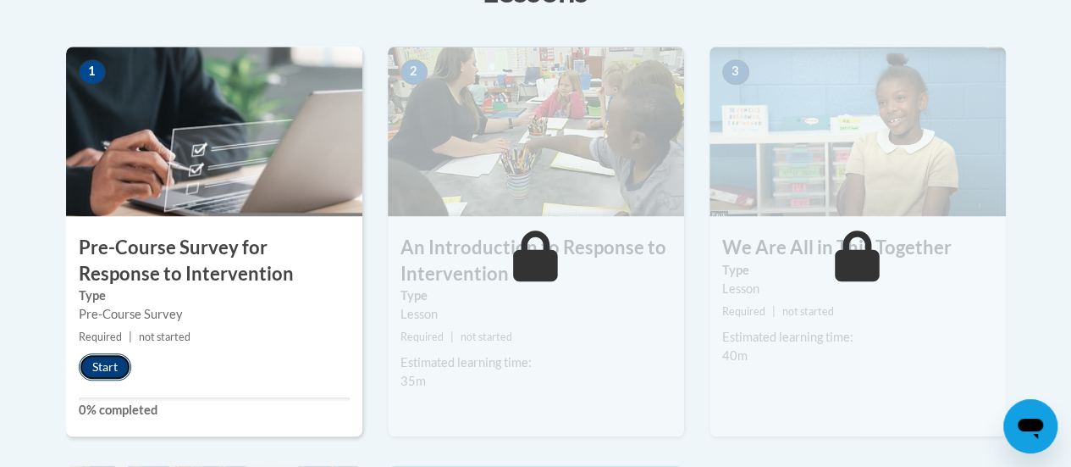
click at [109, 364] on button "Start" at bounding box center [105, 366] width 53 height 27
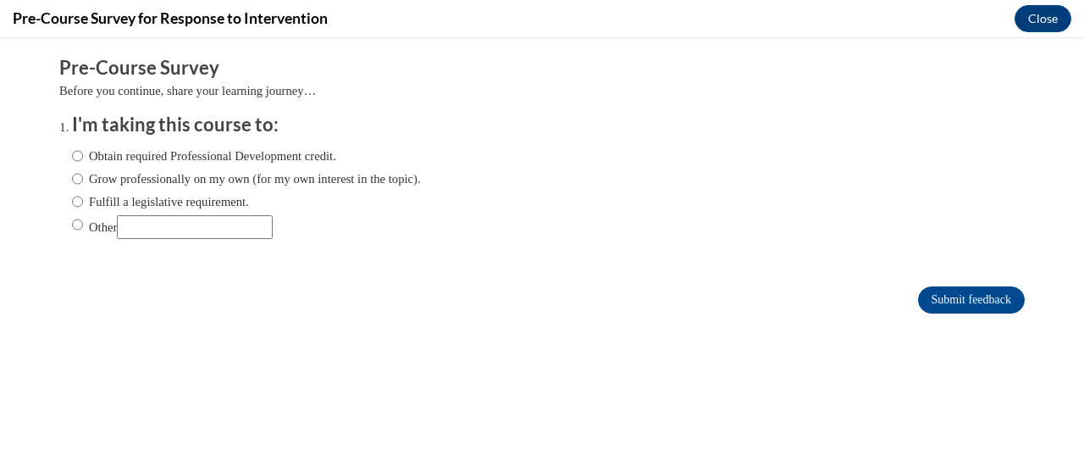
scroll to position [0, 0]
click at [72, 196] on input "Fulfill a legislative requirement." at bounding box center [77, 201] width 11 height 19
radio input "true"
click at [952, 298] on input "Submit feedback" at bounding box center [971, 299] width 107 height 27
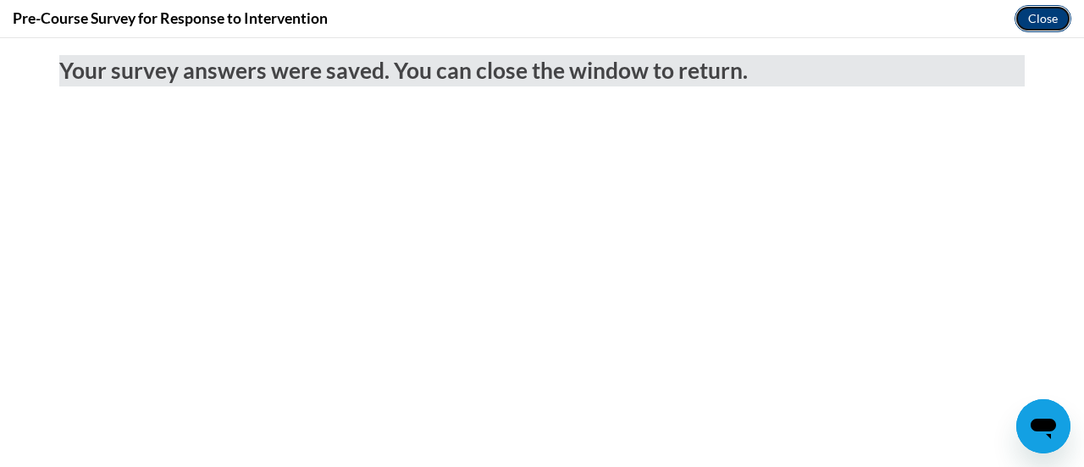
click at [1032, 26] on button "Close" at bounding box center [1043, 18] width 57 height 27
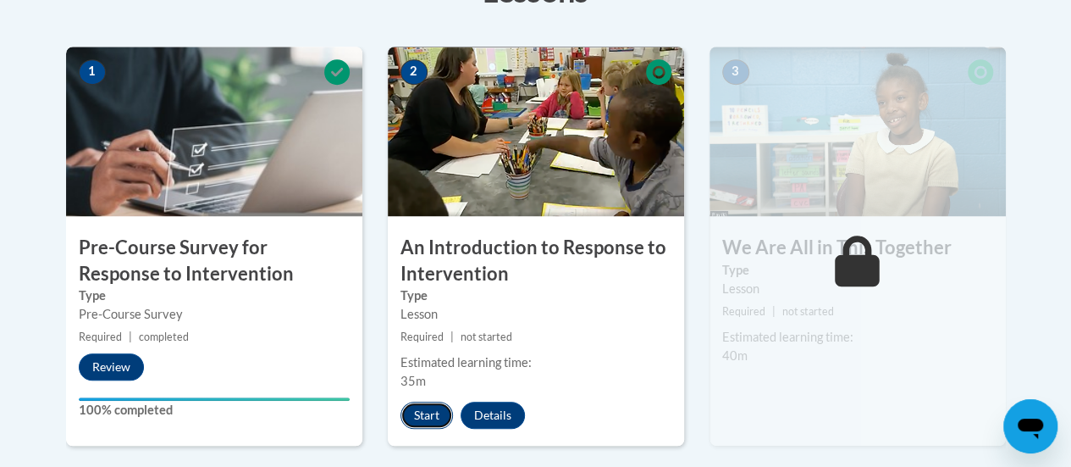
click at [420, 414] on button "Start" at bounding box center [427, 414] width 53 height 27
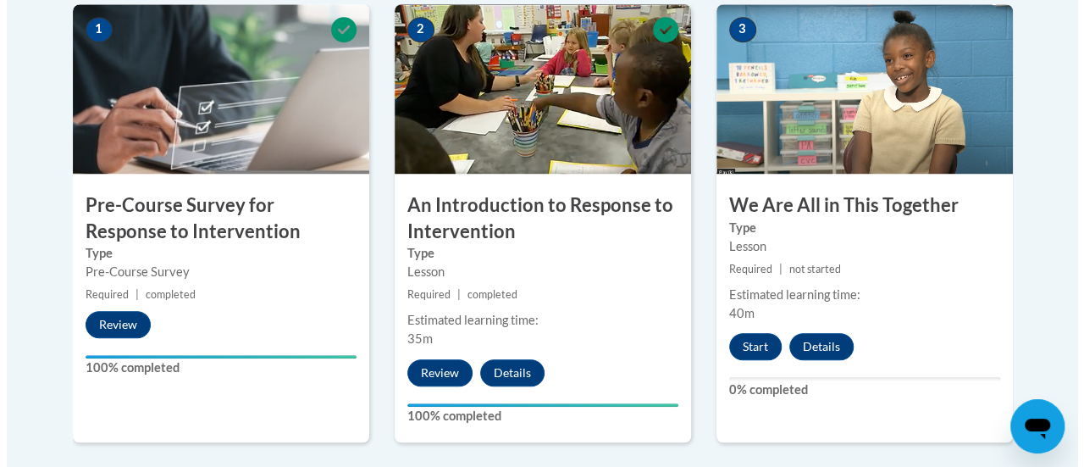
scroll to position [566, 0]
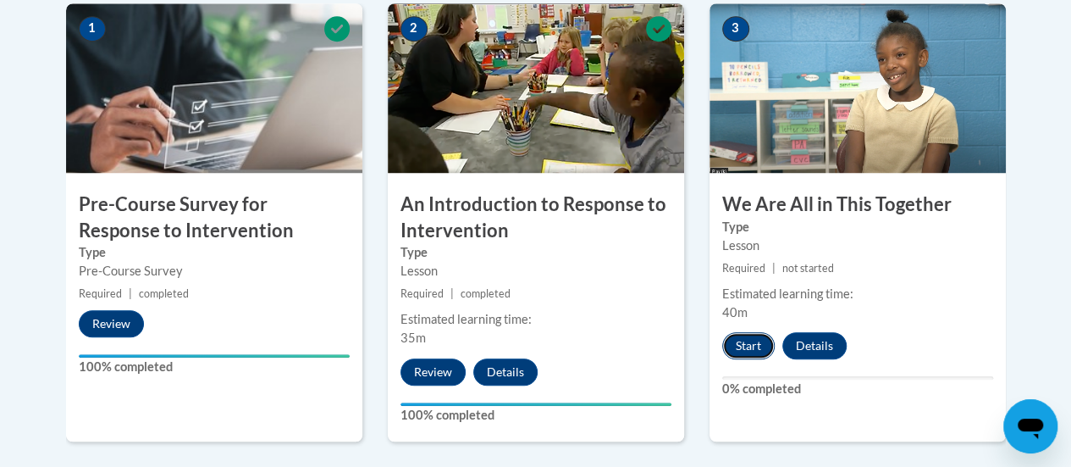
click at [749, 346] on button "Start" at bounding box center [748, 345] width 53 height 27
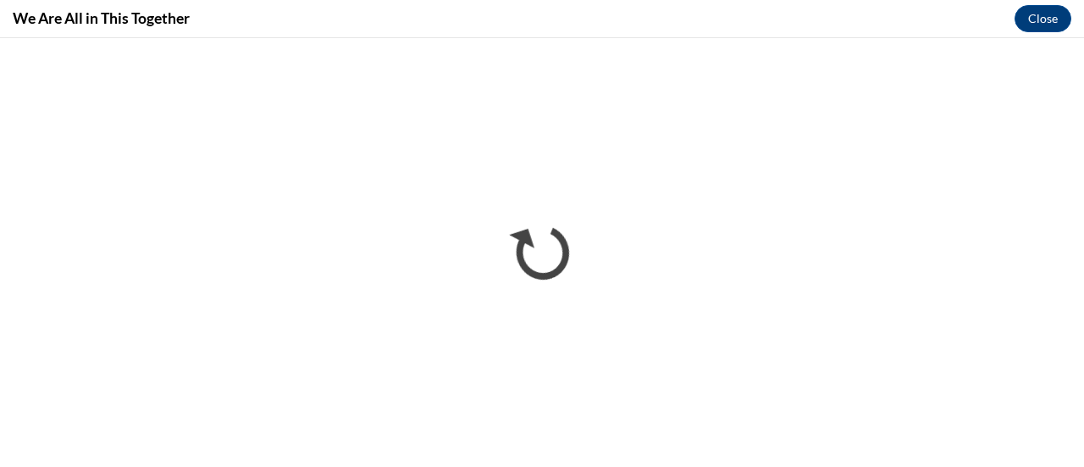
scroll to position [0, 0]
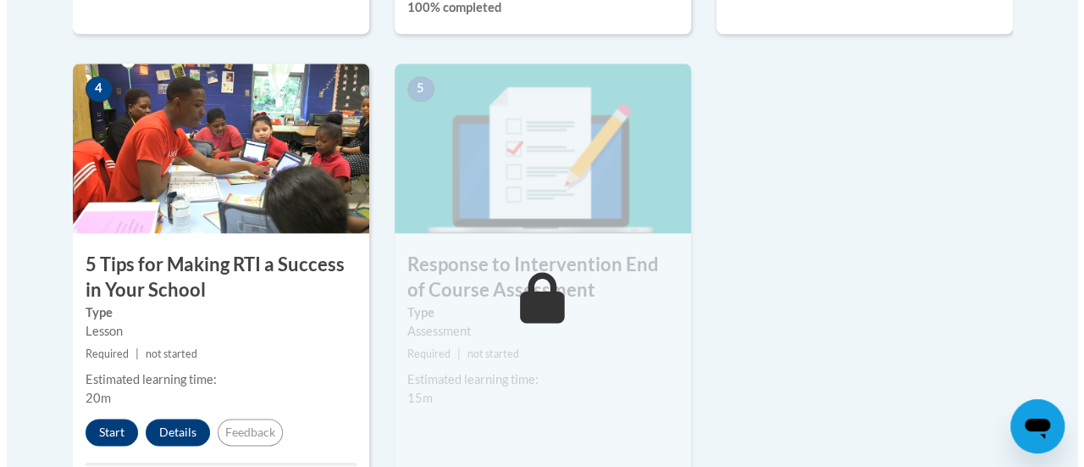
scroll to position [974, 0]
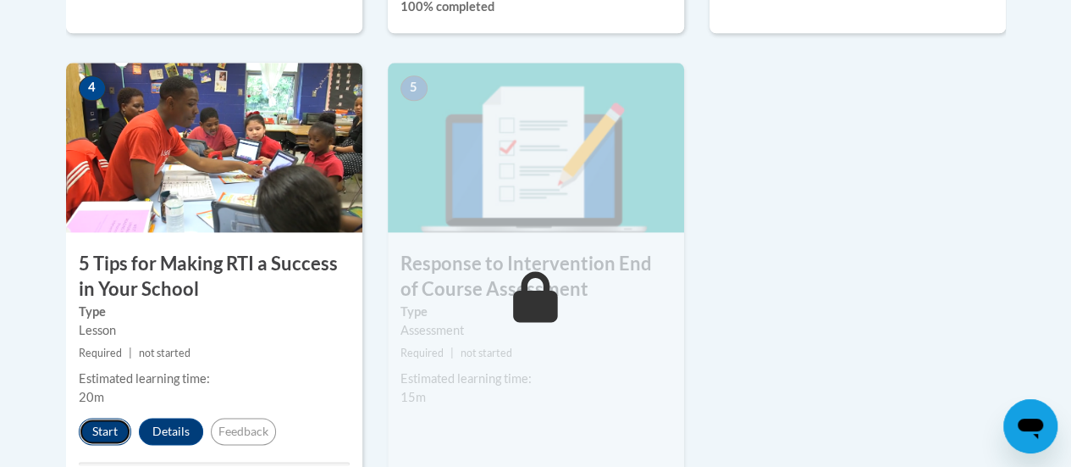
click at [107, 421] on button "Start" at bounding box center [105, 431] width 53 height 27
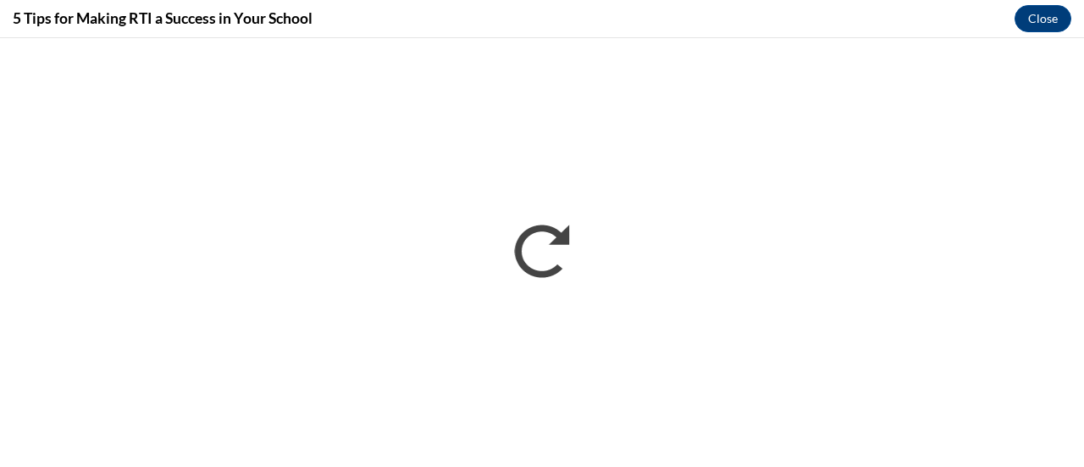
scroll to position [0, 0]
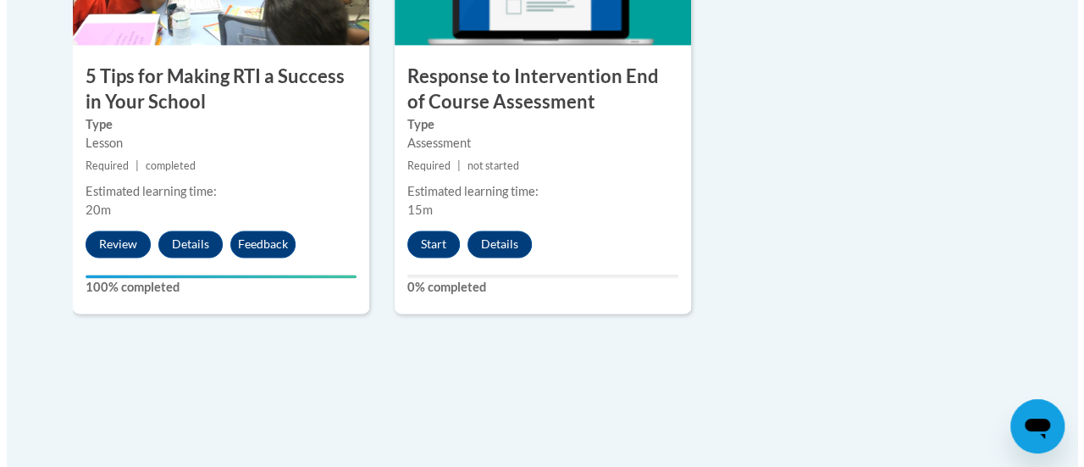
scroll to position [1137, 0]
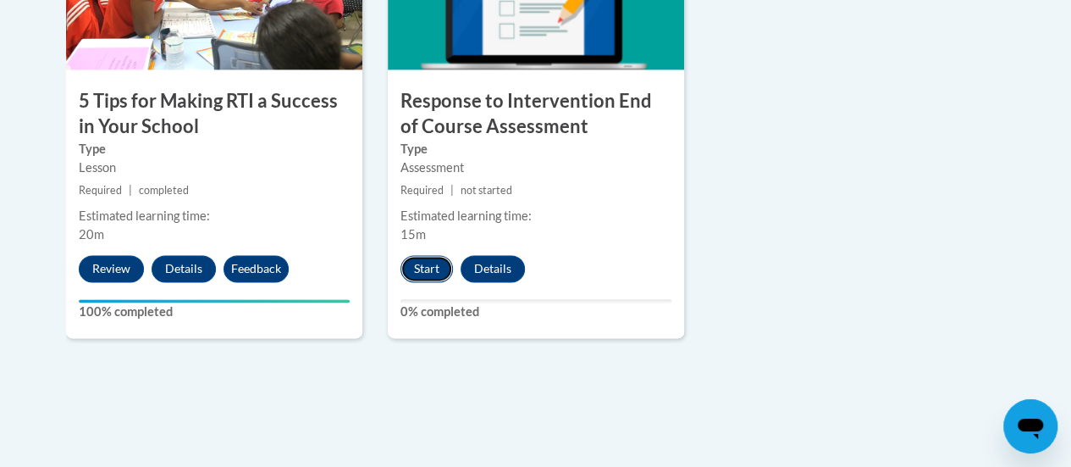
click at [419, 265] on button "Start" at bounding box center [427, 268] width 53 height 27
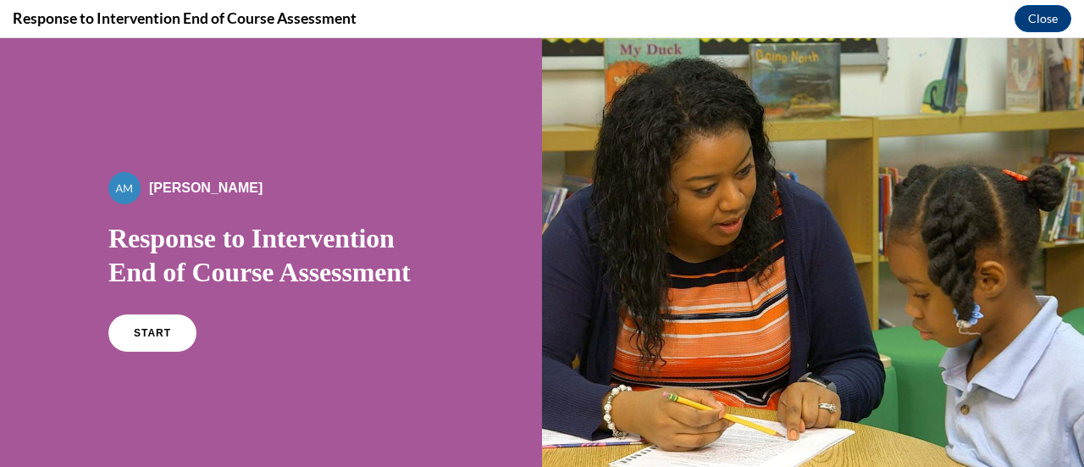
scroll to position [0, 0]
click at [217, 316] on div "START" at bounding box center [270, 340] width 325 height 52
click at [161, 328] on span "START" at bounding box center [152, 333] width 39 height 13
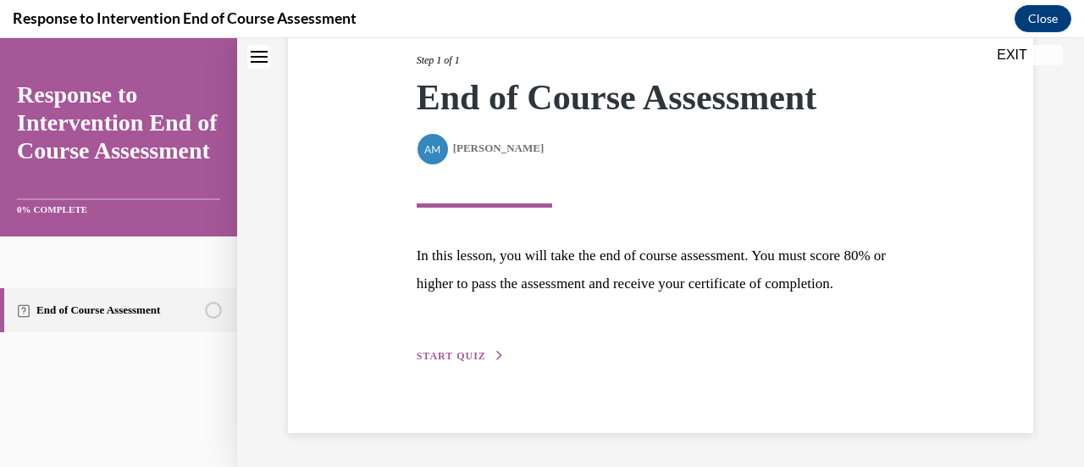
scroll to position [248, 0]
click at [462, 359] on span "START QUIZ" at bounding box center [451, 356] width 69 height 12
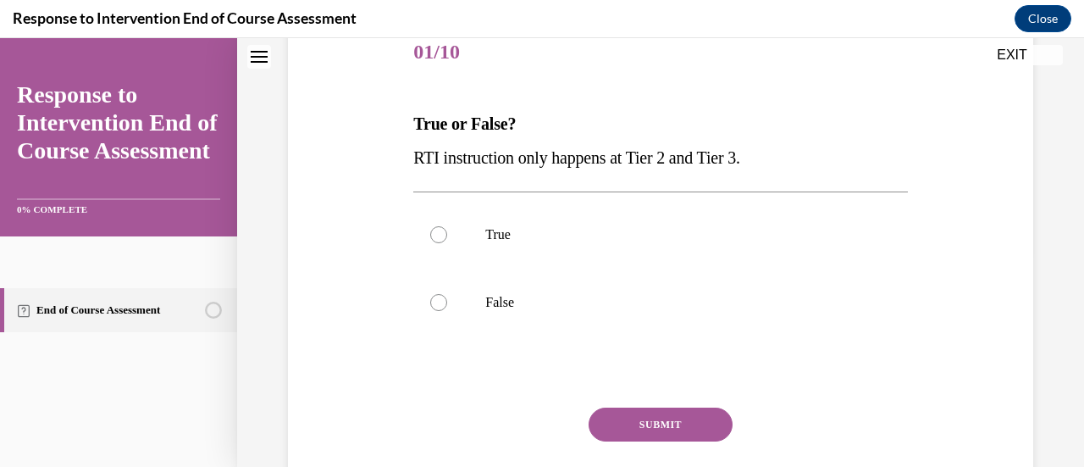
scroll to position [217, 0]
click at [440, 301] on div at bounding box center [438, 301] width 17 height 17
click at [440, 301] on input "False" at bounding box center [438, 301] width 17 height 17
radio input "true"
click at [623, 416] on button "SUBMIT" at bounding box center [661, 424] width 144 height 34
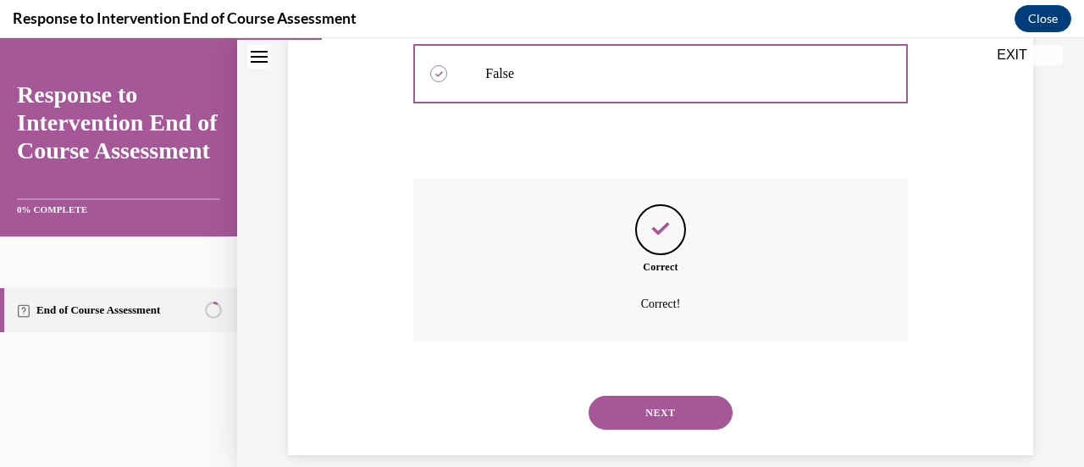
scroll to position [466, 0]
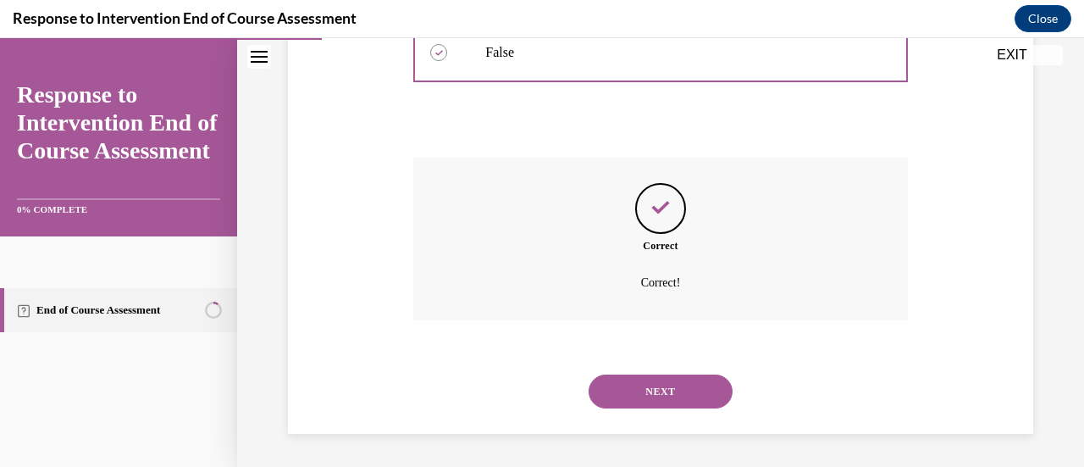
click at [633, 404] on button "NEXT" at bounding box center [661, 391] width 144 height 34
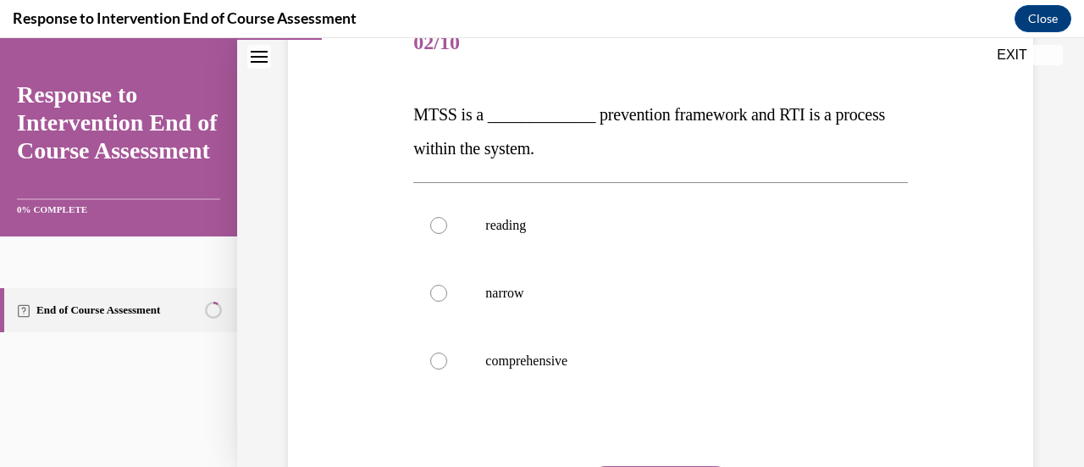
scroll to position [229, 0]
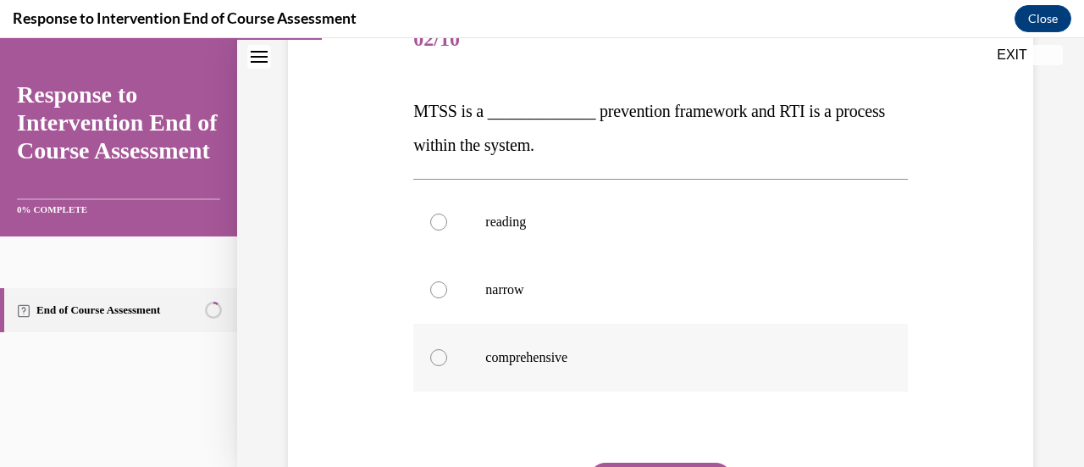
click at [437, 360] on div at bounding box center [438, 357] width 17 height 17
click at [437, 360] on input "comprehensive" at bounding box center [438, 357] width 17 height 17
radio input "true"
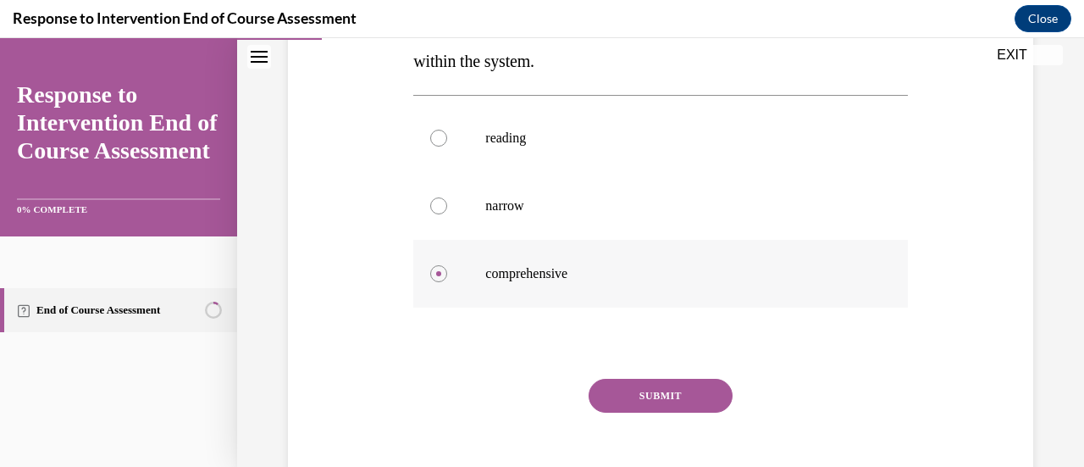
scroll to position [325, 0]
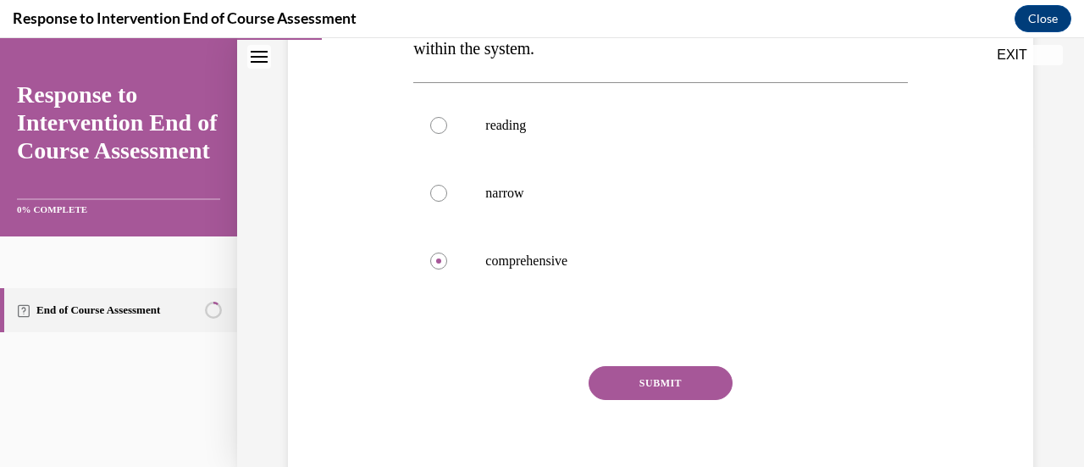
click at [629, 380] on button "SUBMIT" at bounding box center [661, 383] width 144 height 34
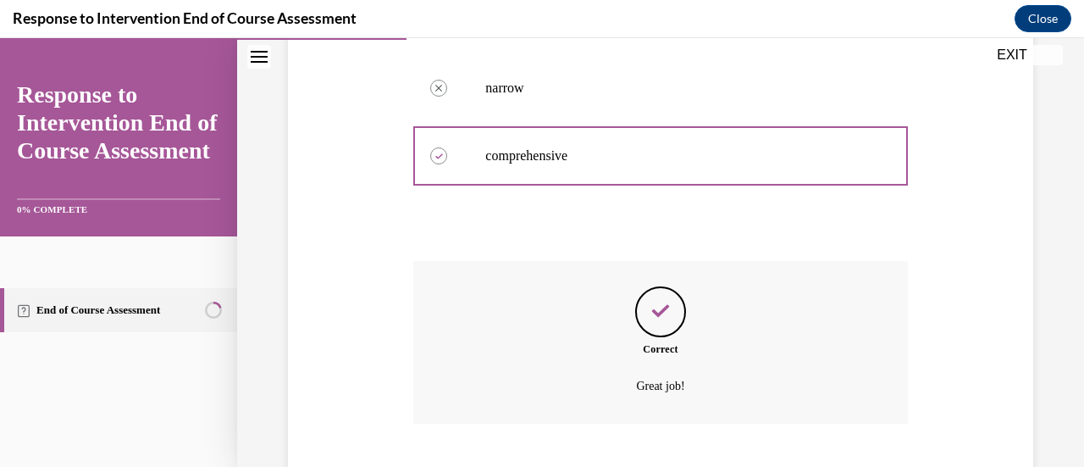
scroll to position [534, 0]
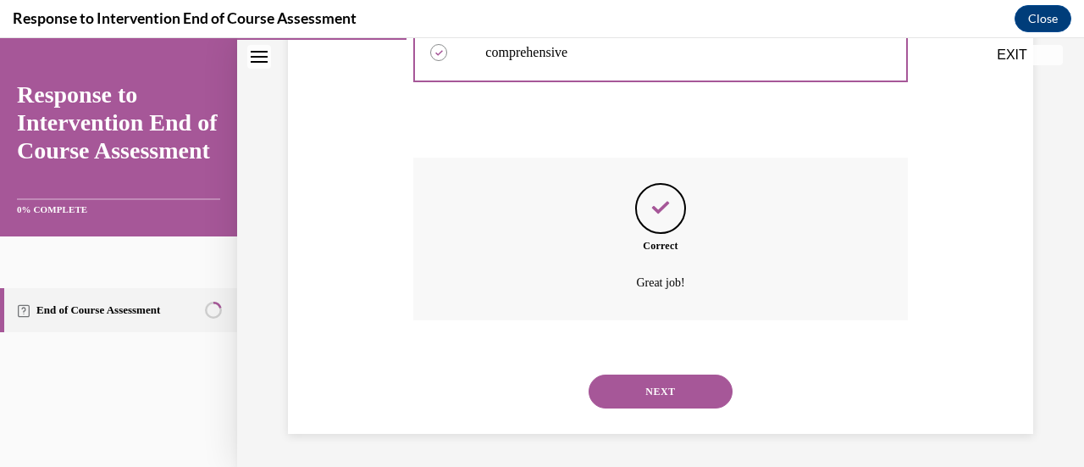
click at [629, 387] on button "NEXT" at bounding box center [661, 391] width 144 height 34
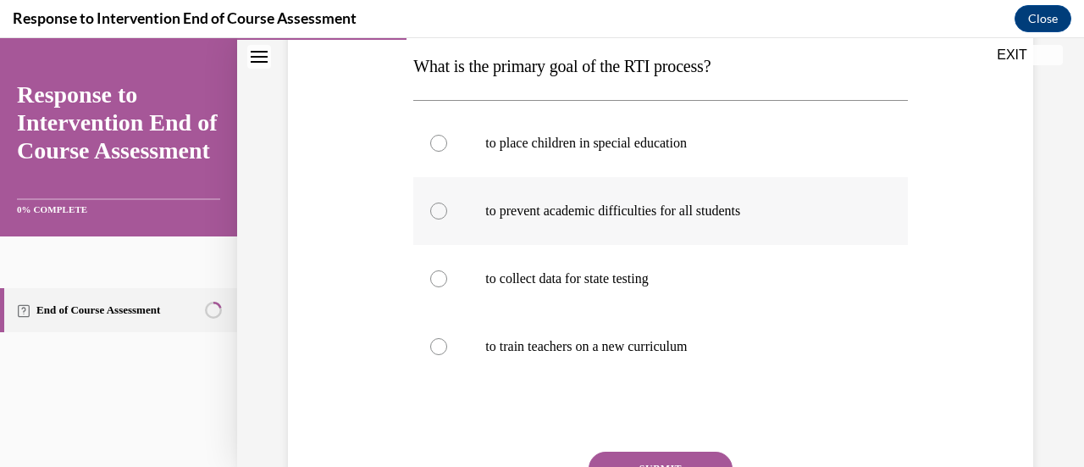
scroll to position [274, 0]
click at [540, 207] on p "to prevent academic difficulties for all students" at bounding box center [674, 210] width 379 height 17
click at [447, 207] on input "to prevent academic difficulties for all students" at bounding box center [438, 210] width 17 height 17
radio input "true"
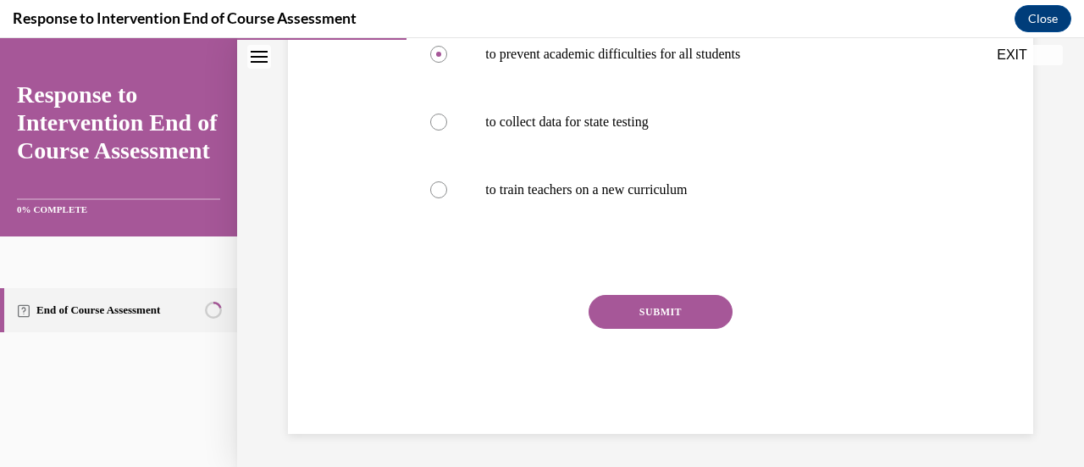
click at [622, 307] on button "SUBMIT" at bounding box center [661, 312] width 144 height 34
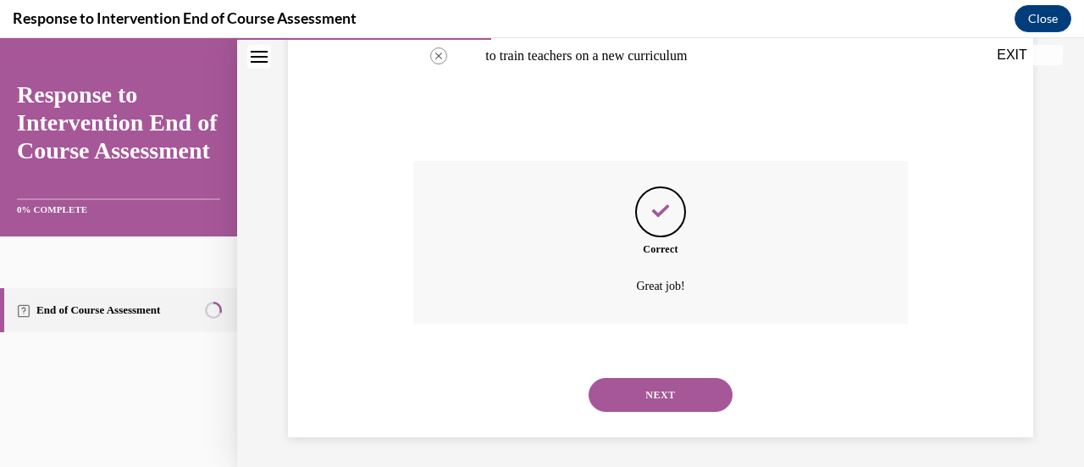
scroll to position [567, 0]
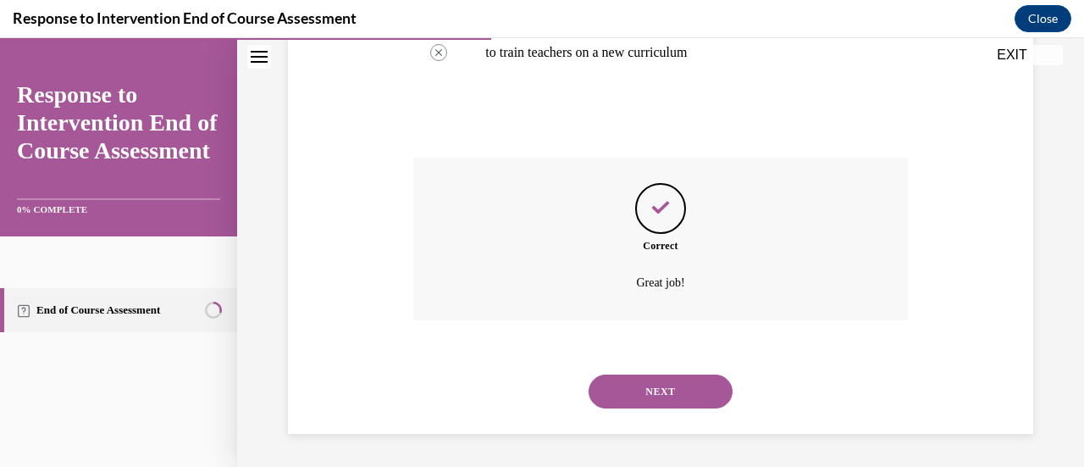
click at [628, 382] on button "NEXT" at bounding box center [661, 391] width 144 height 34
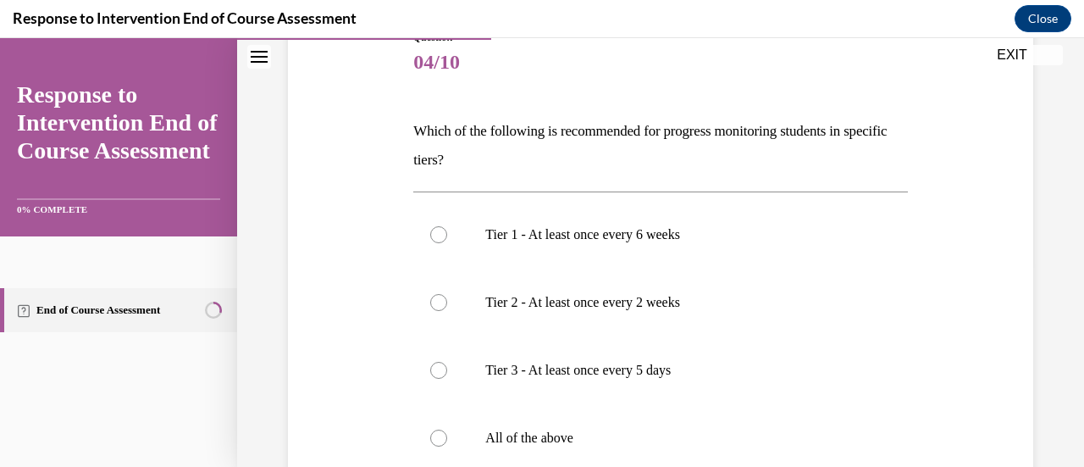
scroll to position [220, 0]
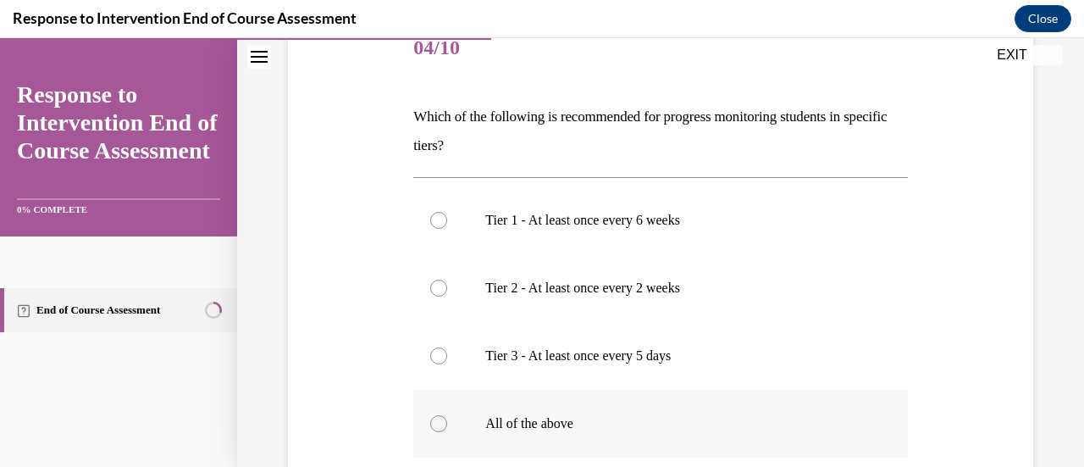
click at [434, 418] on div at bounding box center [438, 423] width 17 height 17
click at [434, 418] on input "All of the above" at bounding box center [438, 423] width 17 height 17
radio input "true"
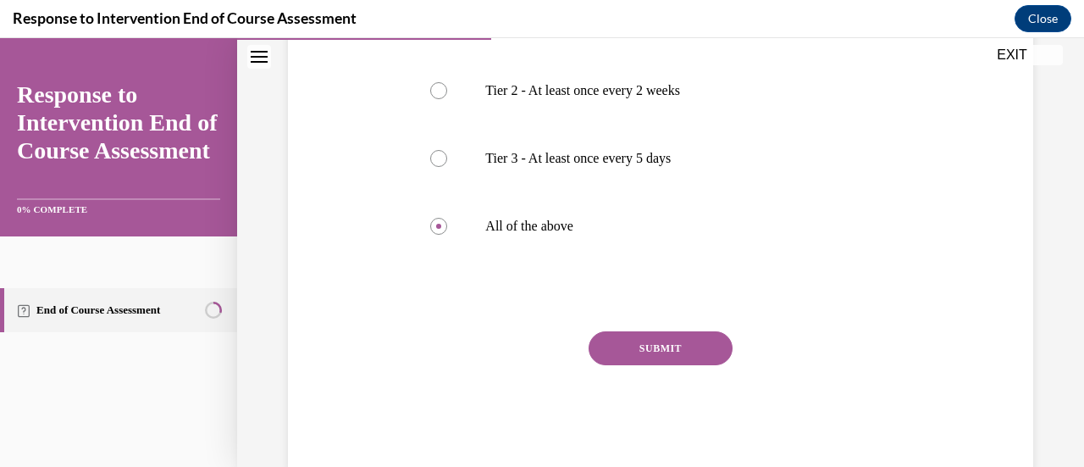
click at [631, 354] on button "SUBMIT" at bounding box center [661, 348] width 144 height 34
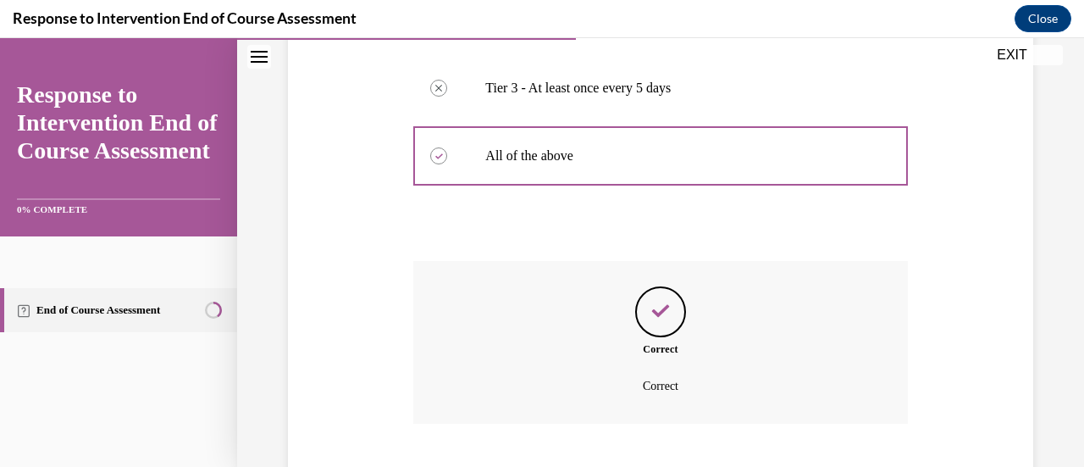
scroll to position [591, 0]
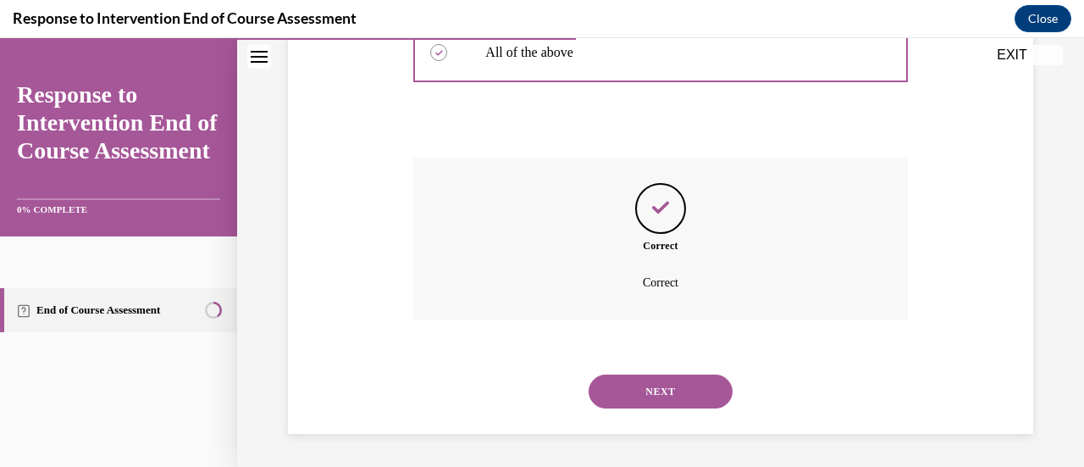
click at [634, 387] on button "NEXT" at bounding box center [661, 391] width 144 height 34
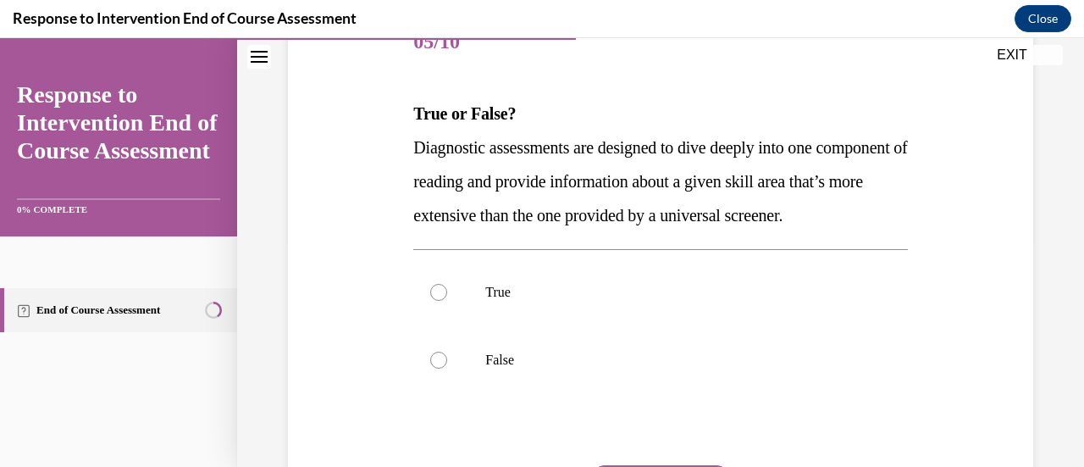
scroll to position [231, 0]
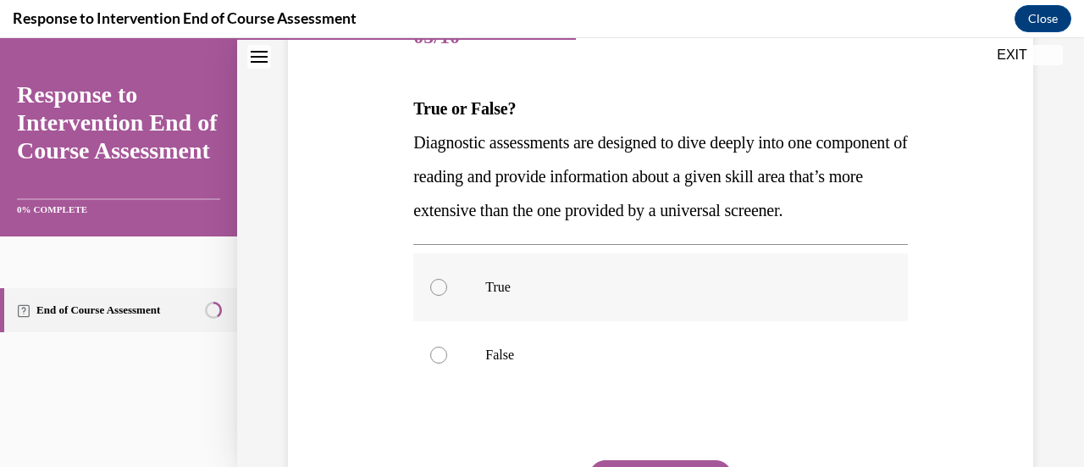
click at [486, 296] on p "True" at bounding box center [674, 287] width 379 height 17
click at [447, 296] on input "True" at bounding box center [438, 287] width 17 height 17
radio input "true"
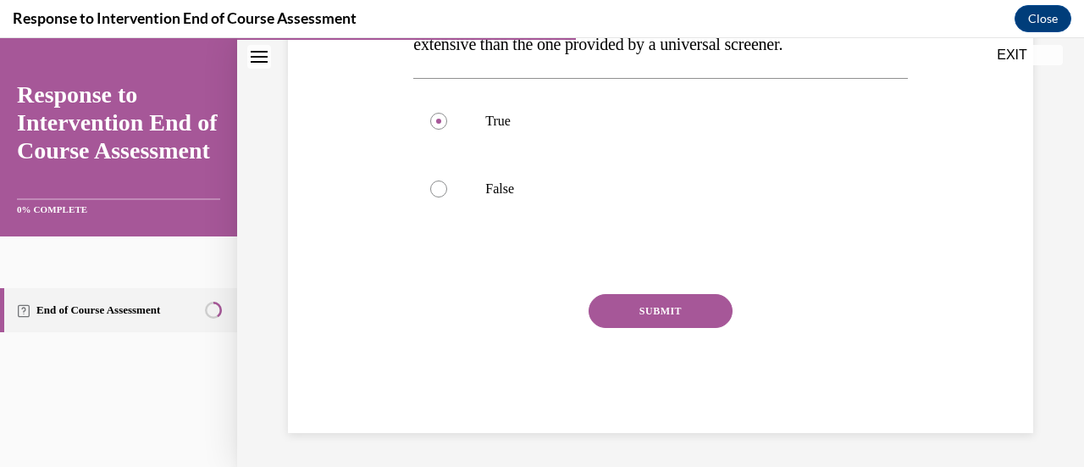
click at [627, 328] on button "SUBMIT" at bounding box center [661, 311] width 144 height 34
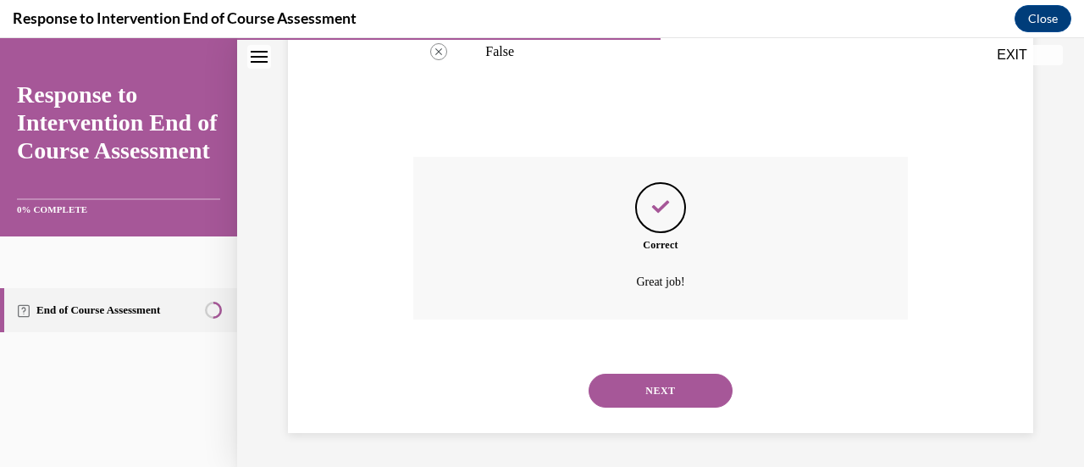
scroll to position [567, 0]
click at [645, 386] on button "NEXT" at bounding box center [661, 391] width 144 height 34
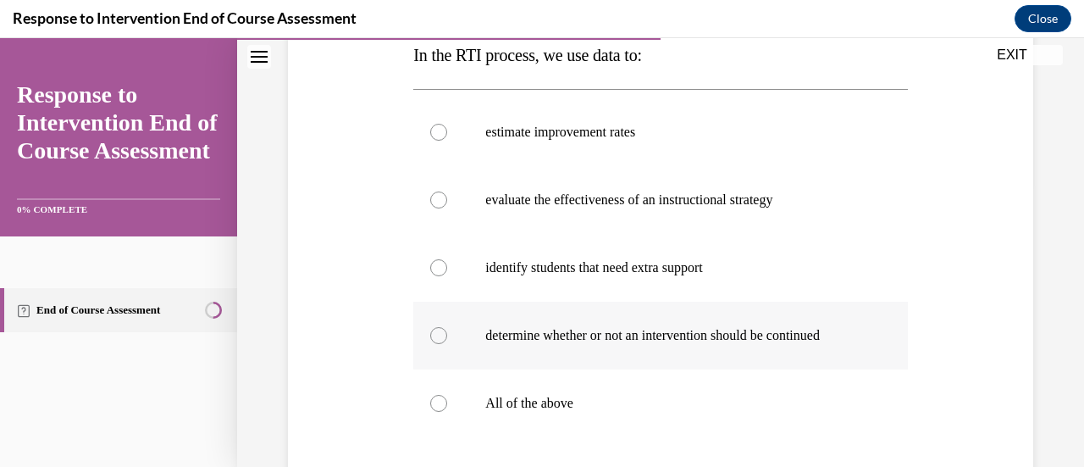
scroll to position [285, 0]
click at [553, 400] on p "All of the above" at bounding box center [674, 402] width 379 height 17
click at [447, 400] on input "All of the above" at bounding box center [438, 402] width 17 height 17
radio input "true"
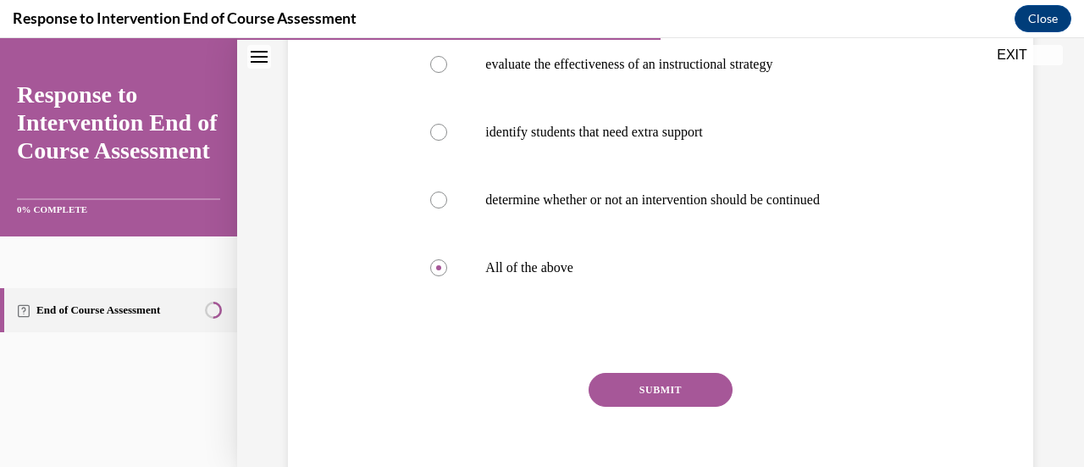
click at [620, 389] on button "SUBMIT" at bounding box center [661, 390] width 144 height 34
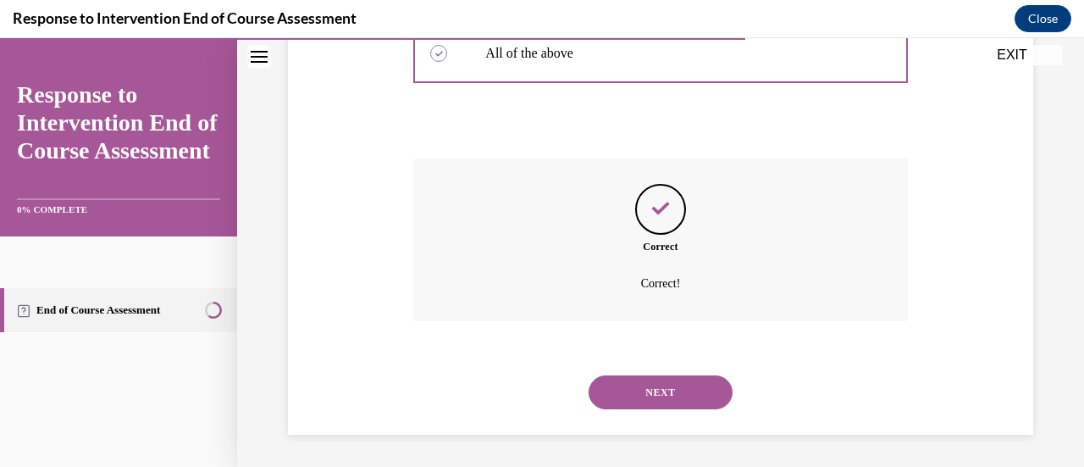
scroll to position [635, 0]
click at [620, 389] on button "NEXT" at bounding box center [661, 391] width 144 height 34
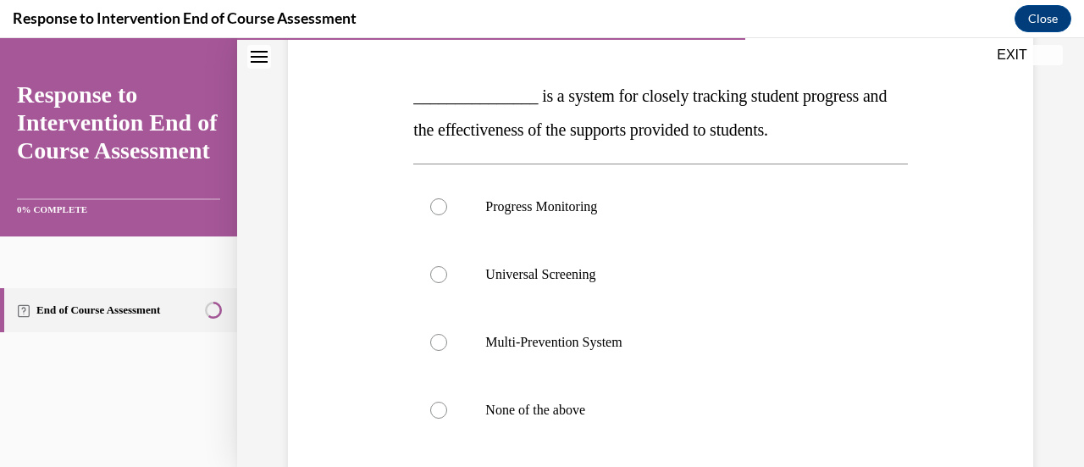
scroll to position [245, 0]
click at [643, 203] on p "Progress Monitoring" at bounding box center [674, 205] width 379 height 17
click at [447, 203] on input "Progress Monitoring" at bounding box center [438, 205] width 17 height 17
radio input "true"
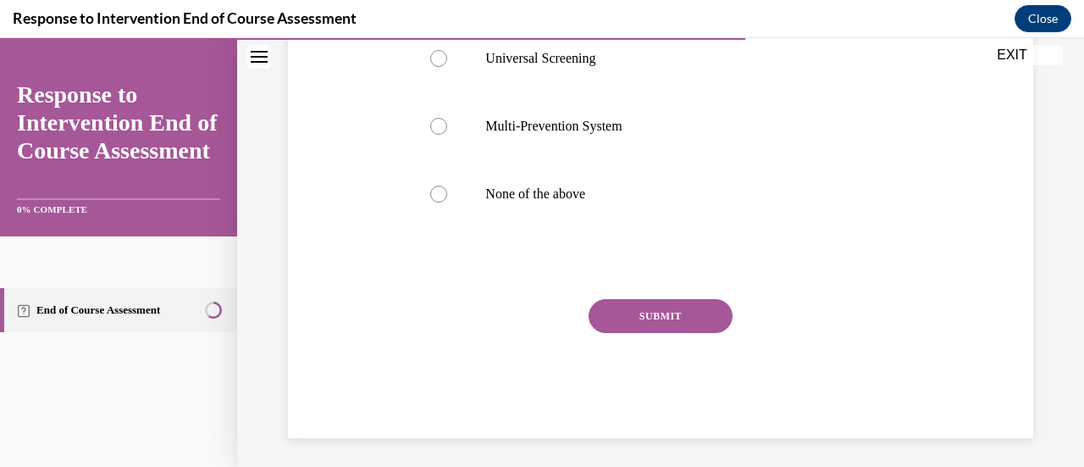
scroll to position [461, 0]
click at [614, 302] on button "SUBMIT" at bounding box center [661, 315] width 144 height 34
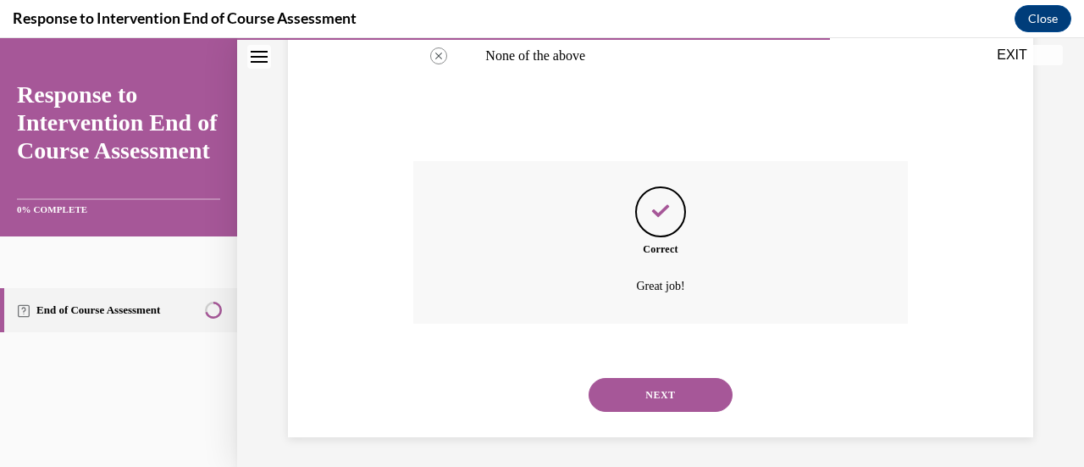
scroll to position [601, 0]
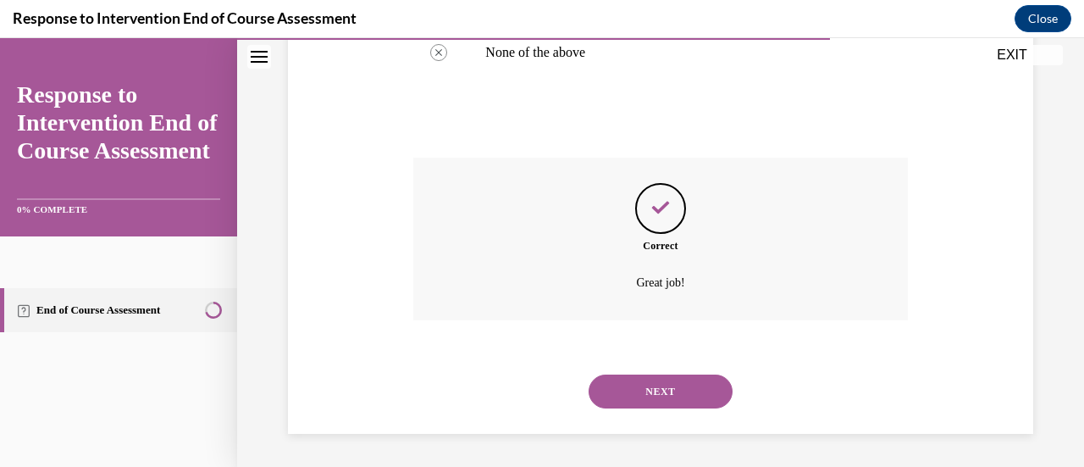
click at [630, 385] on button "NEXT" at bounding box center [661, 391] width 144 height 34
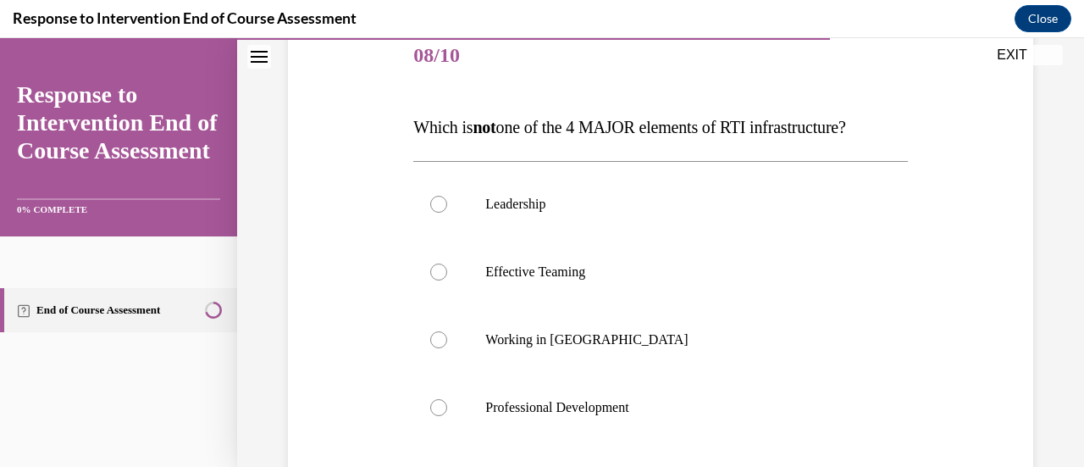
scroll to position [215, 0]
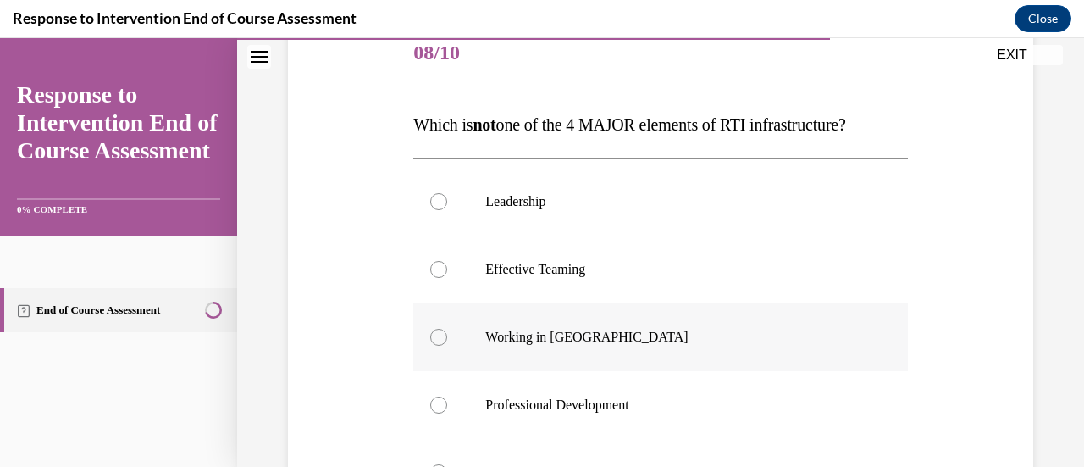
click at [701, 324] on label "Working in Silos" at bounding box center [660, 337] width 494 height 68
click at [447, 329] on input "Working in Silos" at bounding box center [438, 337] width 17 height 17
radio input "true"
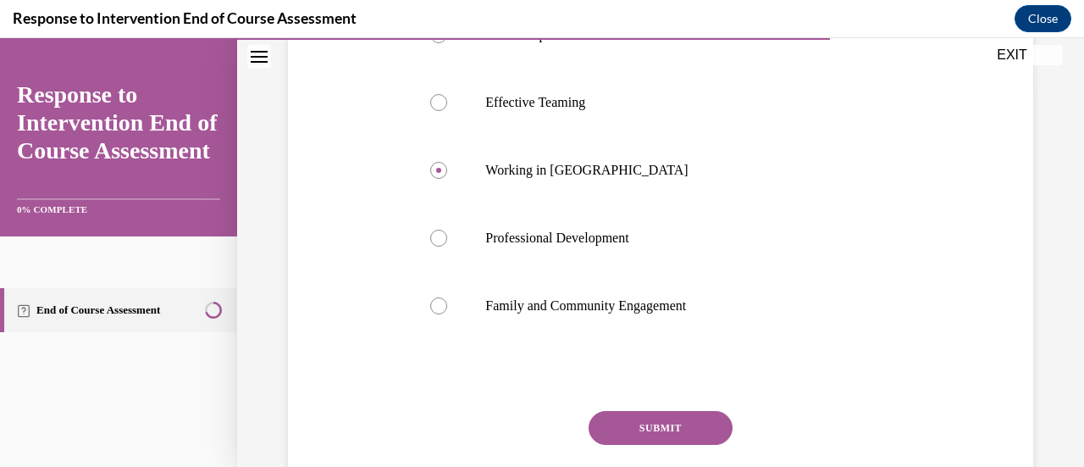
click at [642, 427] on button "SUBMIT" at bounding box center [661, 428] width 144 height 34
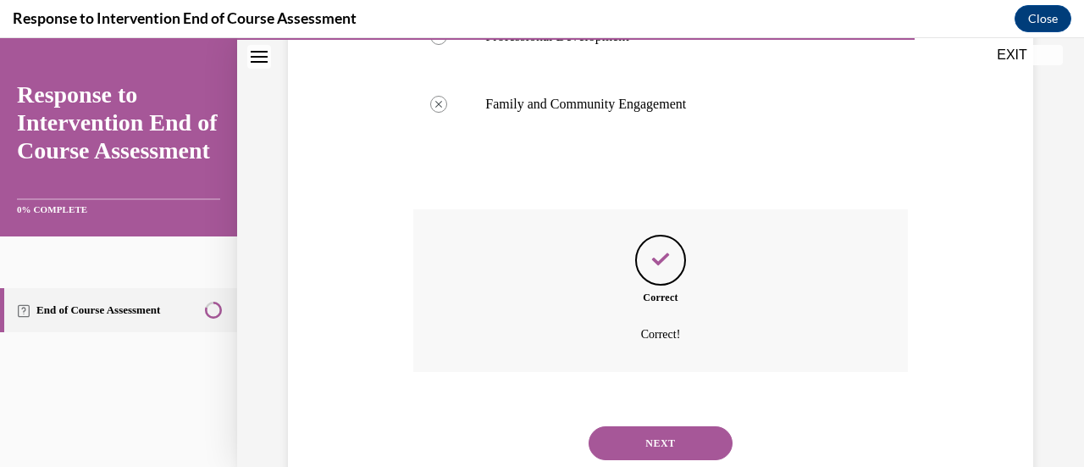
scroll to position [635, 0]
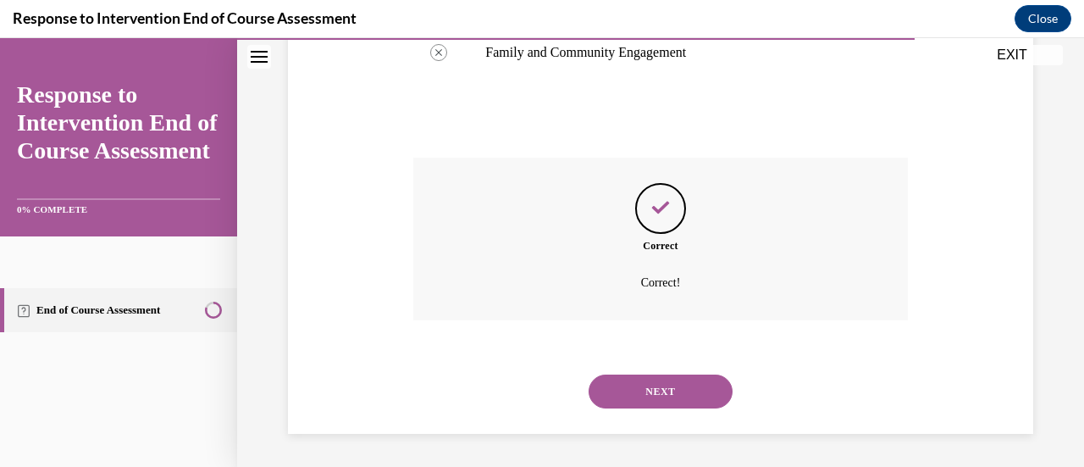
click at [642, 427] on div "SUBMIT NEXT" at bounding box center [660, 390] width 494 height 88
click at [639, 395] on button "NEXT" at bounding box center [661, 391] width 144 height 34
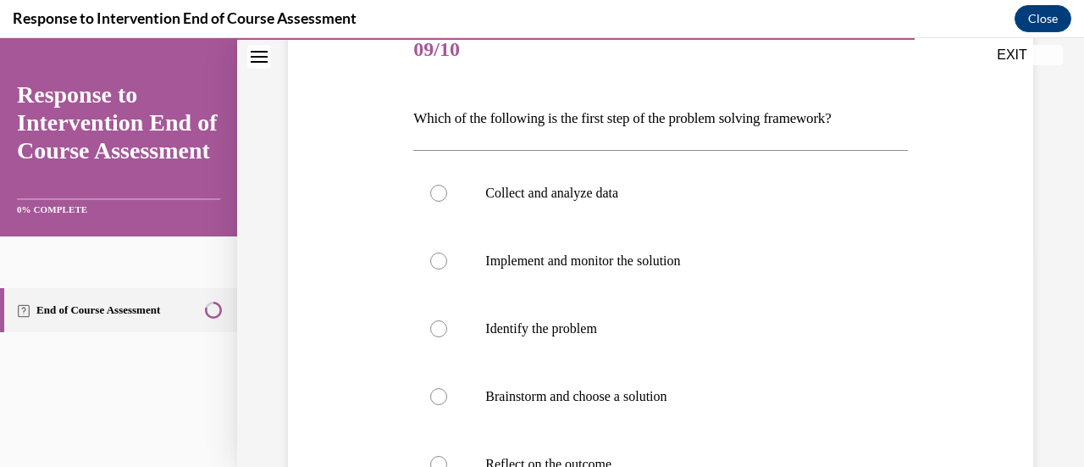
scroll to position [222, 0]
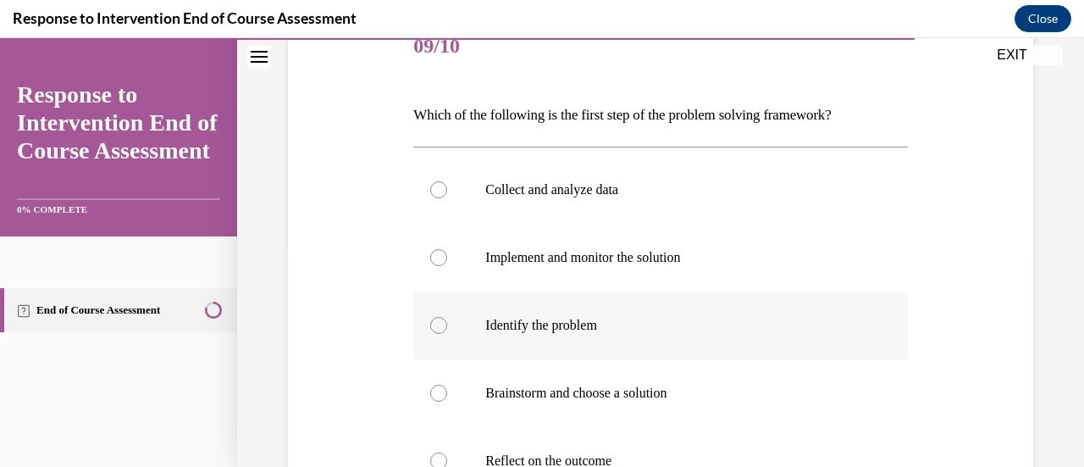
click at [606, 323] on p "Identify the problem" at bounding box center [674, 325] width 379 height 17
click at [447, 323] on input "Identify the problem" at bounding box center [438, 325] width 17 height 17
radio input "true"
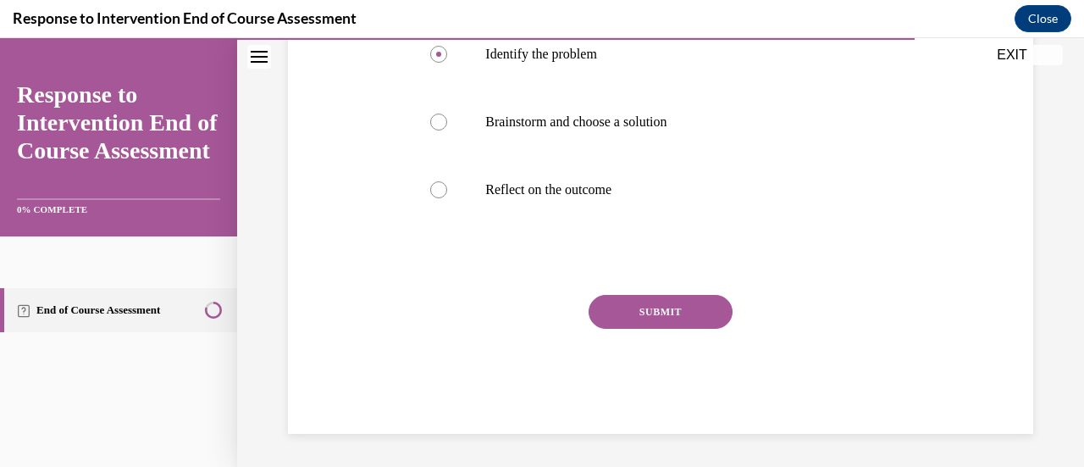
click at [622, 313] on button "SUBMIT" at bounding box center [661, 312] width 144 height 34
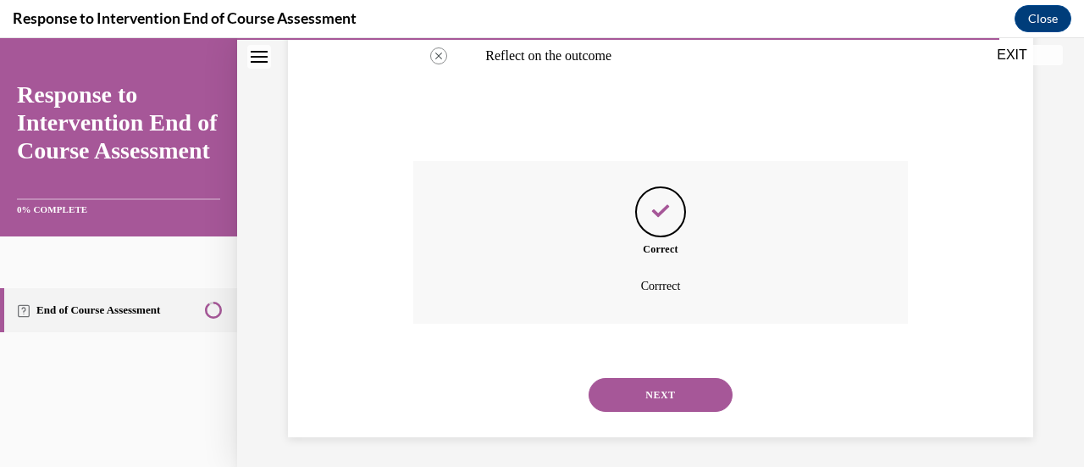
scroll to position [630, 0]
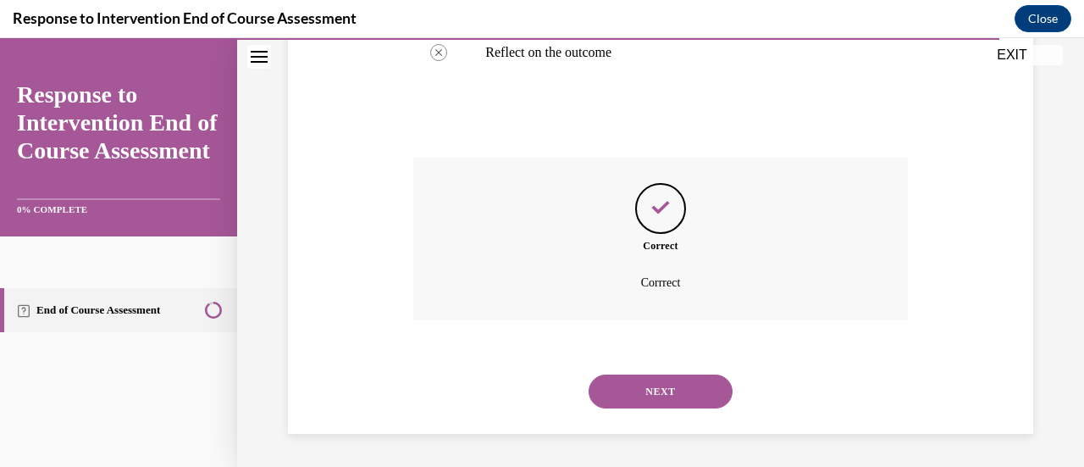
click at [634, 381] on button "NEXT" at bounding box center [661, 391] width 144 height 34
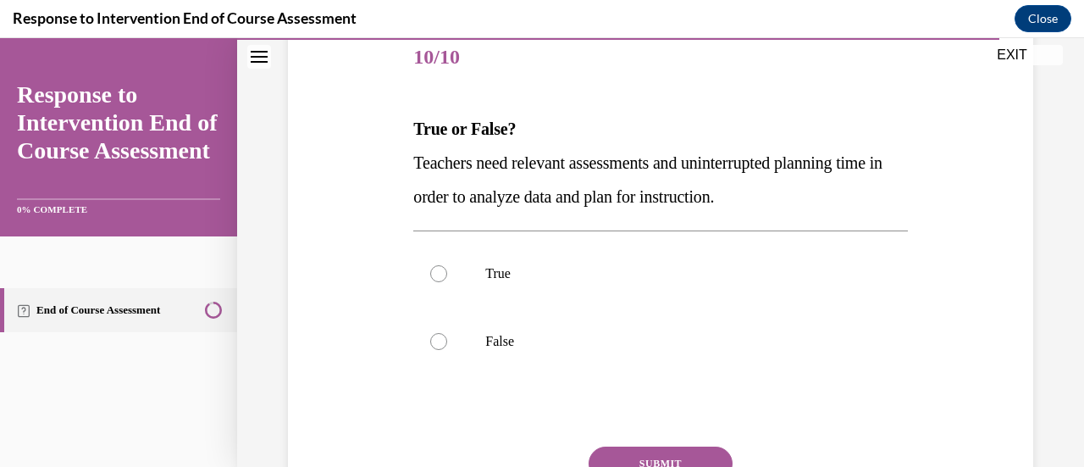
scroll to position [217, 0]
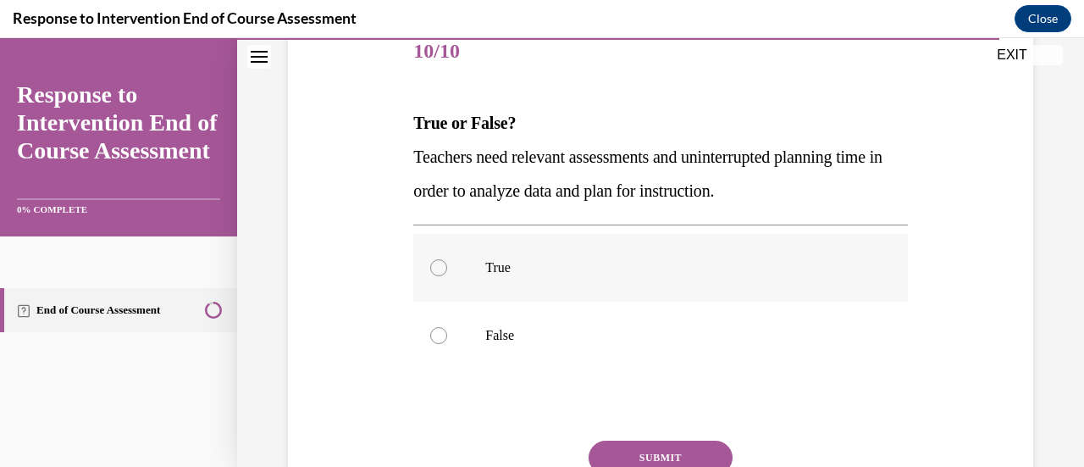
click at [498, 262] on p "True" at bounding box center [674, 267] width 379 height 17
click at [447, 262] on input "True" at bounding box center [438, 267] width 17 height 17
radio input "true"
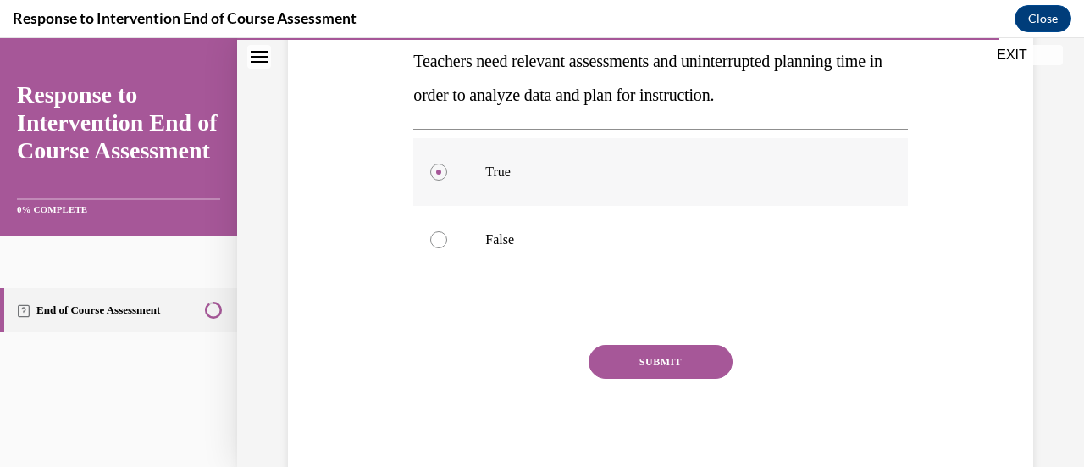
scroll to position [313, 0]
click at [614, 354] on button "SUBMIT" at bounding box center [661, 361] width 144 height 34
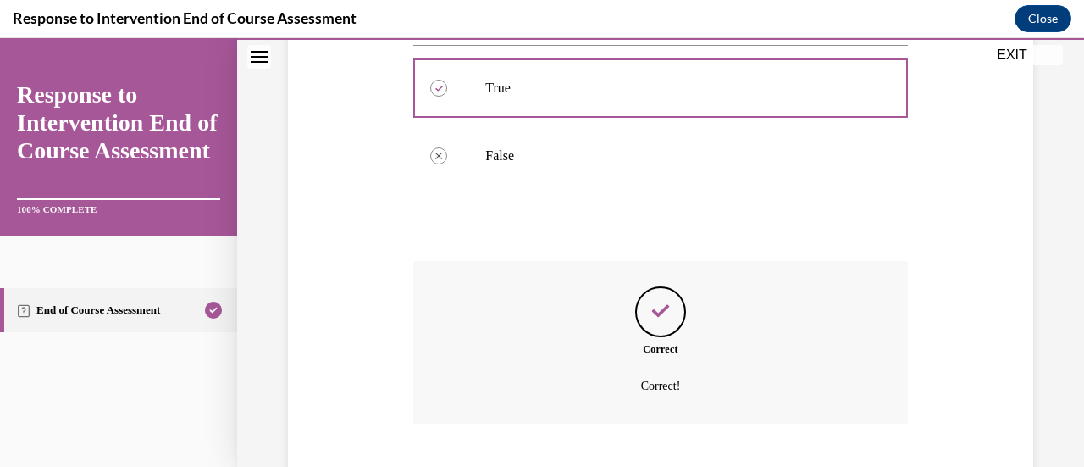
scroll to position [500, 0]
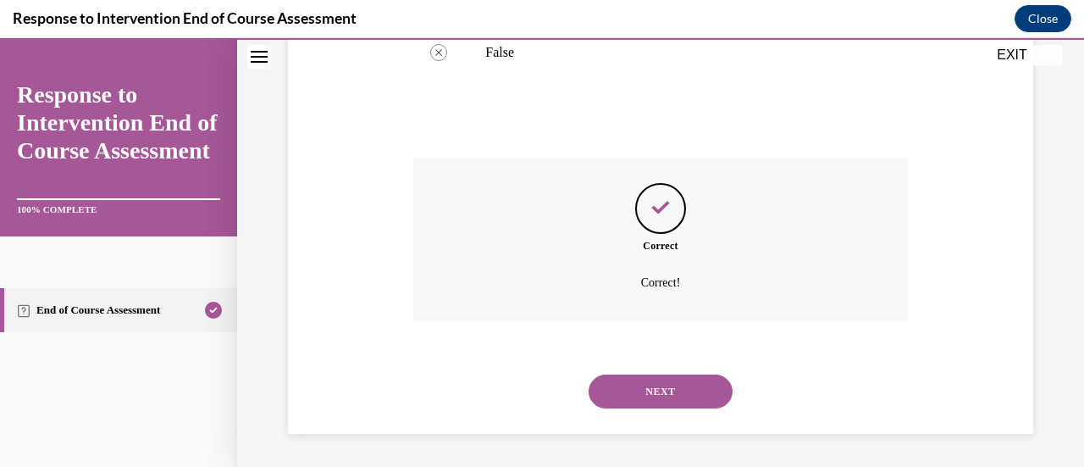
click at [621, 392] on button "NEXT" at bounding box center [661, 391] width 144 height 34
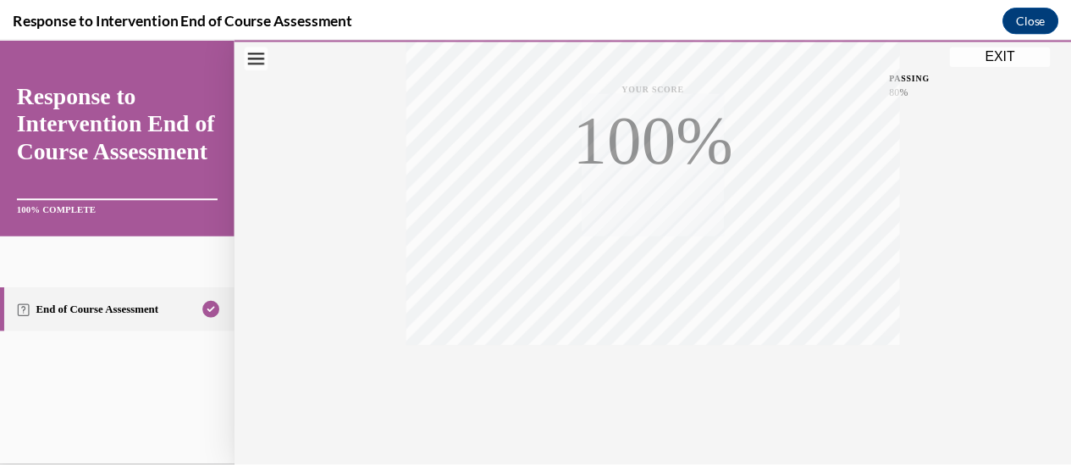
scroll to position [439, 0]
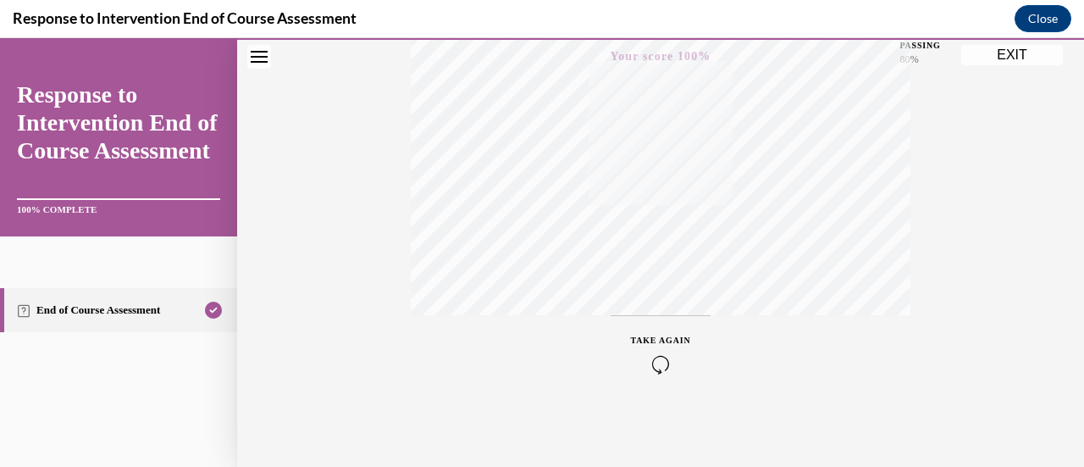
click at [1011, 57] on button "EXIT" at bounding box center [1012, 55] width 102 height 20
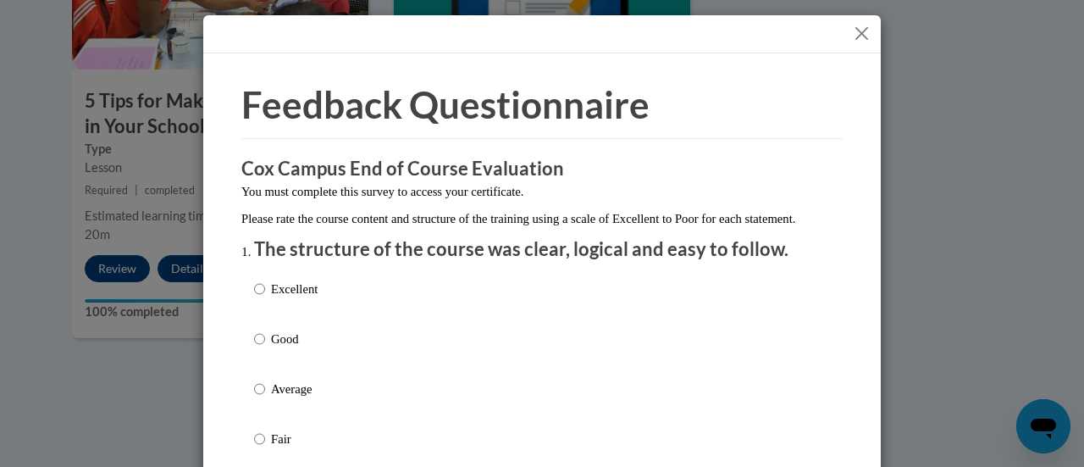
click at [855, 36] on button "Close" at bounding box center [861, 33] width 21 height 21
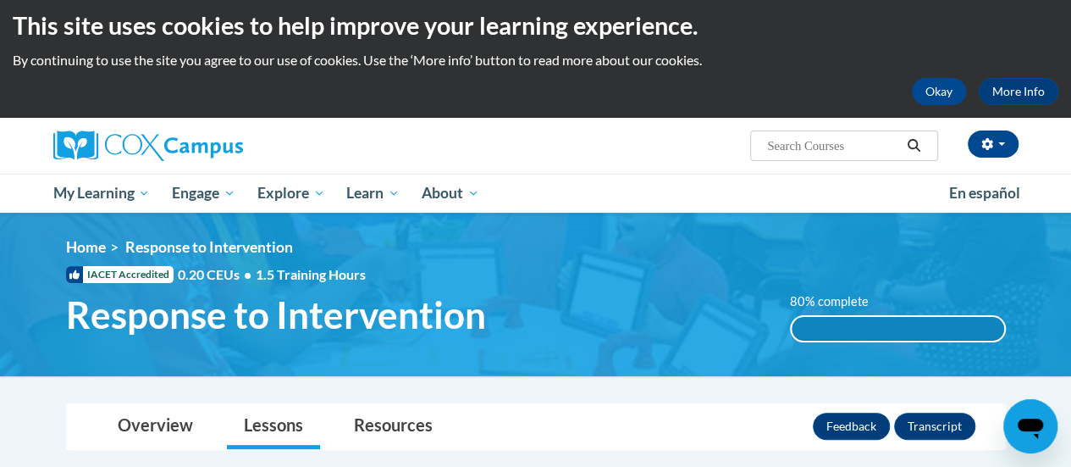
scroll to position [0, 0]
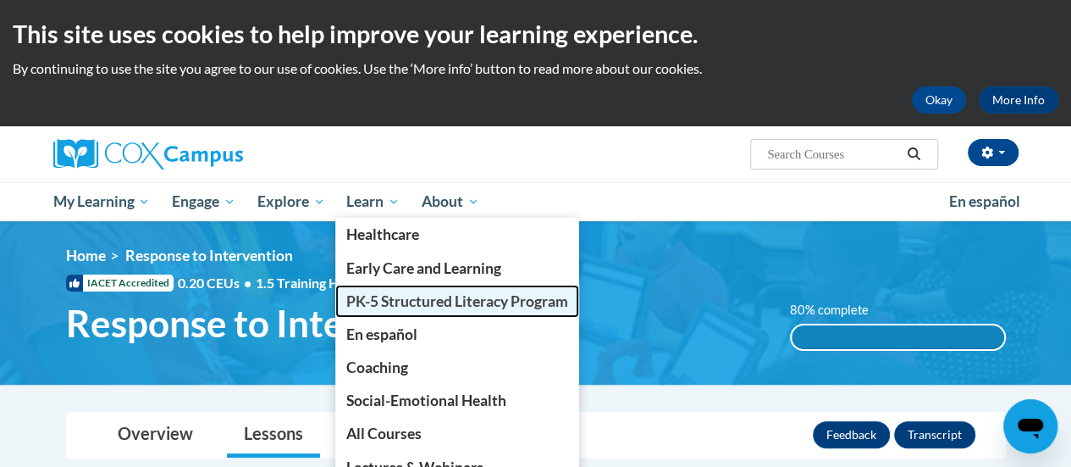
click at [396, 304] on span "PK-5 Structured Literacy Program" at bounding box center [457, 301] width 222 height 18
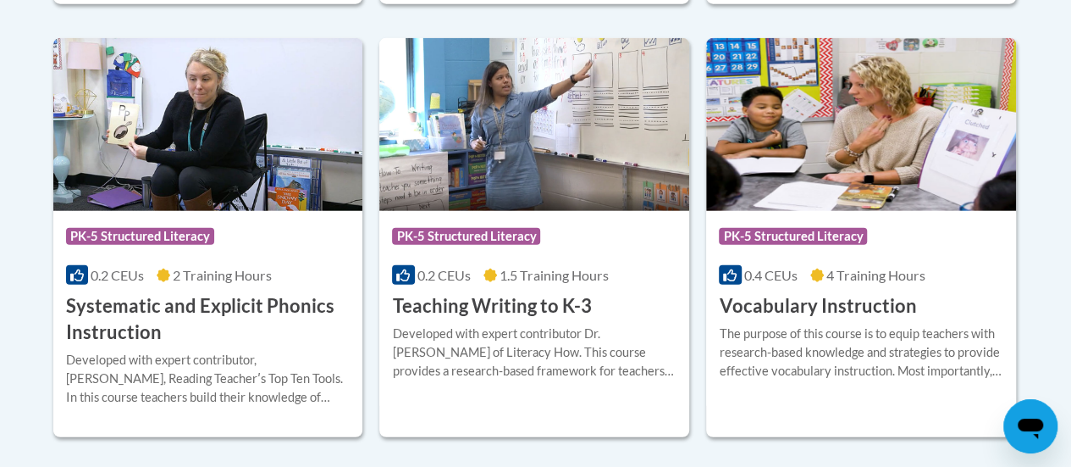
scroll to position [2055, 0]
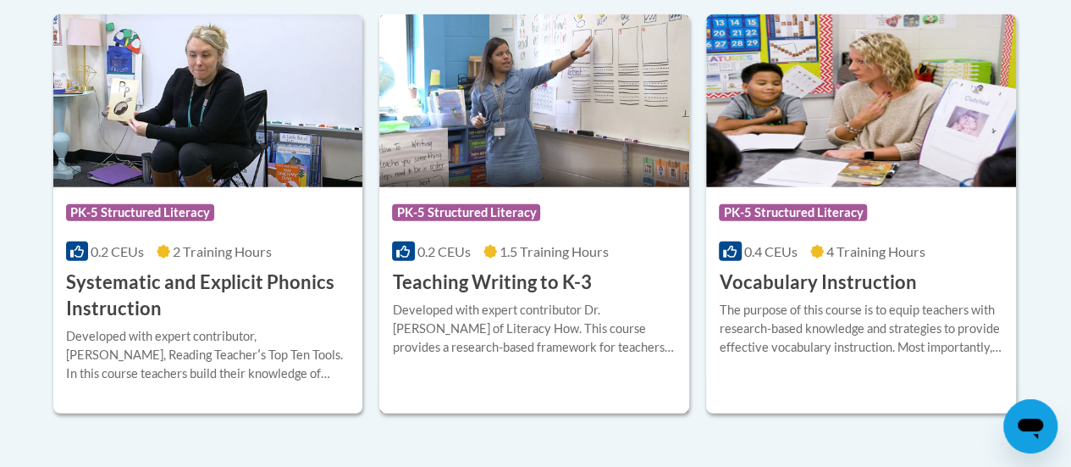
click at [508, 279] on h3 "Teaching Writing to K-3" at bounding box center [491, 282] width 199 height 26
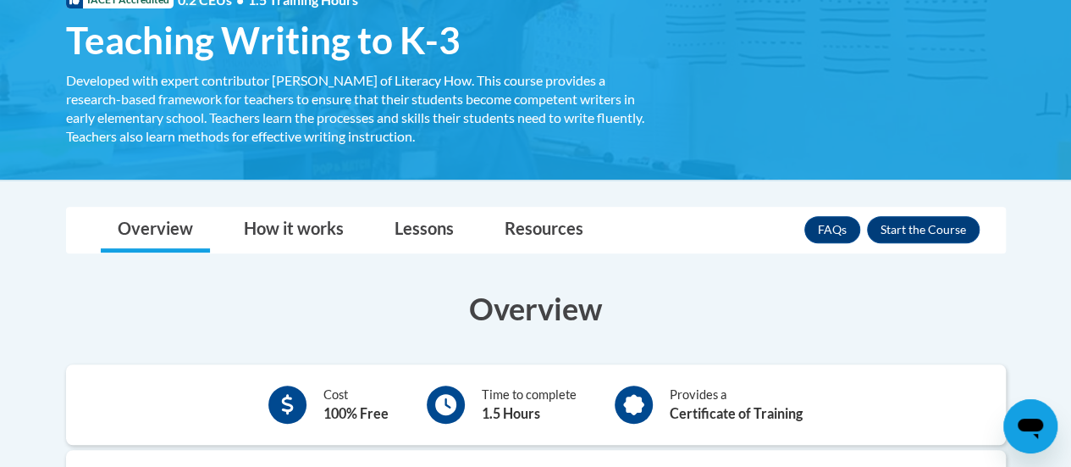
scroll to position [284, 0]
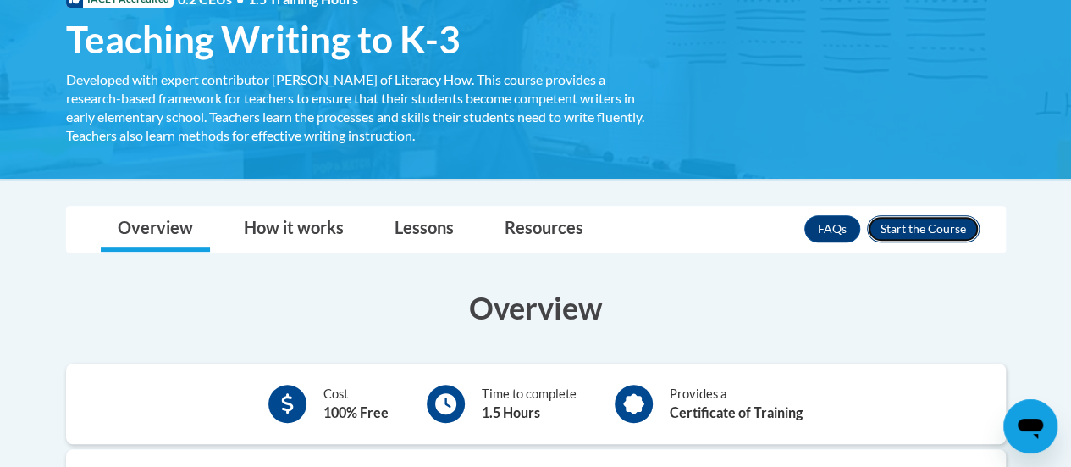
click at [913, 231] on button "Enroll" at bounding box center [923, 228] width 113 height 27
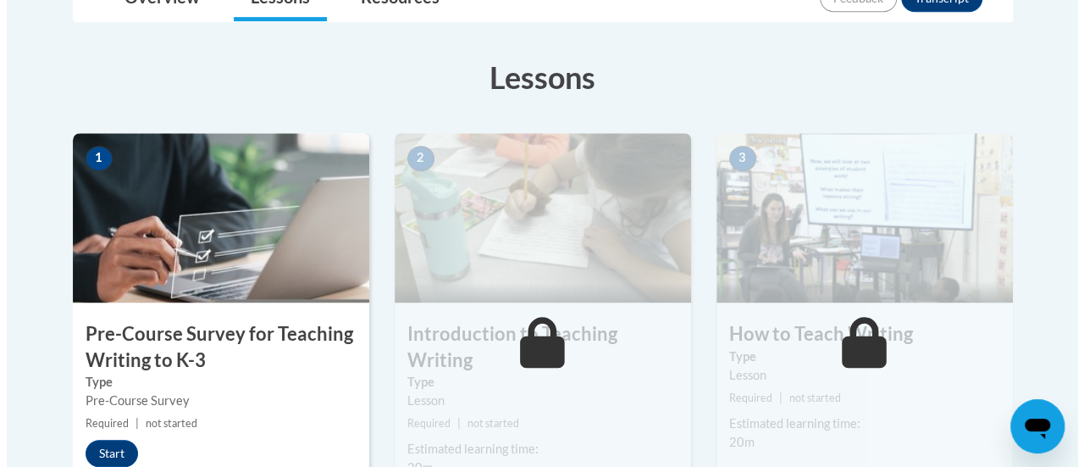
scroll to position [438, 0]
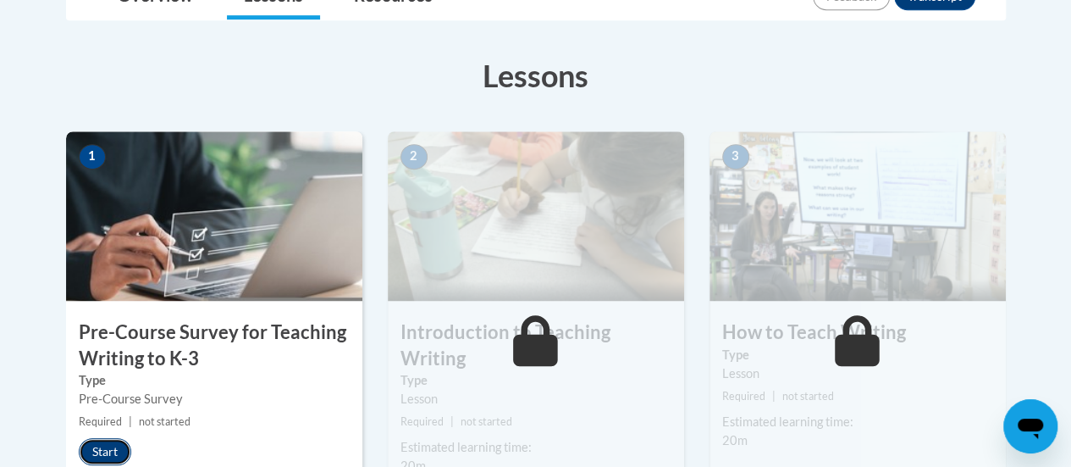
click at [98, 446] on button "Start" at bounding box center [105, 451] width 53 height 27
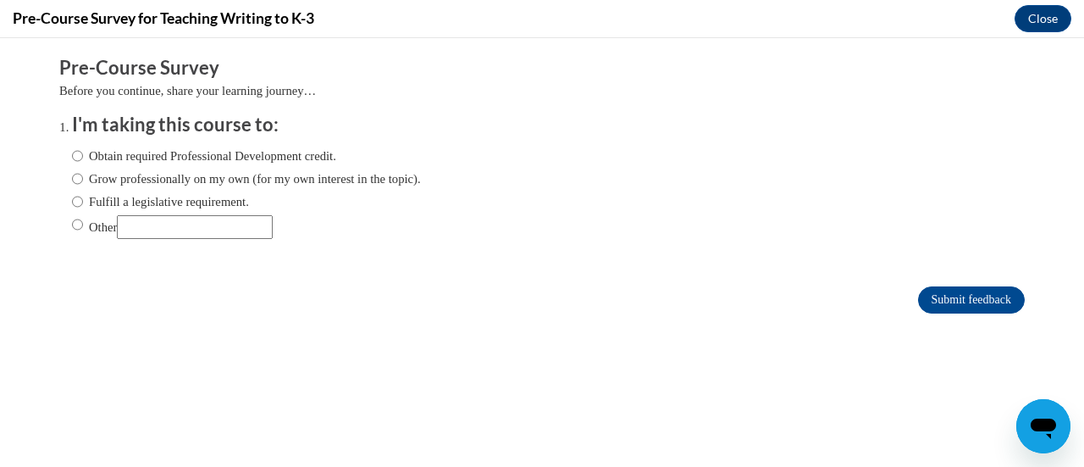
scroll to position [0, 0]
click at [72, 198] on input "Fulfill a legislative requirement." at bounding box center [77, 201] width 11 height 19
radio input "true"
click at [964, 297] on input "Submit feedback" at bounding box center [971, 299] width 107 height 27
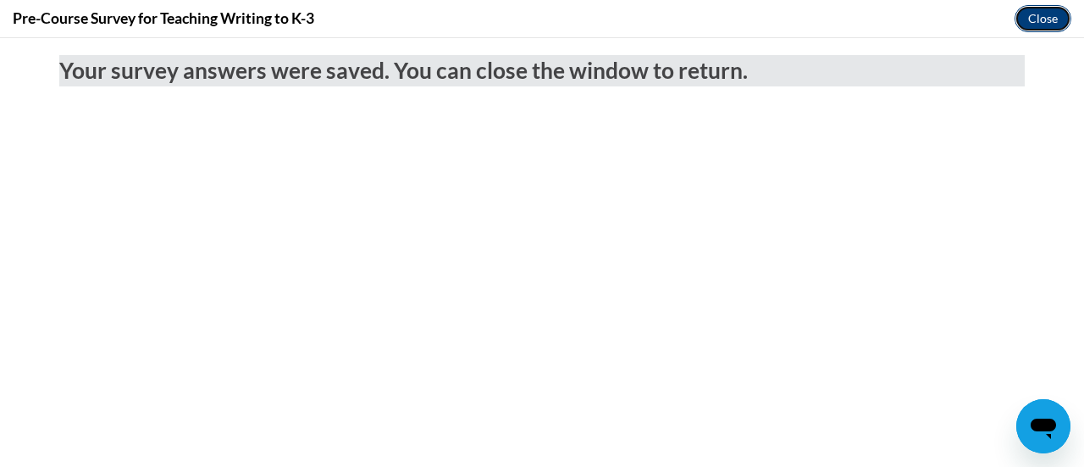
click at [1037, 21] on button "Close" at bounding box center [1043, 18] width 57 height 27
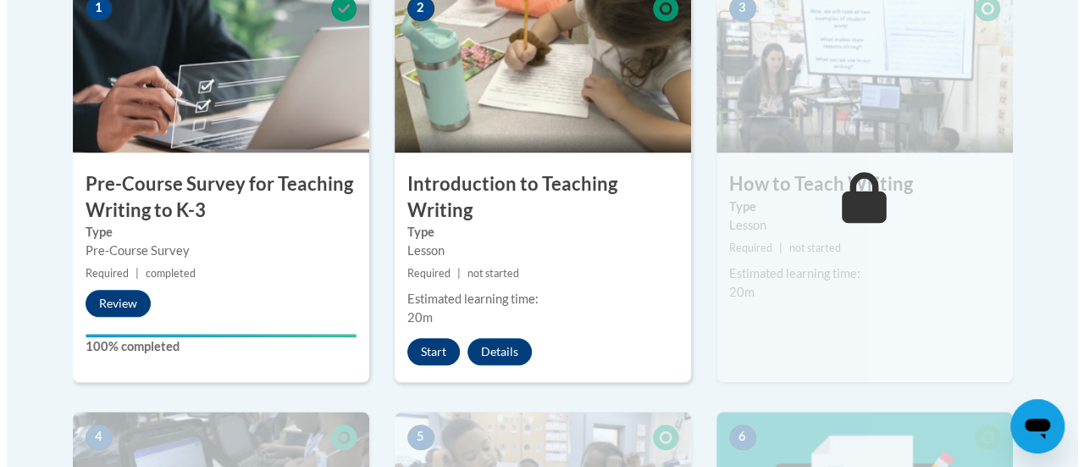
scroll to position [592, 0]
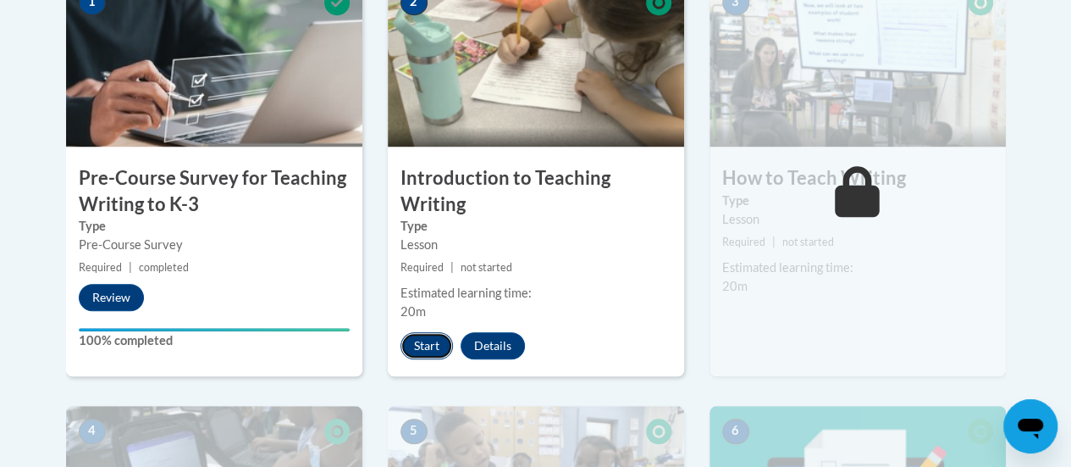
click at [435, 340] on button "Start" at bounding box center [427, 345] width 53 height 27
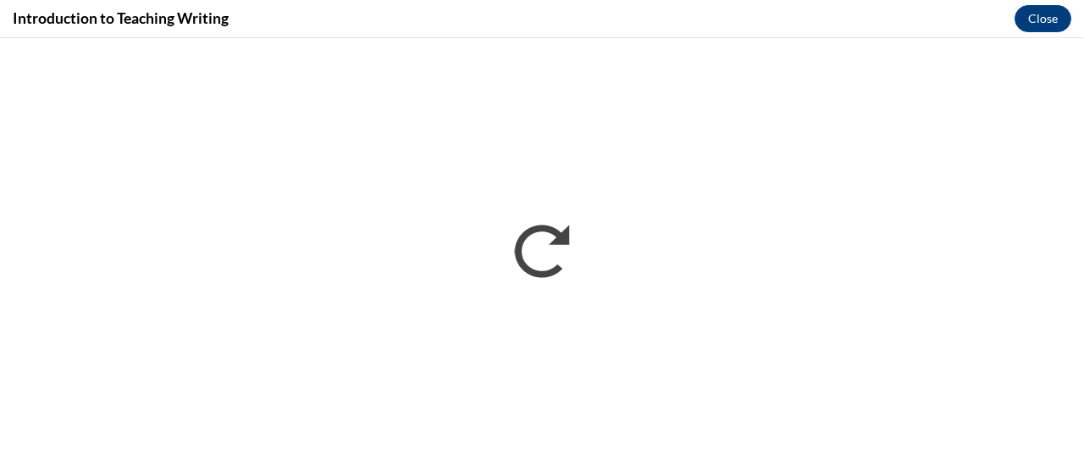
scroll to position [0, 0]
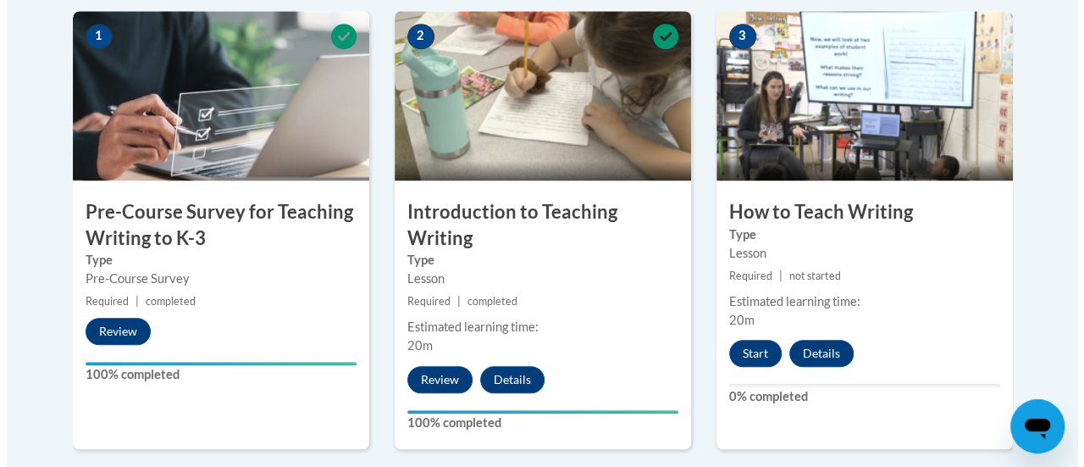
scroll to position [562, 0]
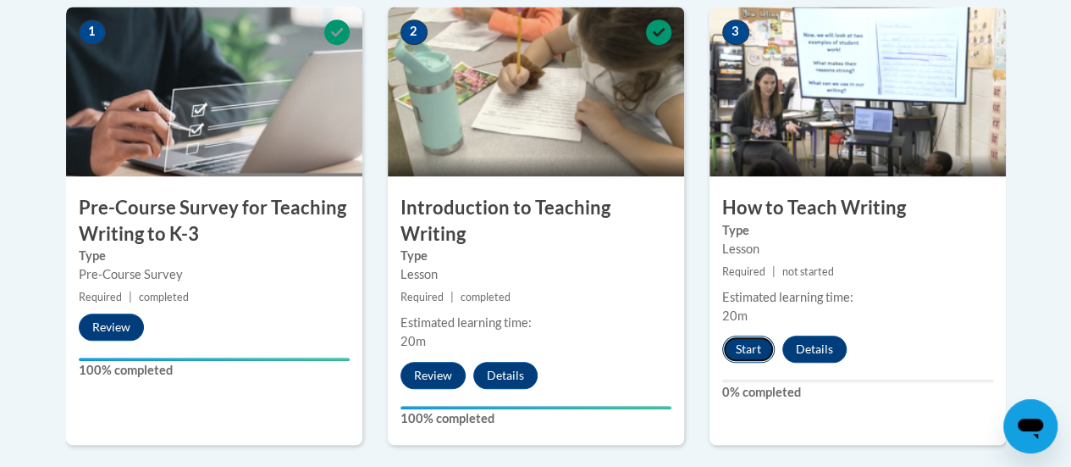
click at [745, 351] on button "Start" at bounding box center [748, 348] width 53 height 27
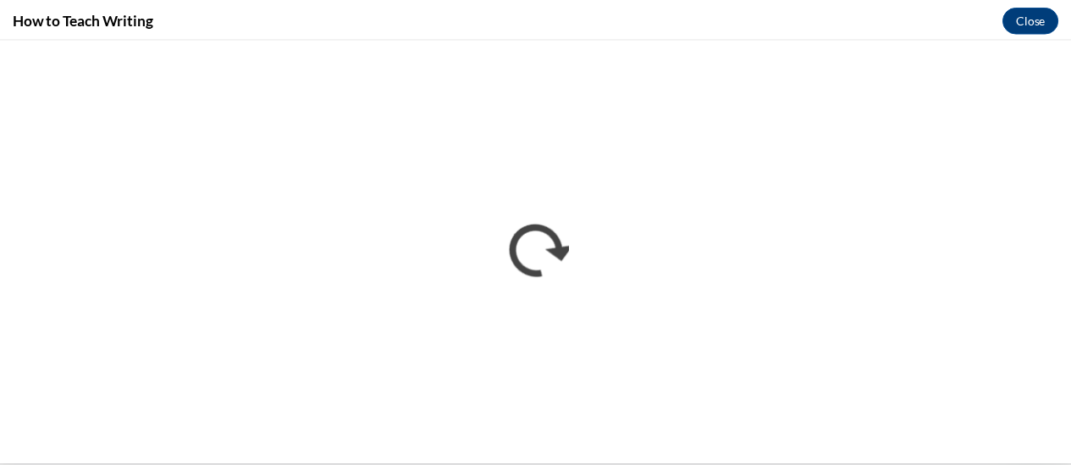
scroll to position [0, 0]
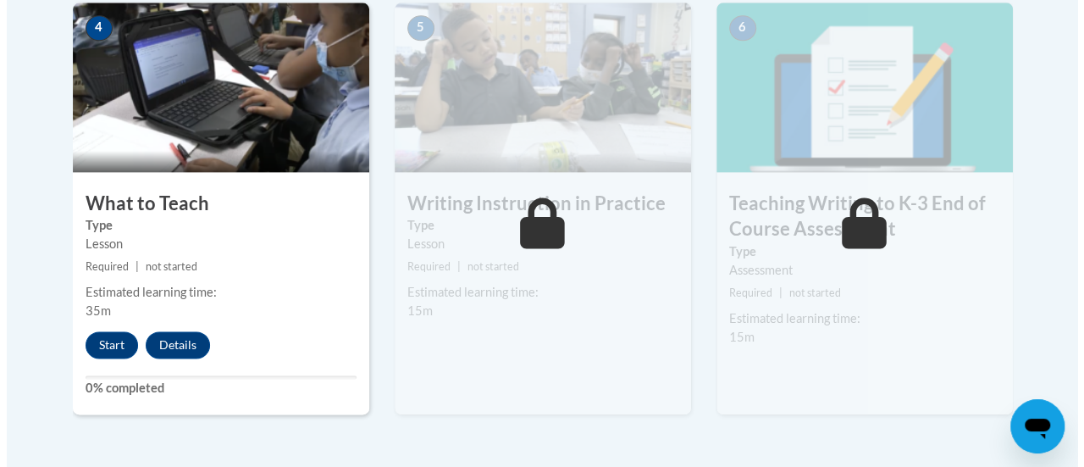
scroll to position [1035, 0]
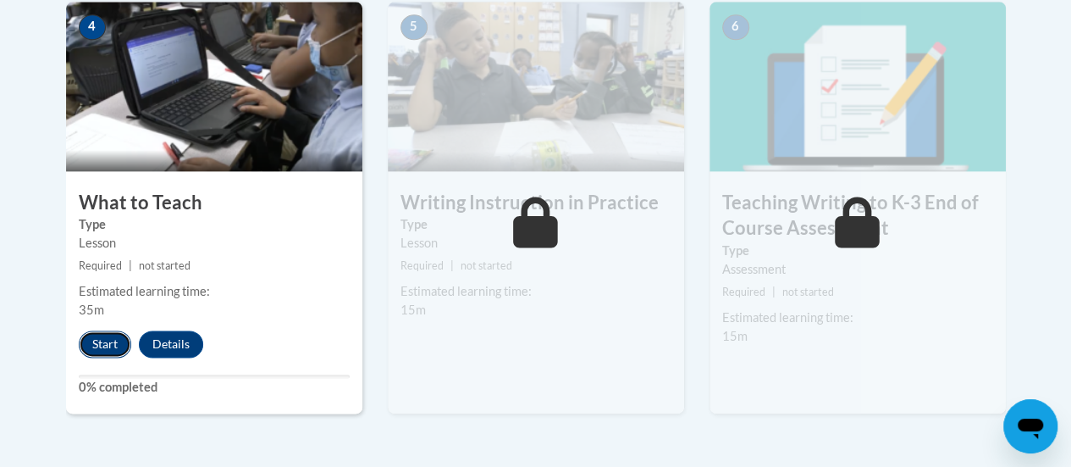
click at [95, 337] on button "Start" at bounding box center [105, 343] width 53 height 27
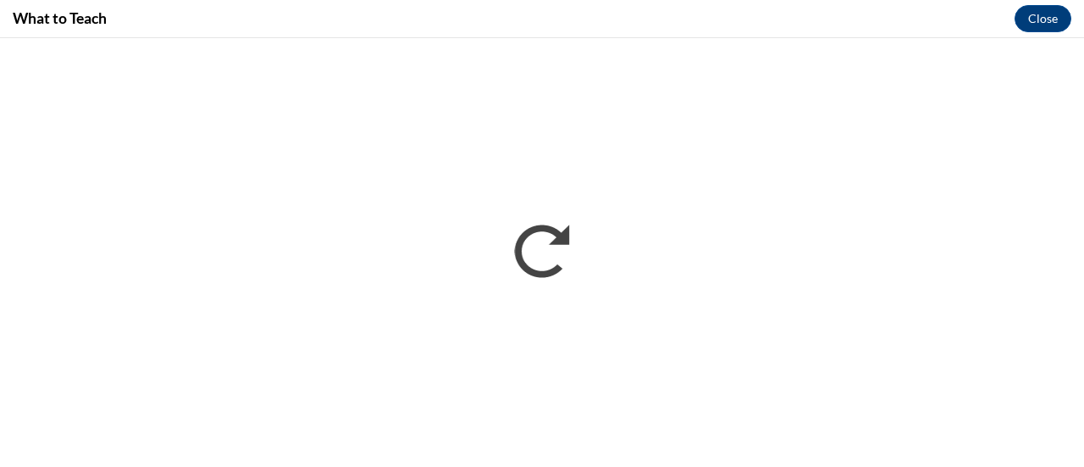
scroll to position [0, 0]
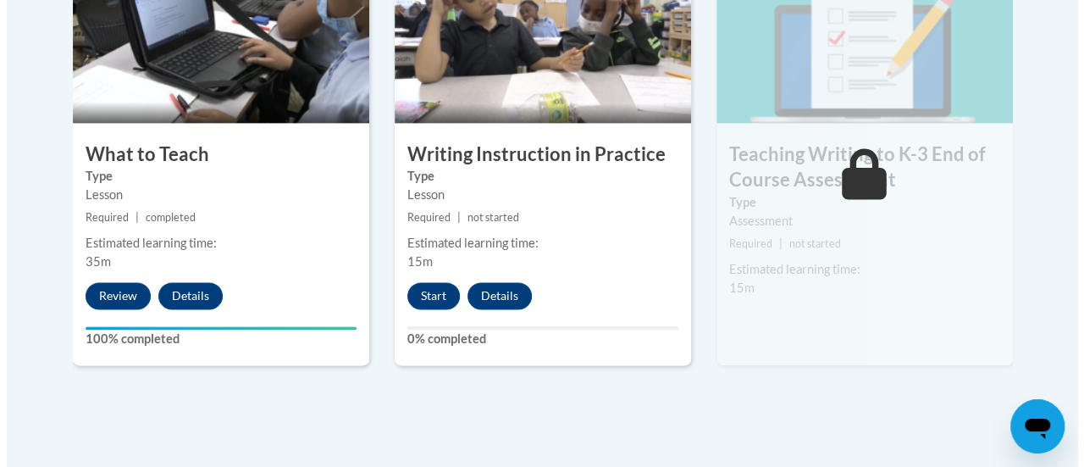
scroll to position [1084, 0]
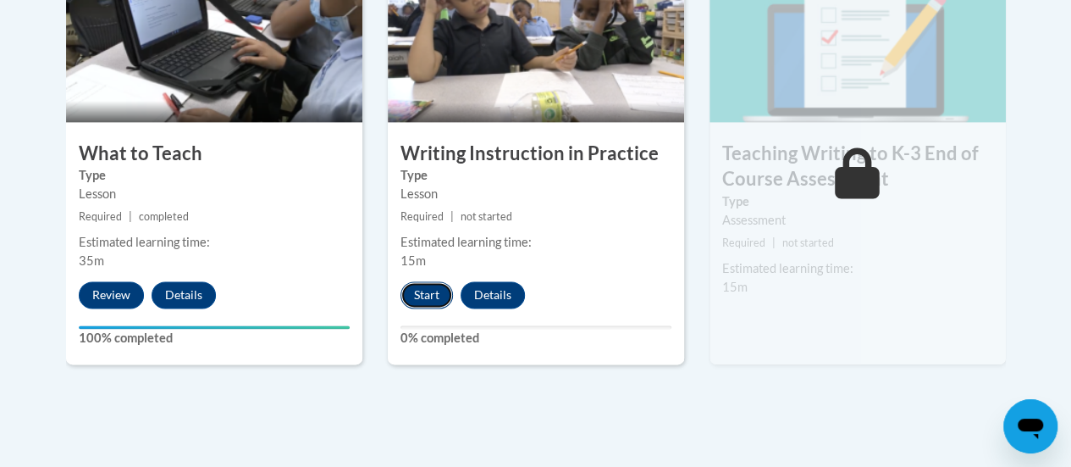
click at [418, 296] on button "Start" at bounding box center [427, 294] width 53 height 27
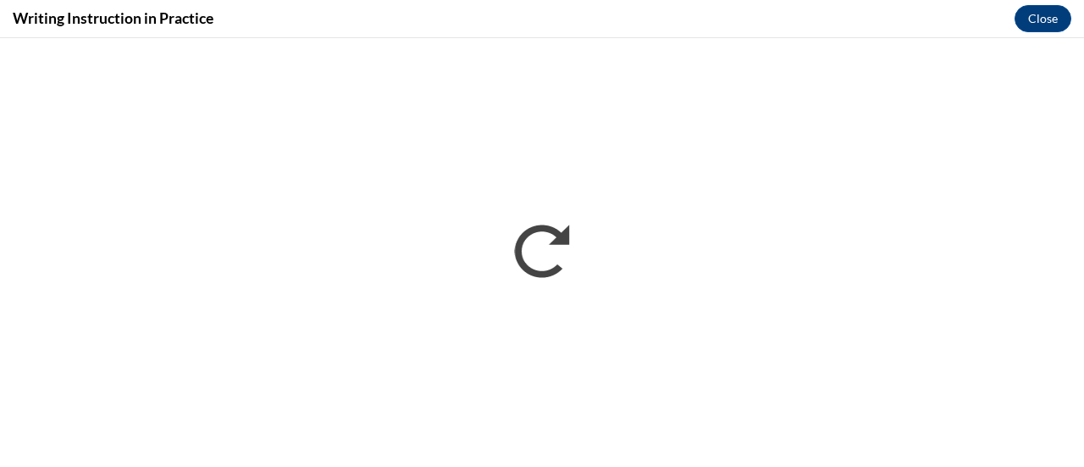
scroll to position [0, 0]
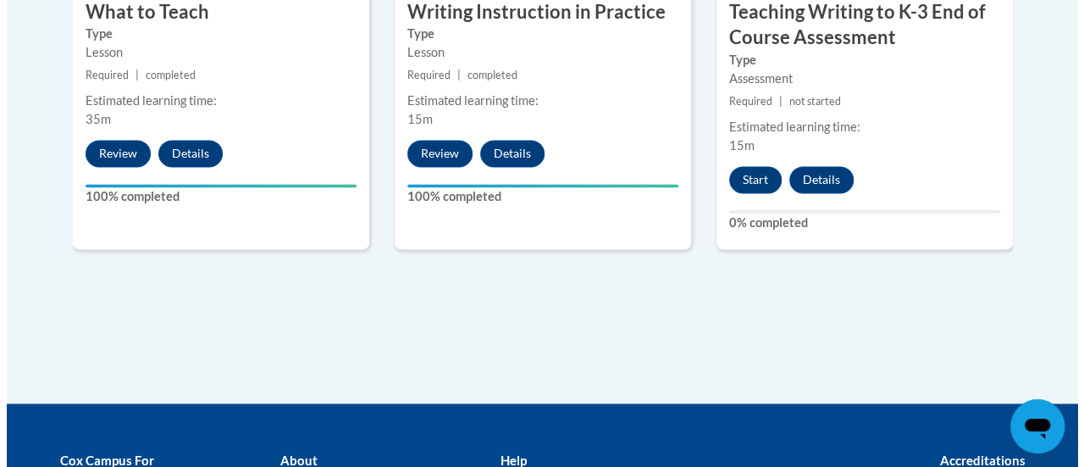
scroll to position [1227, 0]
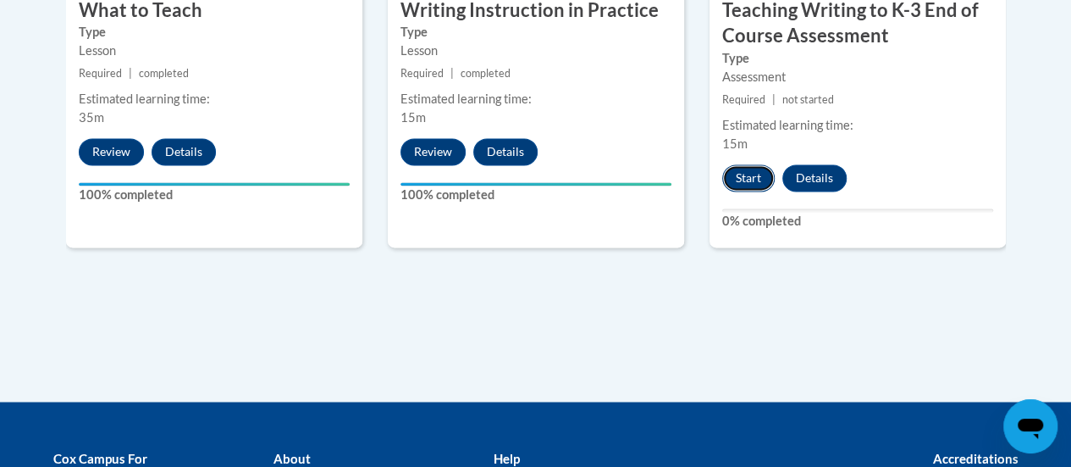
click at [739, 170] on button "Start" at bounding box center [748, 177] width 53 height 27
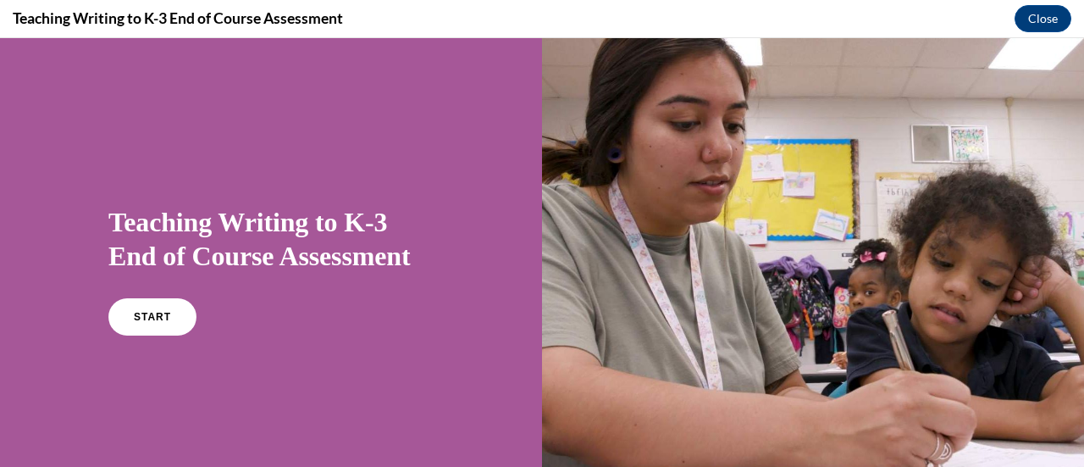
scroll to position [0, 0]
click at [136, 316] on span "START" at bounding box center [152, 317] width 39 height 13
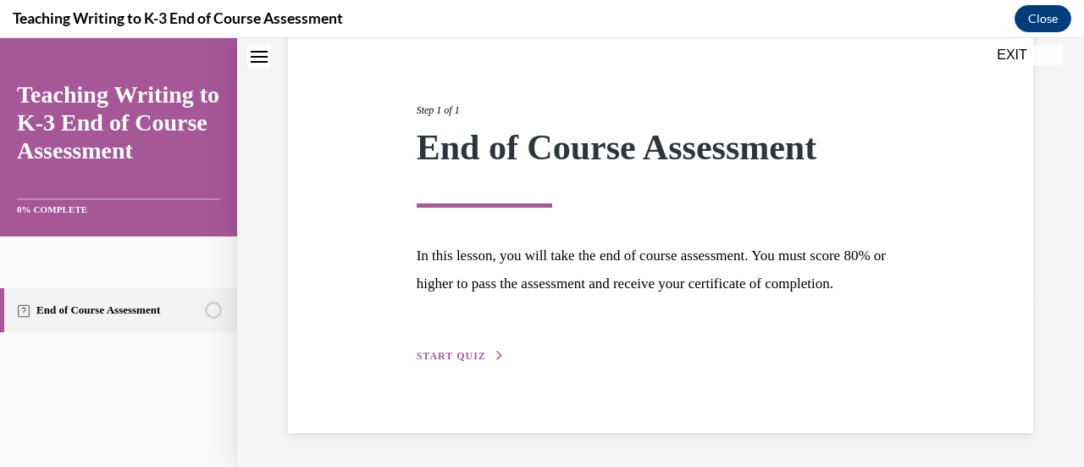
scroll to position [198, 0]
click at [456, 350] on button "START QUIZ" at bounding box center [461, 355] width 88 height 15
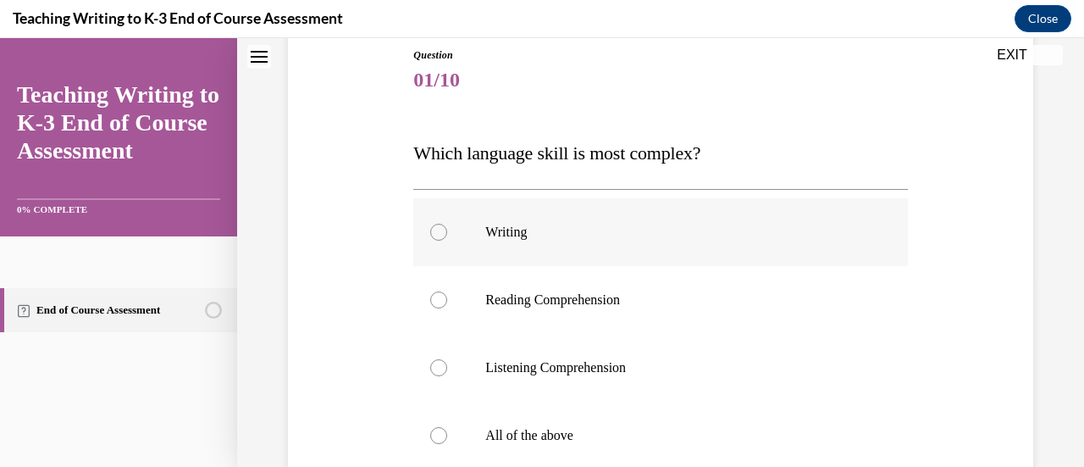
click at [487, 224] on p "Writing" at bounding box center [674, 232] width 379 height 17
click at [447, 224] on input "Writing" at bounding box center [438, 232] width 17 height 17
radio input "true"
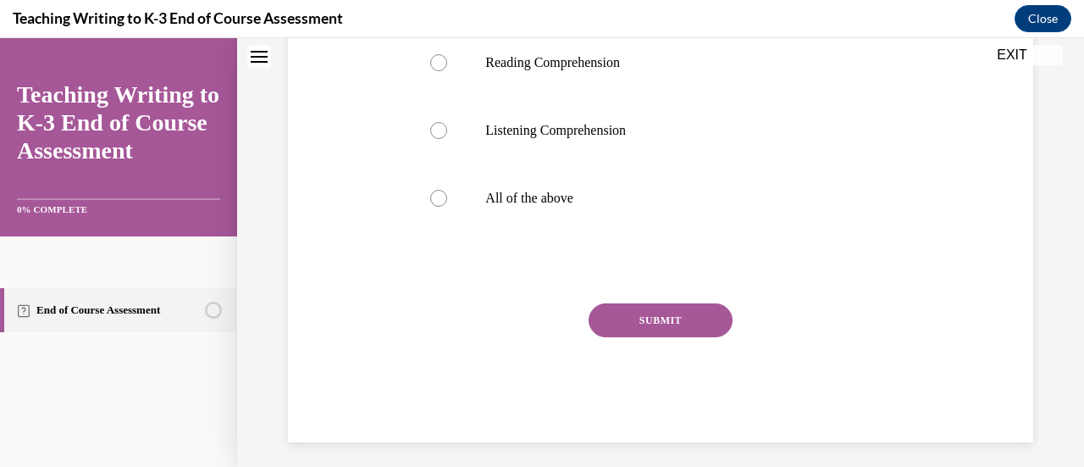
scroll to position [425, 0]
click at [610, 320] on button "SUBMIT" at bounding box center [661, 320] width 144 height 34
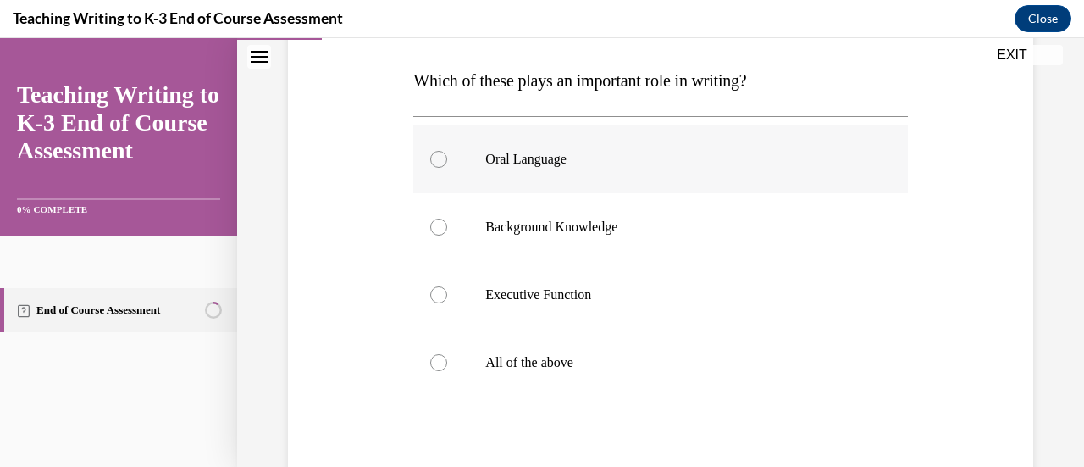
scroll to position [262, 0]
click at [507, 363] on p "All of the above" at bounding box center [674, 361] width 379 height 17
click at [447, 363] on input "All of the above" at bounding box center [438, 361] width 17 height 17
radio input "true"
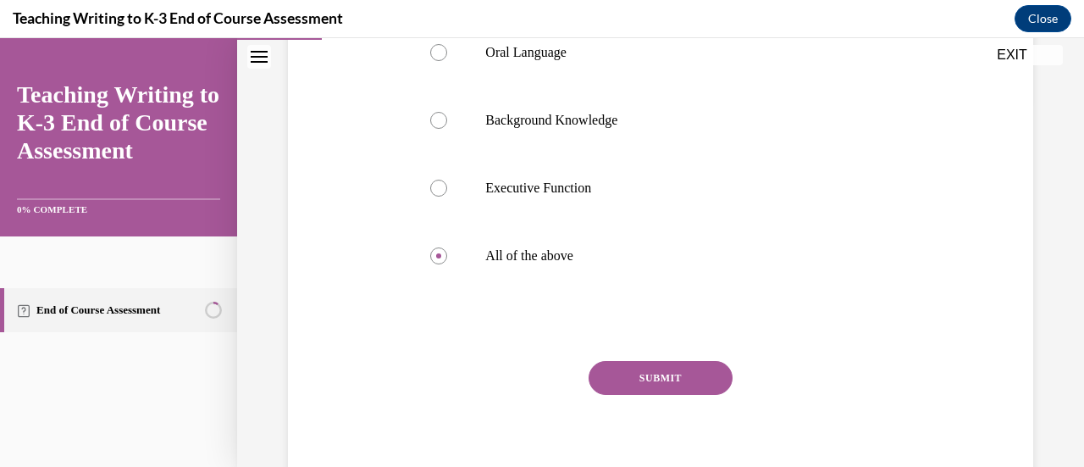
click at [623, 380] on button "SUBMIT" at bounding box center [661, 378] width 144 height 34
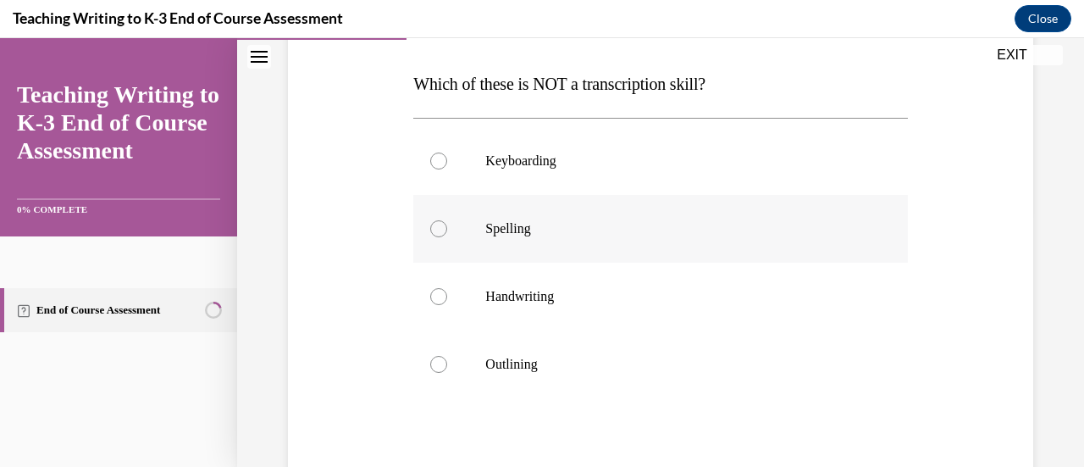
scroll to position [265, 0]
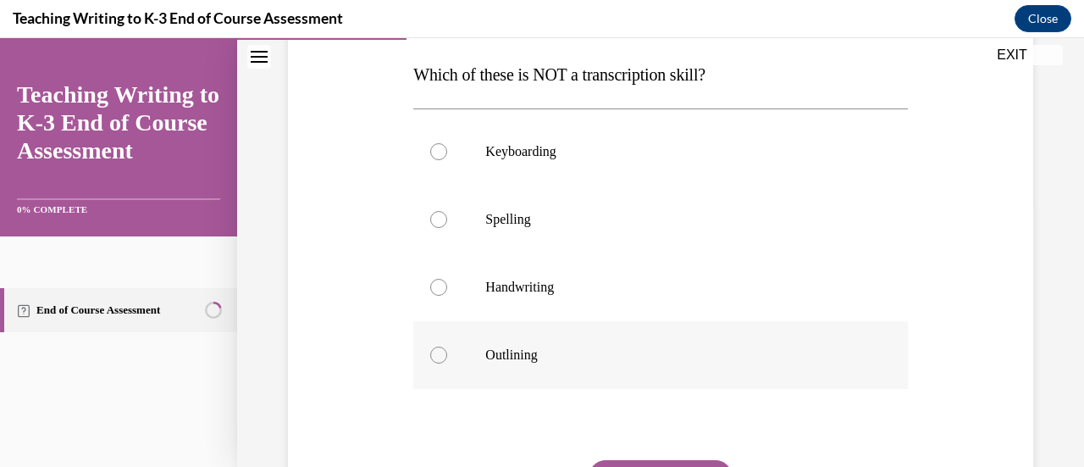
click at [540, 340] on label "Outlining" at bounding box center [660, 355] width 494 height 68
click at [447, 346] on input "Outlining" at bounding box center [438, 354] width 17 height 17
radio input "true"
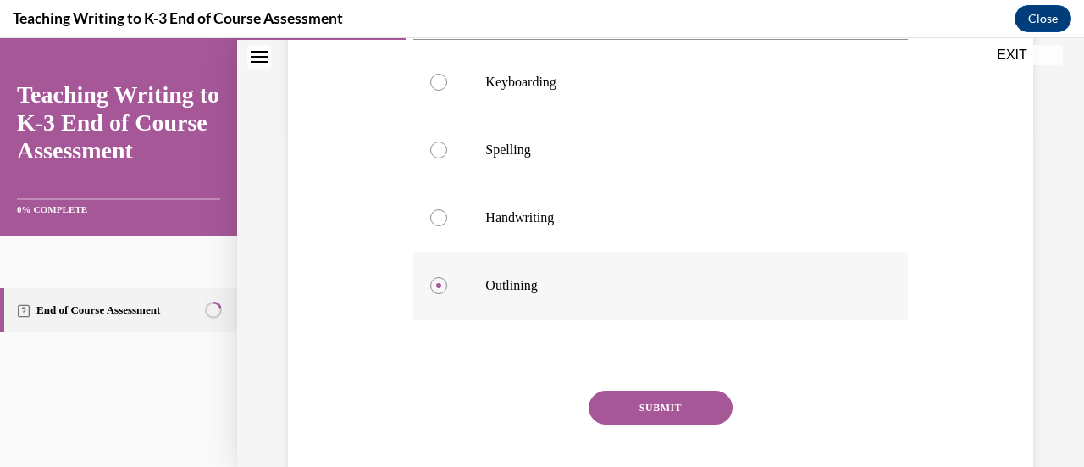
scroll to position [338, 0]
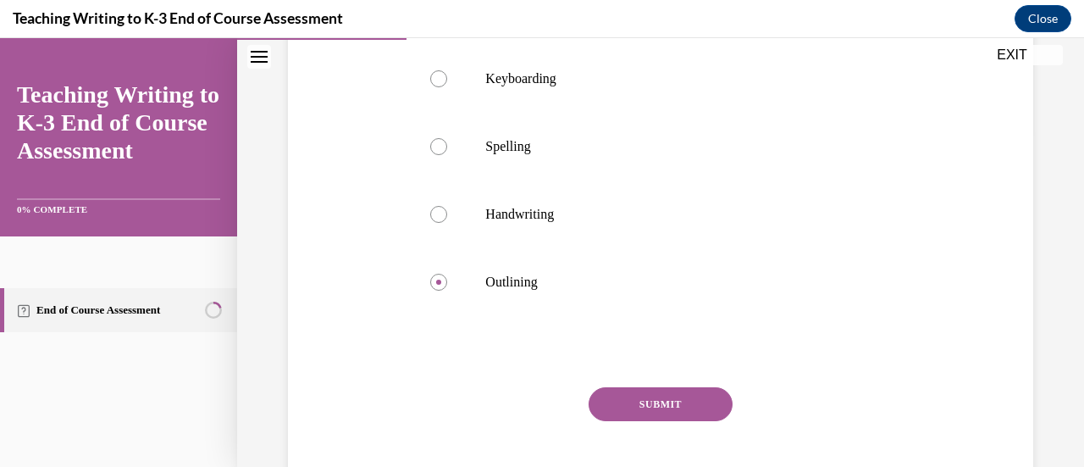
click at [630, 401] on button "SUBMIT" at bounding box center [661, 404] width 144 height 34
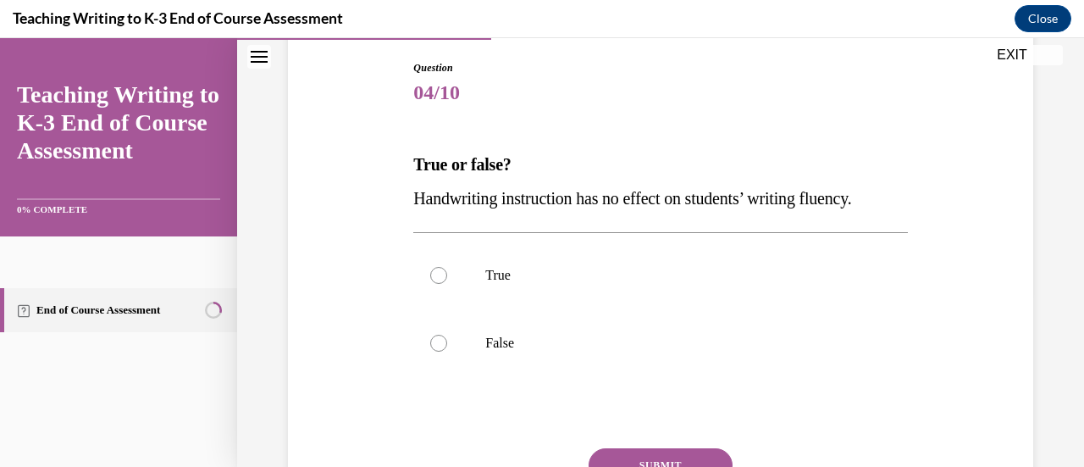
scroll to position [180, 0]
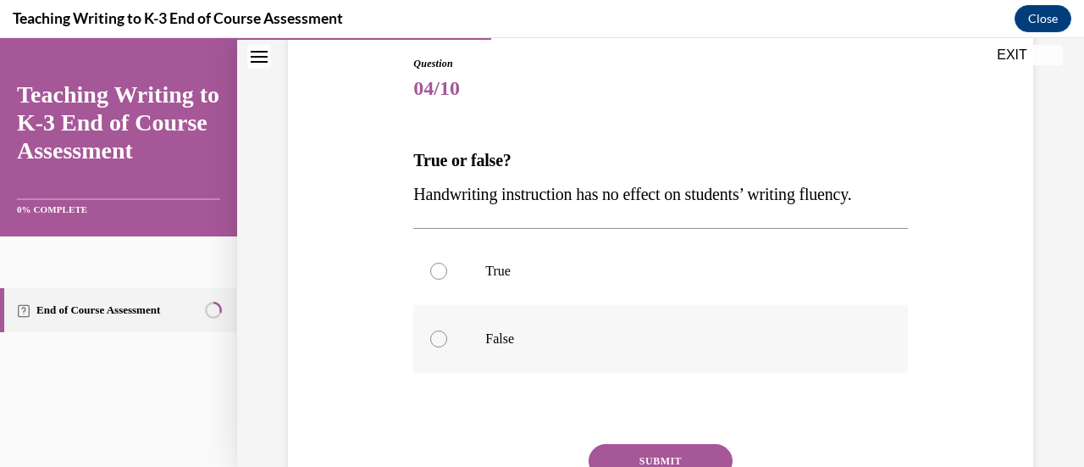
click at [596, 328] on label "False" at bounding box center [660, 339] width 494 height 68
click at [447, 330] on input "False" at bounding box center [438, 338] width 17 height 17
radio input "true"
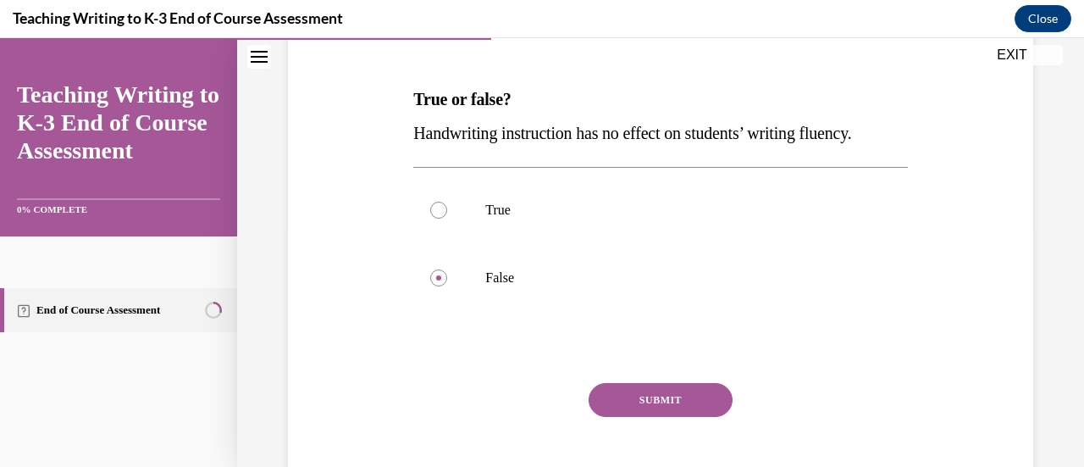
scroll to position [245, 0]
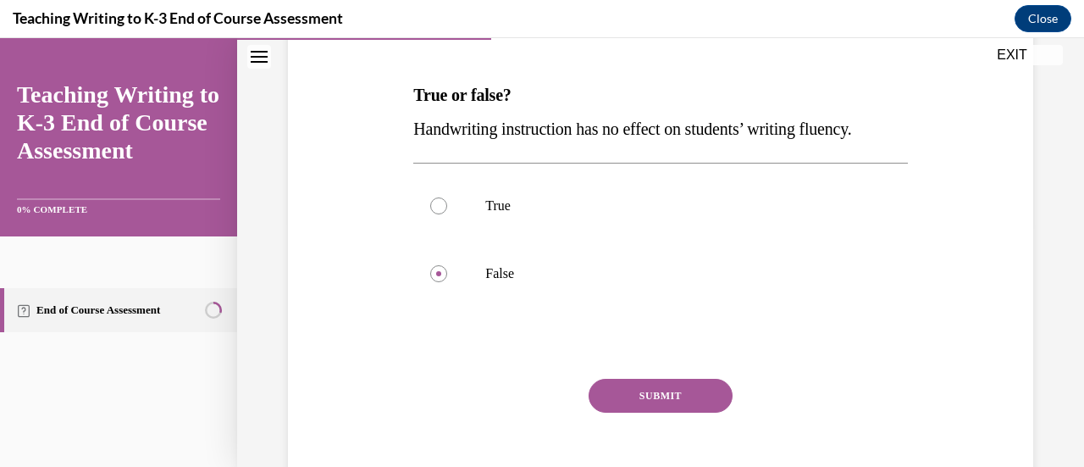
click at [622, 384] on button "SUBMIT" at bounding box center [661, 396] width 144 height 34
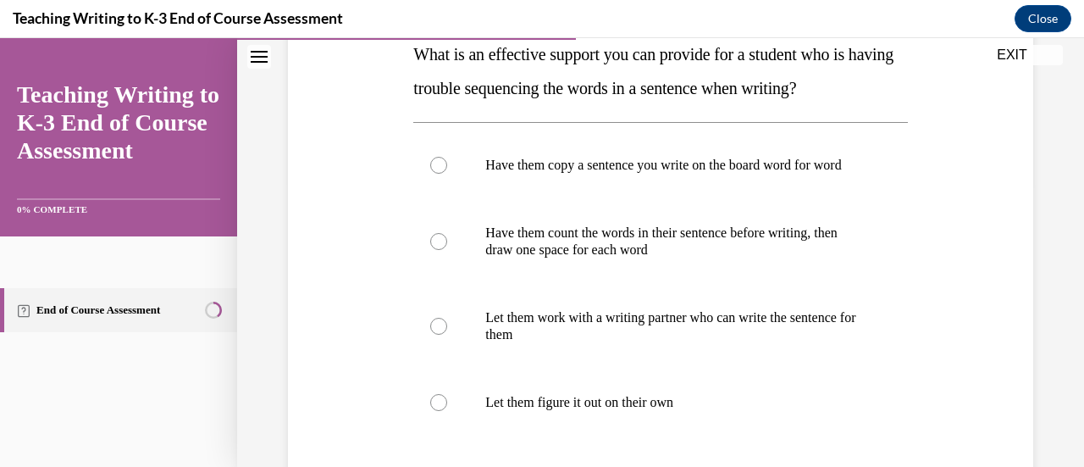
scroll to position [286, 0]
click at [715, 257] on p "Have them count the words in their sentence before writing, then draw one space…" at bounding box center [674, 241] width 379 height 34
click at [447, 249] on input "Have them count the words in their sentence before writing, then draw one space…" at bounding box center [438, 240] width 17 height 17
radio input "true"
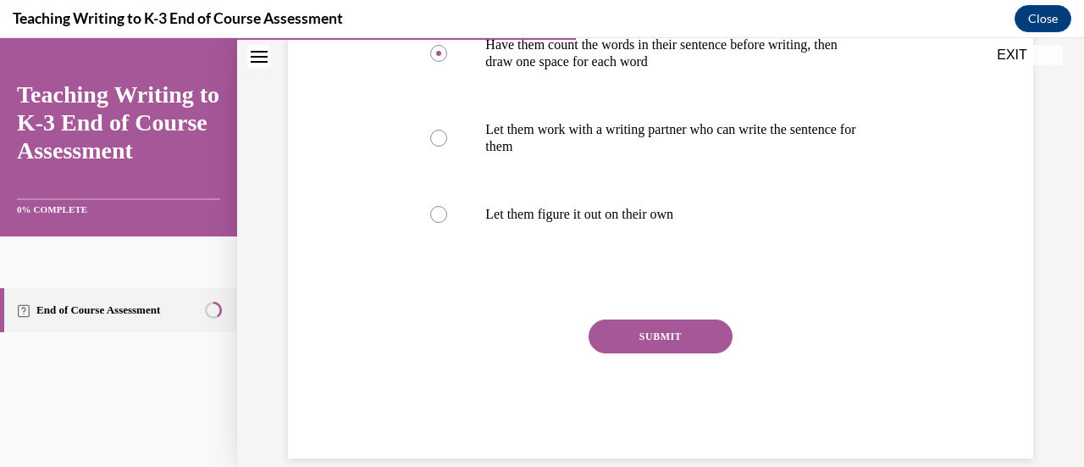
scroll to position [481, 0]
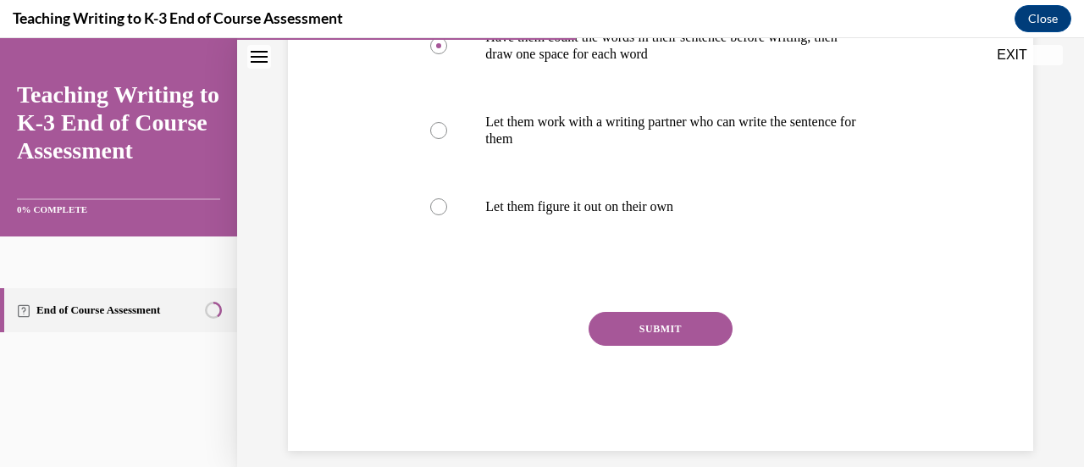
click at [654, 334] on button "SUBMIT" at bounding box center [661, 329] width 144 height 34
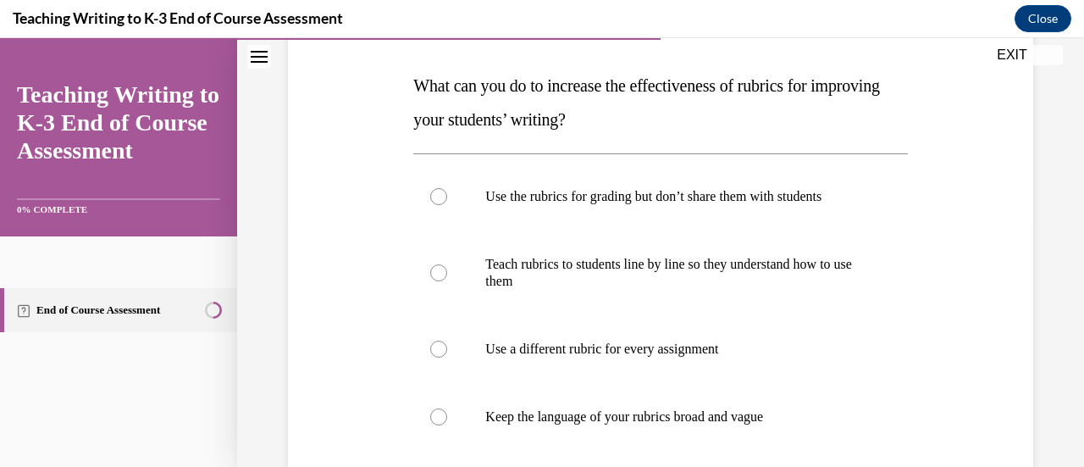
scroll to position [258, 0]
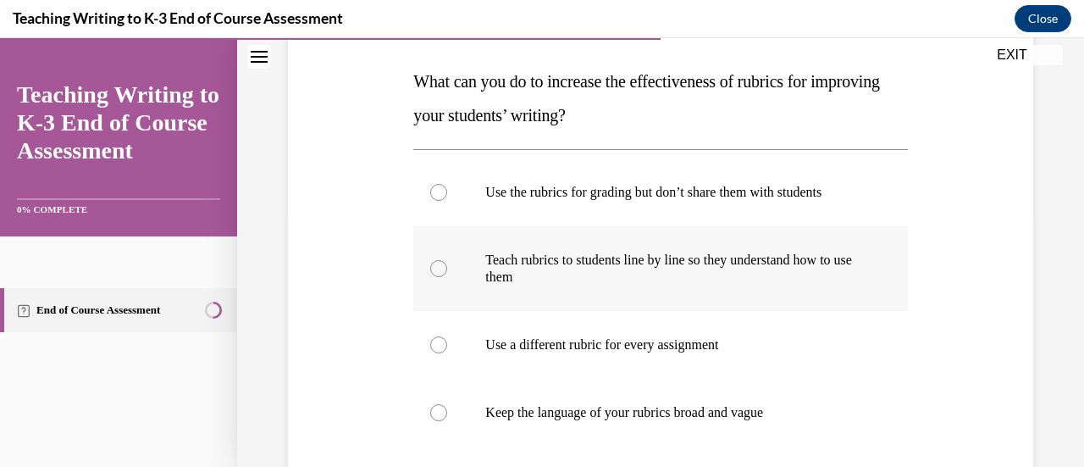
click at [814, 270] on p "Teach rubrics to students line by line so they understand how to use them" at bounding box center [674, 269] width 379 height 34
click at [447, 270] on input "Teach rubrics to students line by line so they understand how to use them" at bounding box center [438, 268] width 17 height 17
radio input "true"
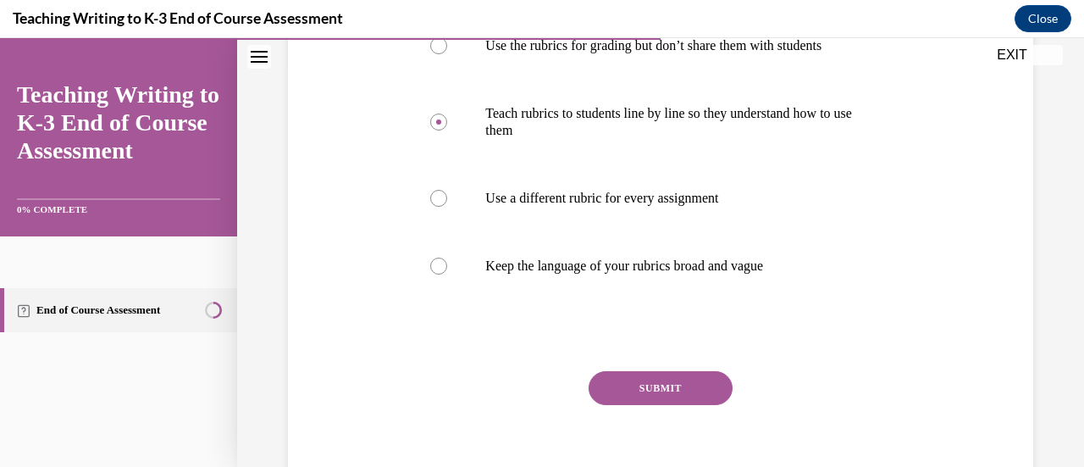
scroll to position [407, 0]
click at [669, 382] on button "SUBMIT" at bounding box center [661, 386] width 144 height 34
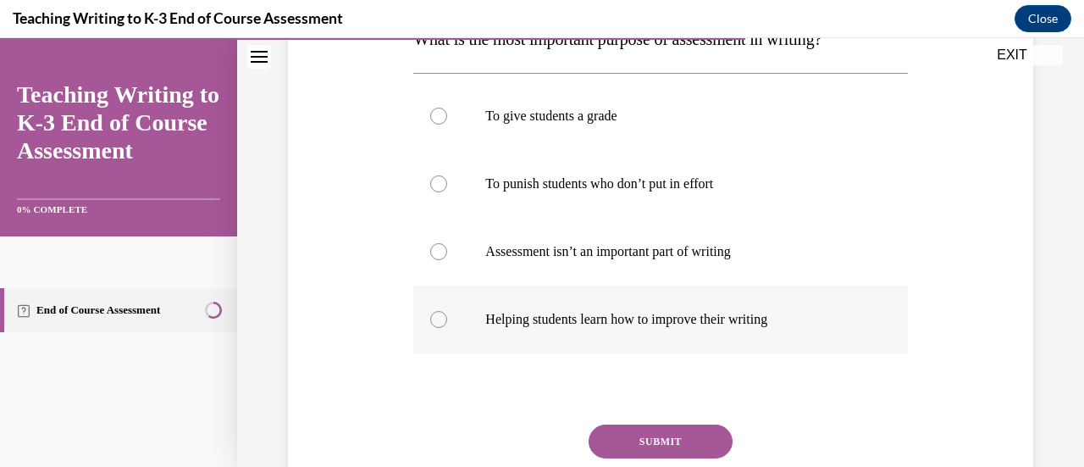
scroll to position [302, 0]
click at [761, 322] on p "Helping students learn how to improve their writing" at bounding box center [674, 318] width 379 height 17
click at [447, 322] on input "Helping students learn how to improve their writing" at bounding box center [438, 318] width 17 height 17
radio input "true"
click at [654, 426] on button "SUBMIT" at bounding box center [661, 440] width 144 height 34
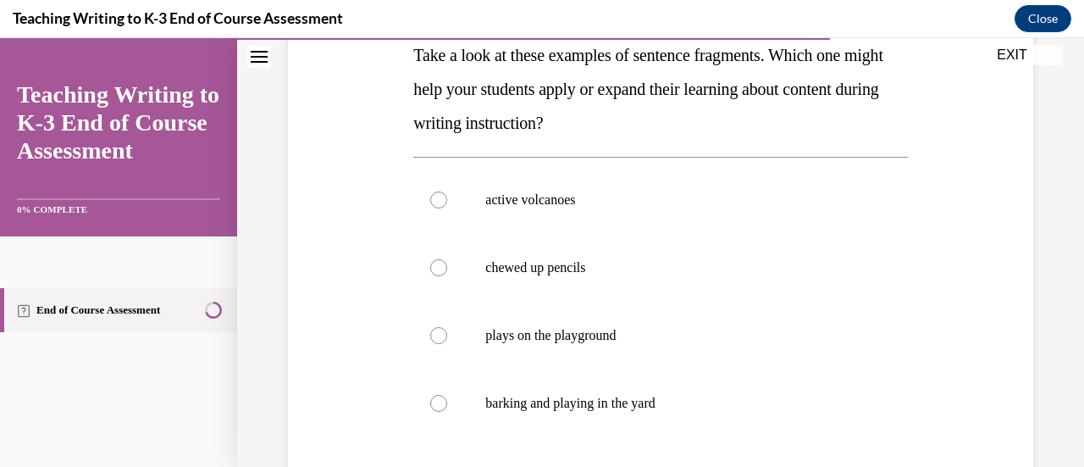
scroll to position [284, 0]
click at [598, 204] on p "active volcanoes" at bounding box center [674, 200] width 379 height 17
click at [447, 204] on input "active volcanoes" at bounding box center [438, 200] width 17 height 17
radio input "true"
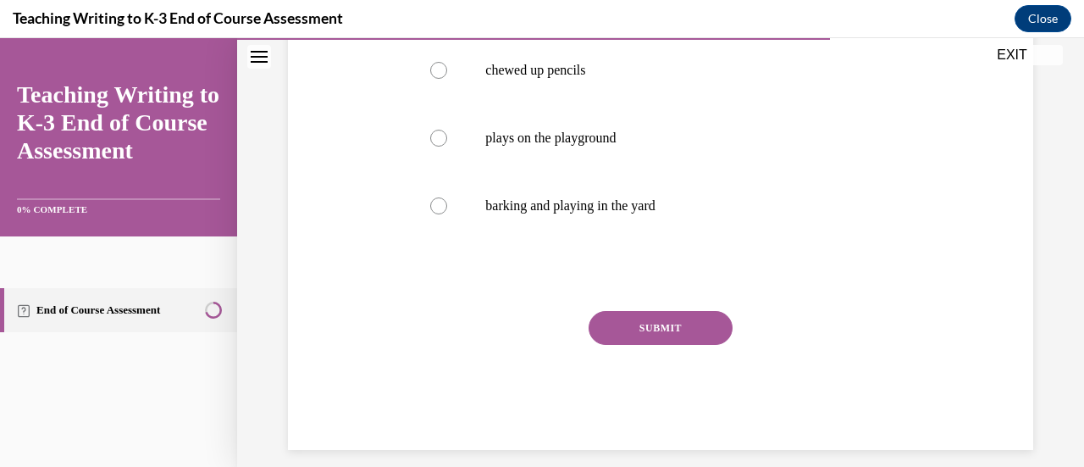
scroll to position [498, 0]
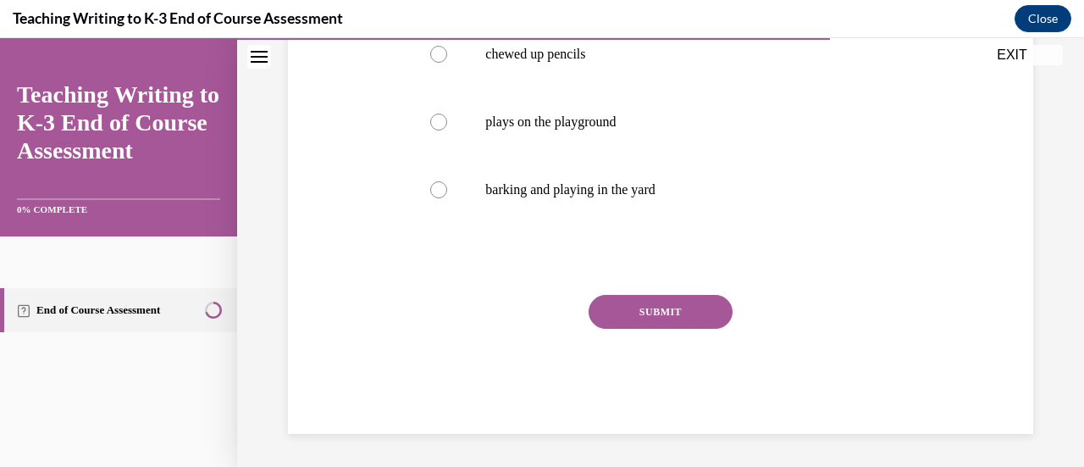
click at [634, 304] on button "SUBMIT" at bounding box center [661, 312] width 144 height 34
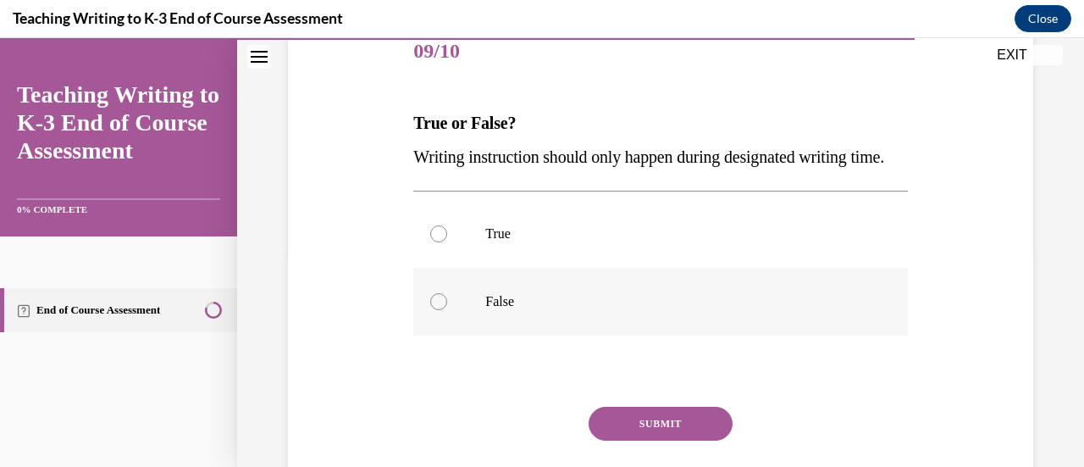
scroll to position [219, 0]
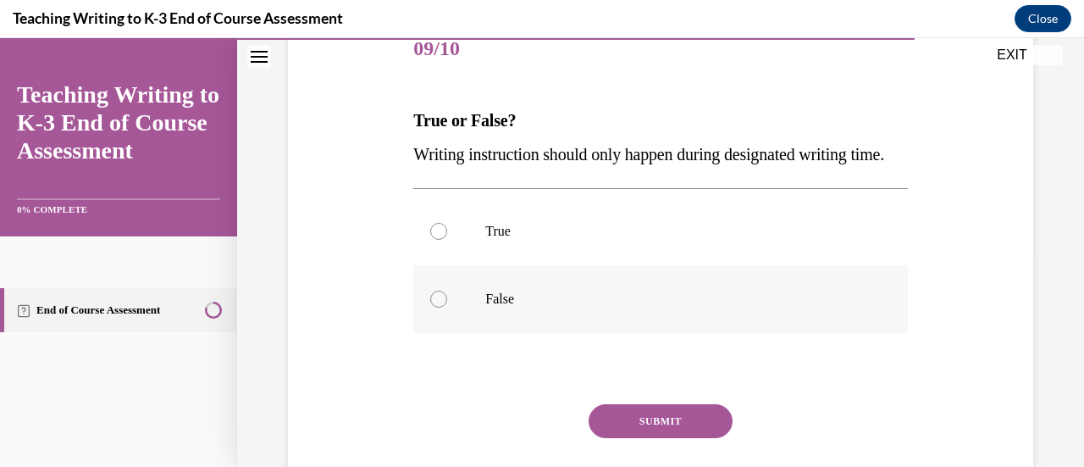
click at [603, 307] on p "False" at bounding box center [674, 299] width 379 height 17
click at [447, 307] on input "False" at bounding box center [438, 299] width 17 height 17
radio input "true"
click at [642, 438] on button "SUBMIT" at bounding box center [661, 421] width 144 height 34
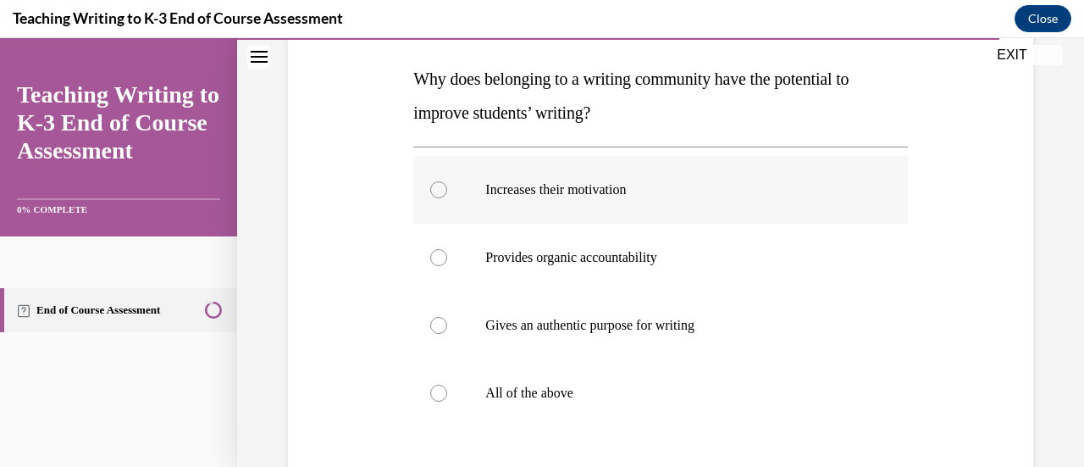
scroll to position [263, 0]
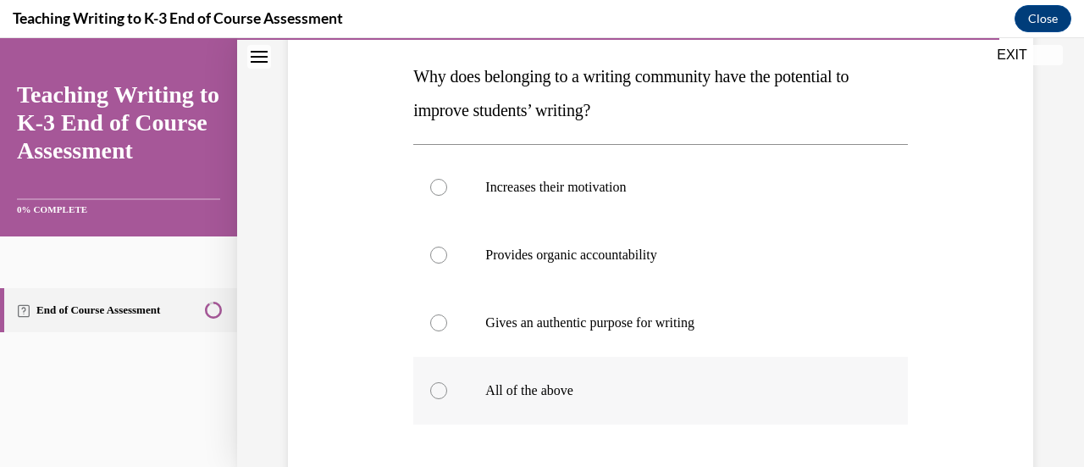
click at [694, 382] on p "All of the above" at bounding box center [674, 390] width 379 height 17
click at [447, 382] on input "All of the above" at bounding box center [438, 390] width 17 height 17
radio input "true"
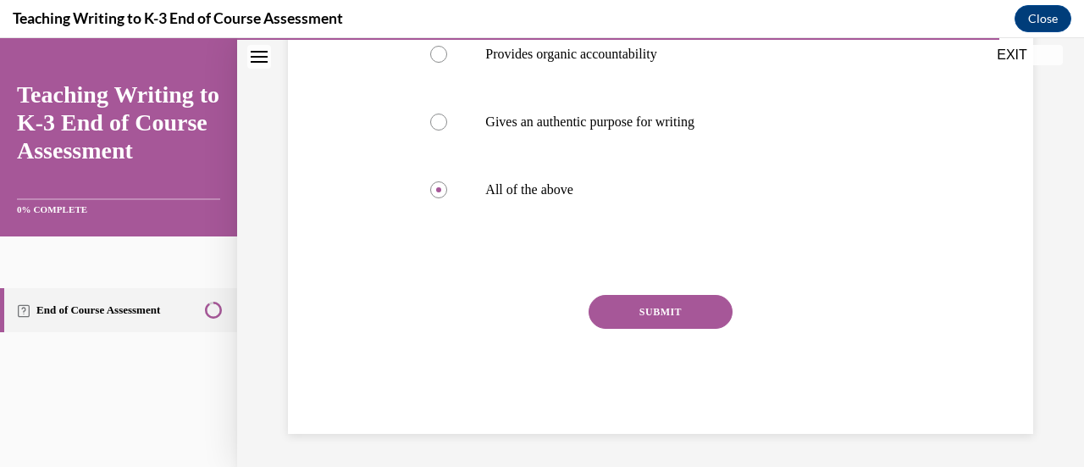
click at [649, 319] on button "SUBMIT" at bounding box center [661, 312] width 144 height 34
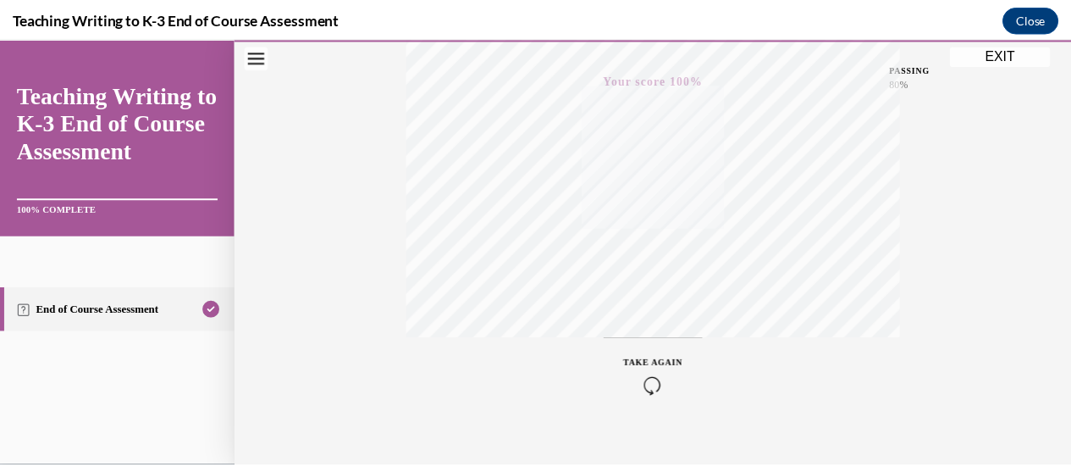
scroll to position [439, 0]
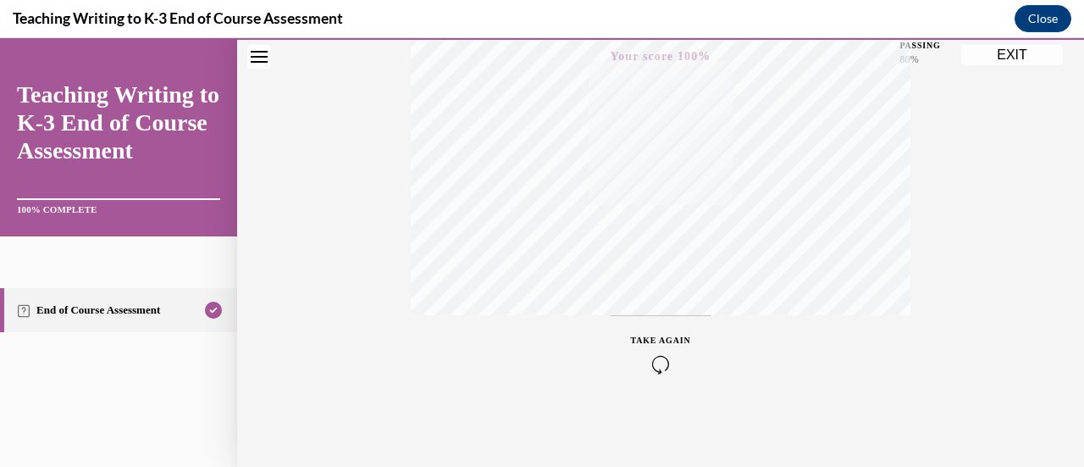
click at [1008, 56] on button "EXIT" at bounding box center [1012, 55] width 102 height 20
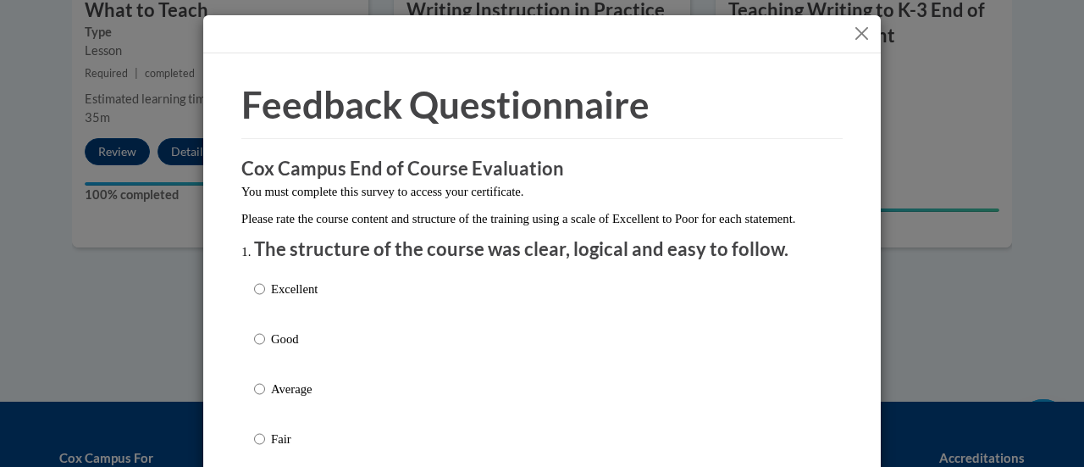
click at [854, 33] on button "Close" at bounding box center [861, 33] width 21 height 21
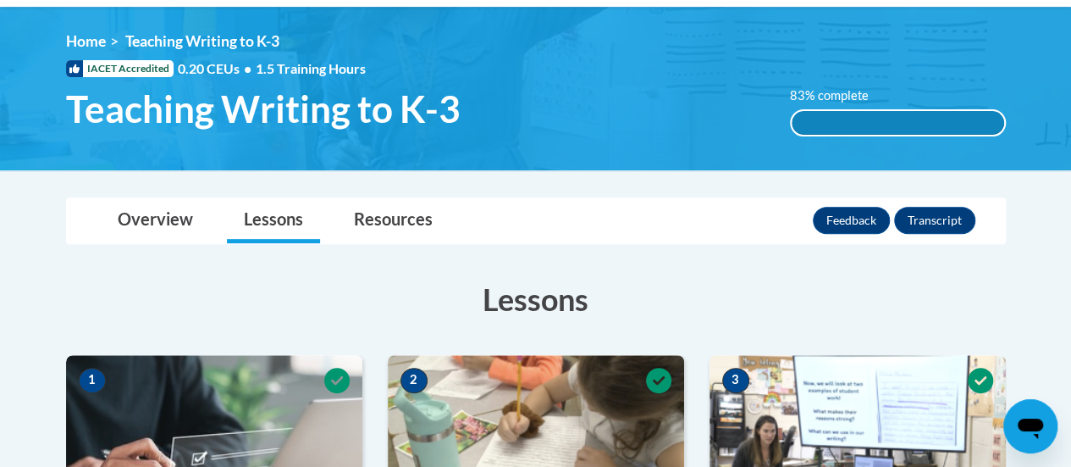
scroll to position [0, 0]
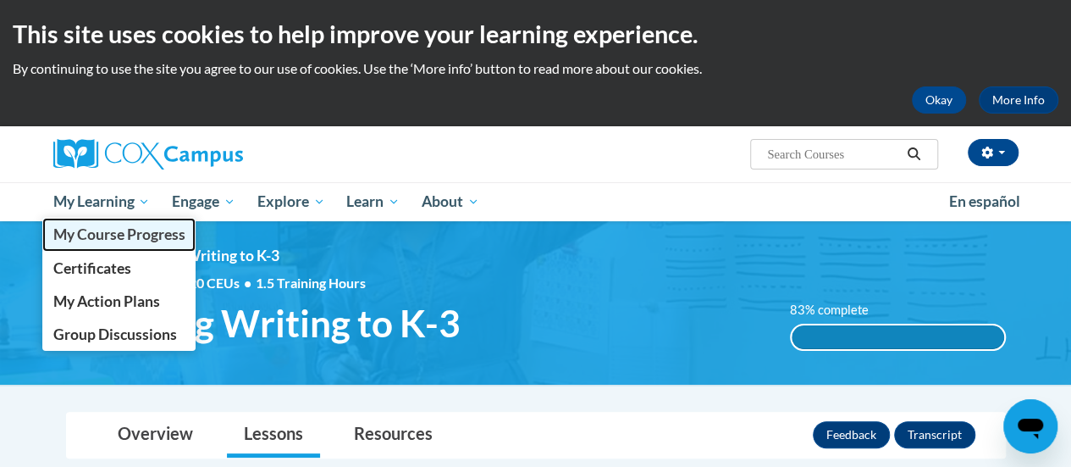
click at [112, 230] on span "My Course Progress" at bounding box center [119, 234] width 132 height 18
